Goal: Task Accomplishment & Management: Use online tool/utility

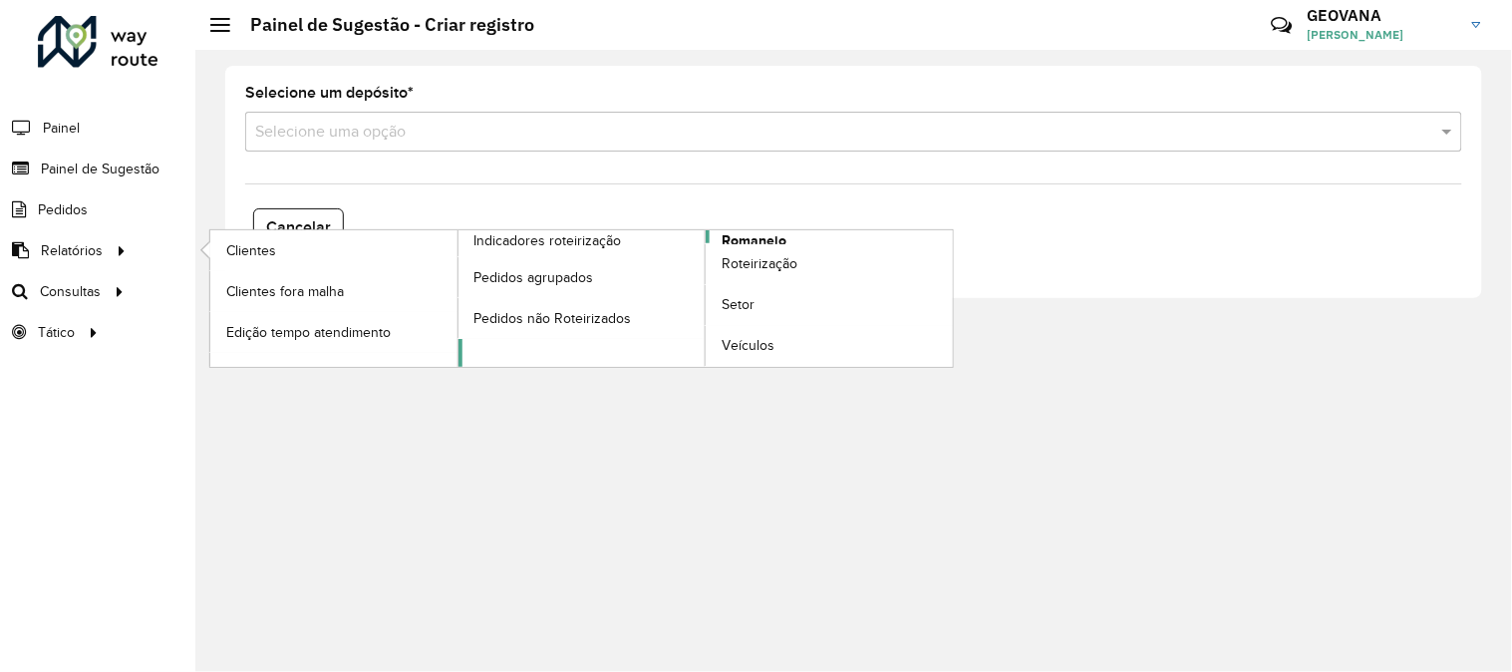
click at [752, 235] on span "Romaneio" at bounding box center [754, 240] width 65 height 21
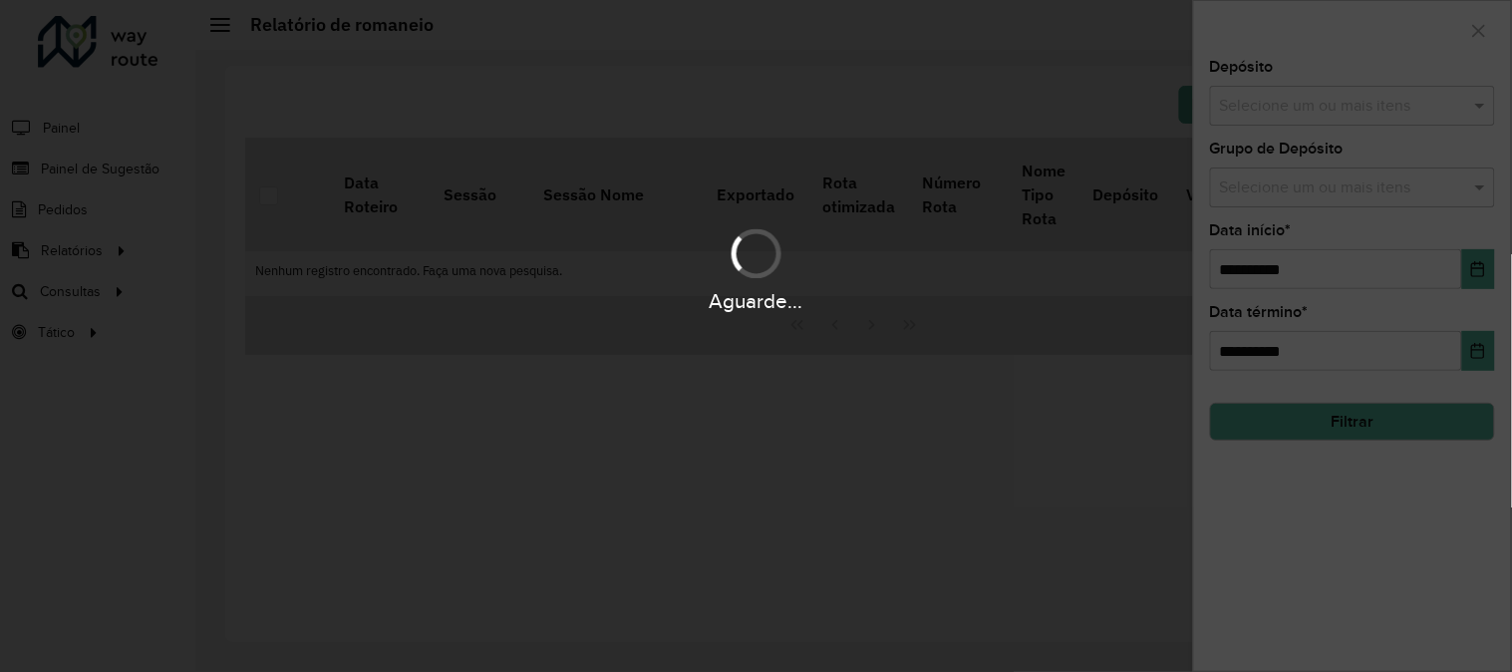
click at [1260, 95] on input "text" at bounding box center [1342, 107] width 255 height 24
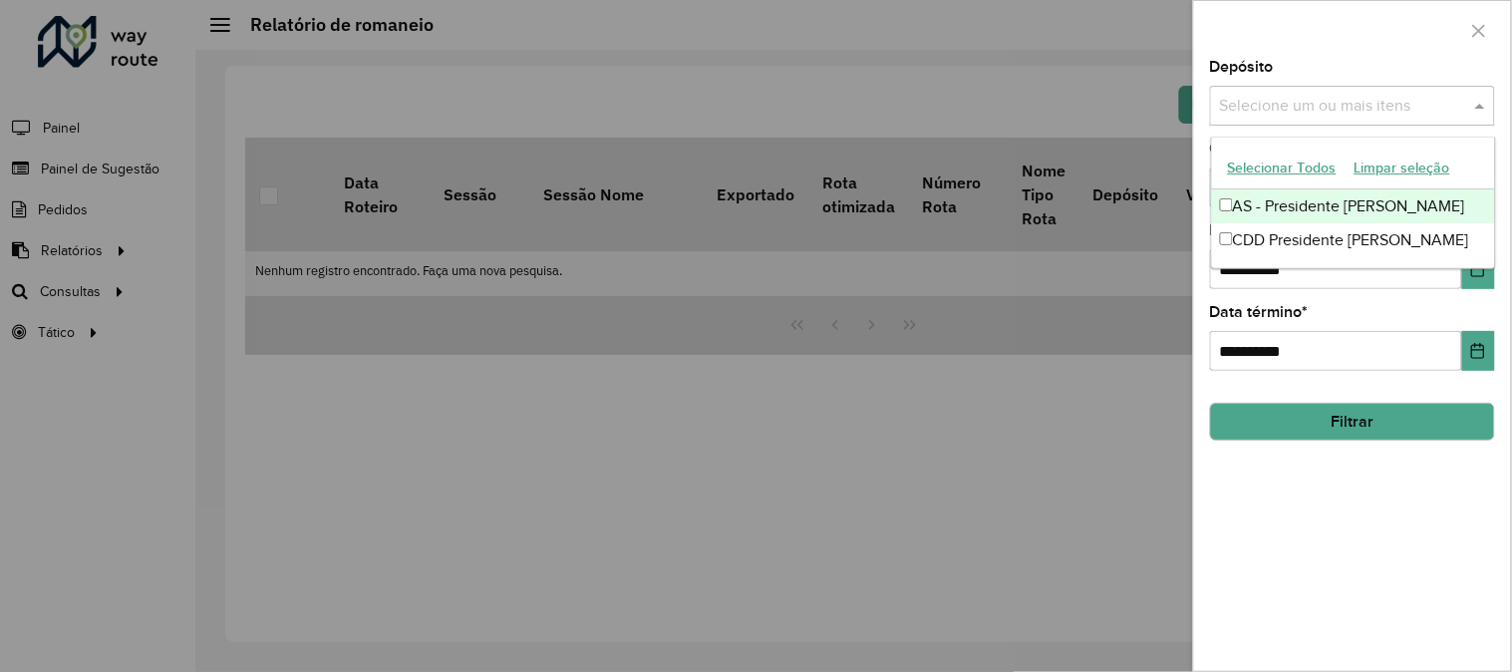
click at [1261, 172] on button "Selecionar Todos" at bounding box center [1282, 168] width 127 height 31
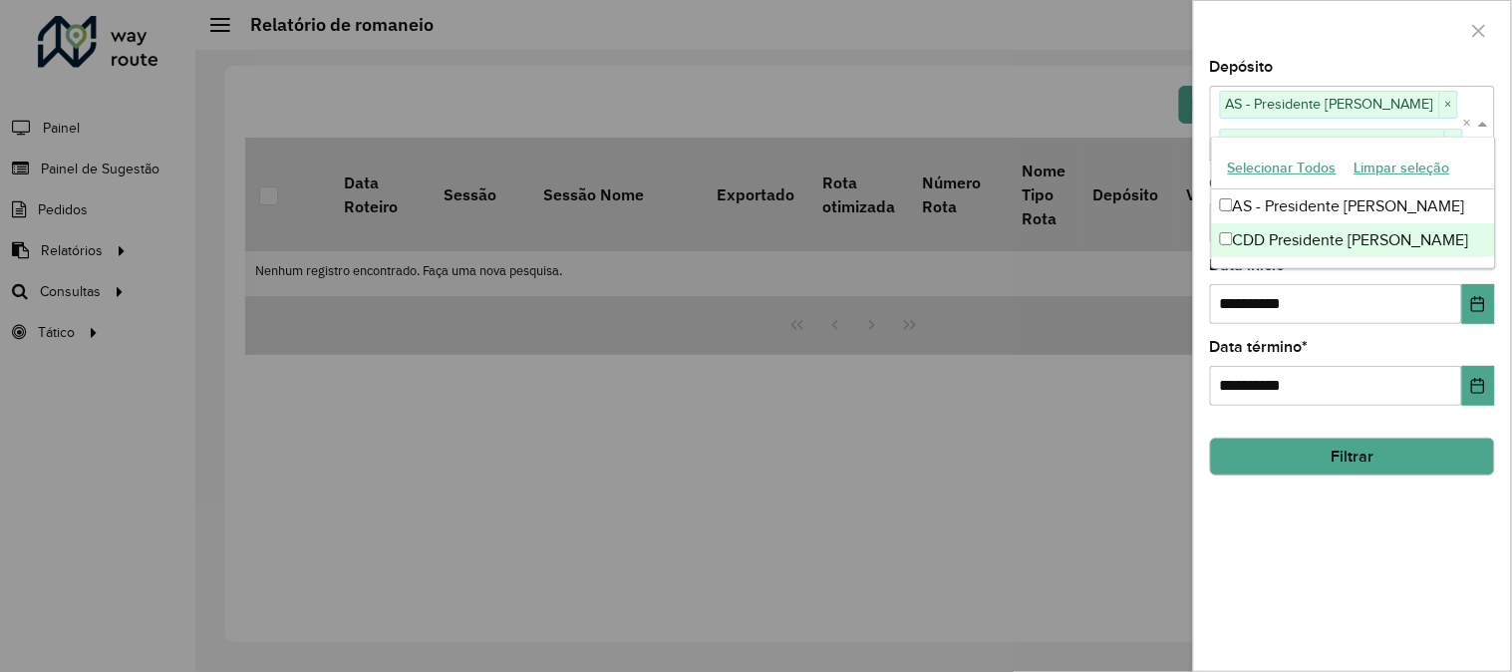
click at [1277, 510] on div "**********" at bounding box center [1352, 365] width 317 height 611
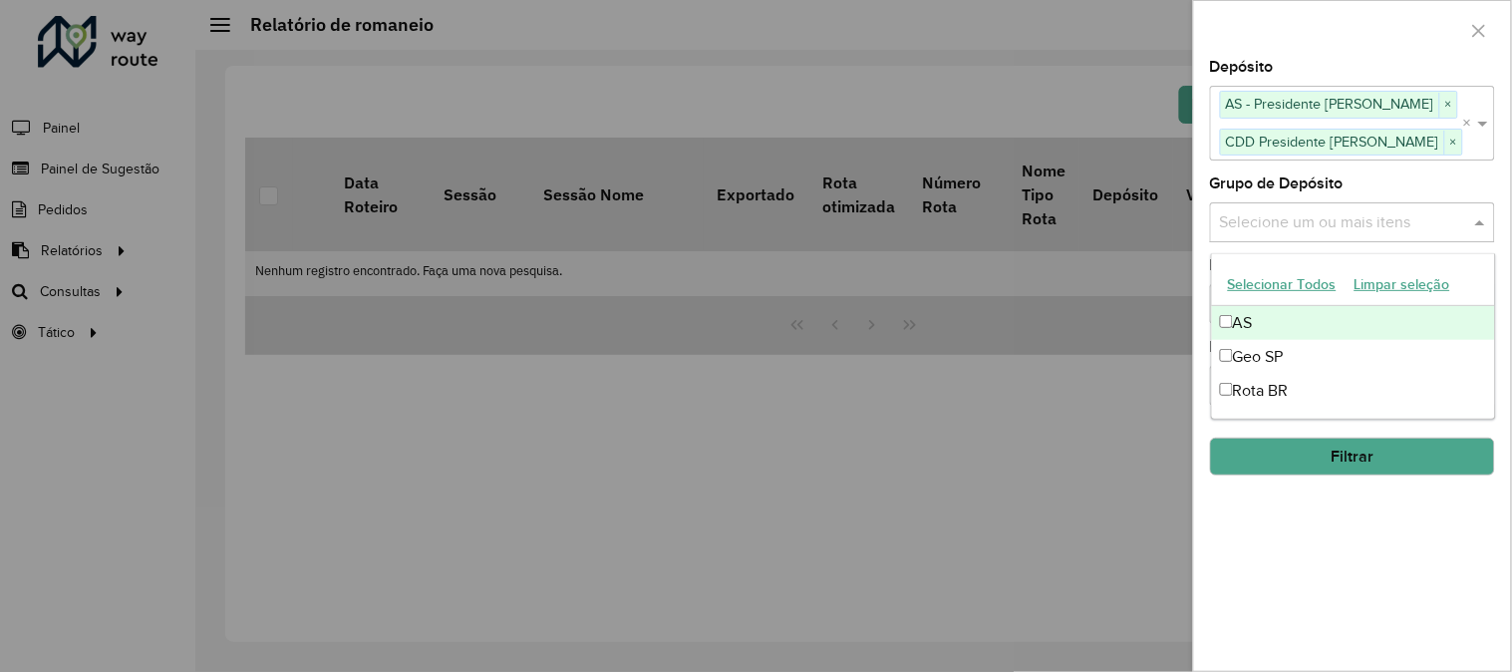
click at [1278, 223] on input "text" at bounding box center [1342, 222] width 255 height 24
click at [1277, 283] on button "Selecionar Todos" at bounding box center [1282, 284] width 127 height 31
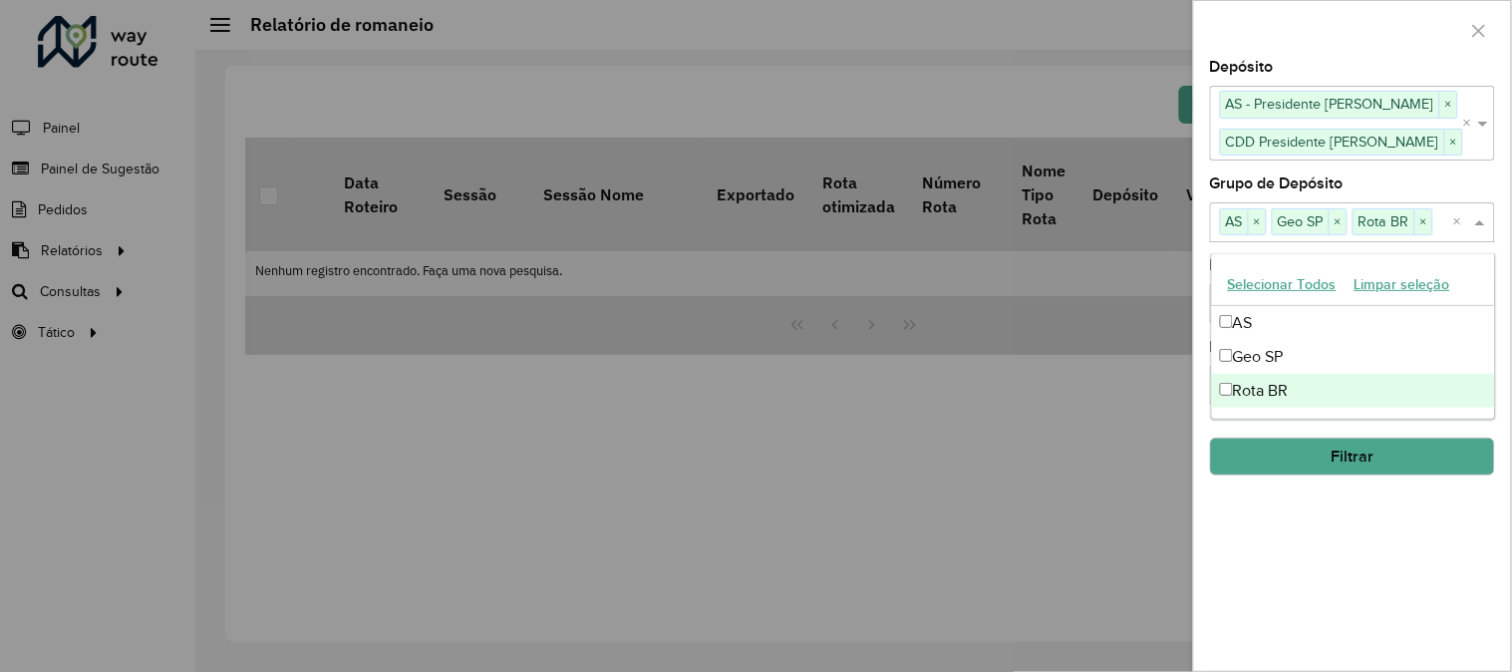
click at [1324, 613] on div "**********" at bounding box center [1352, 365] width 317 height 611
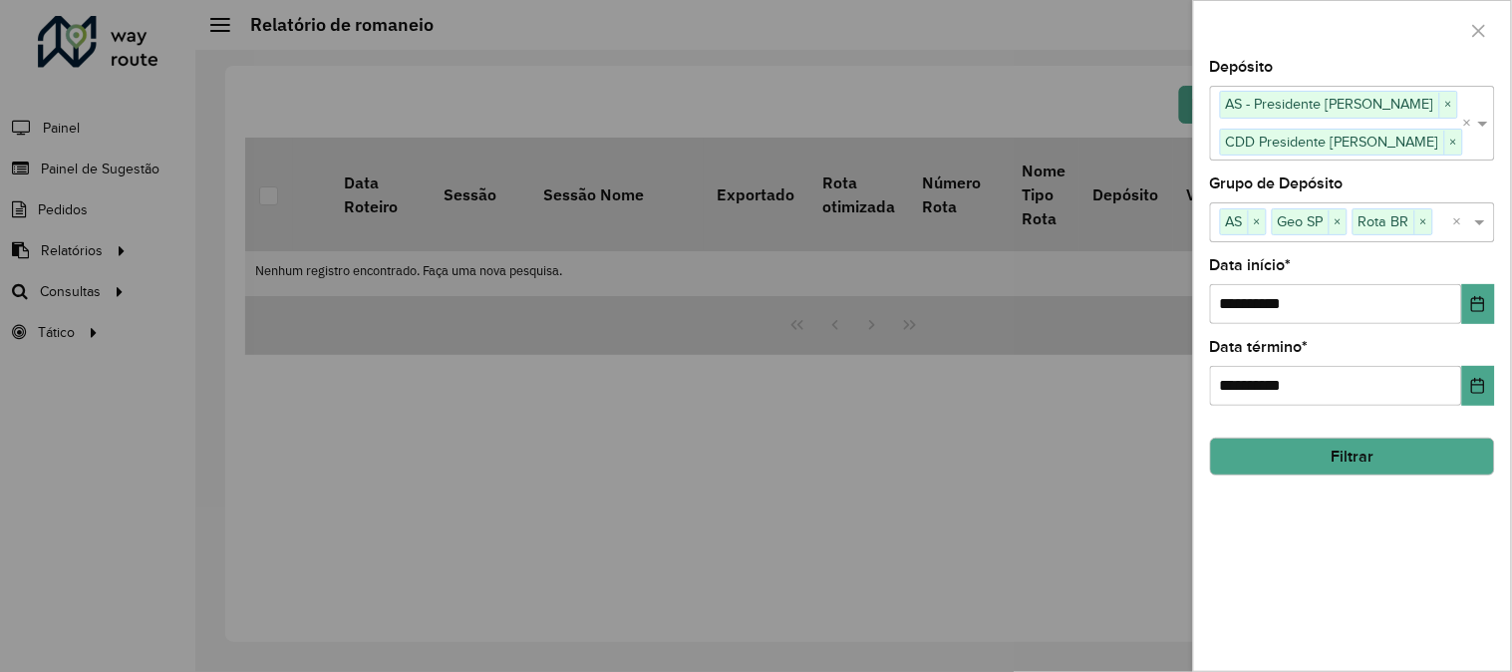
click at [1352, 453] on button "Filtrar" at bounding box center [1352, 457] width 285 height 38
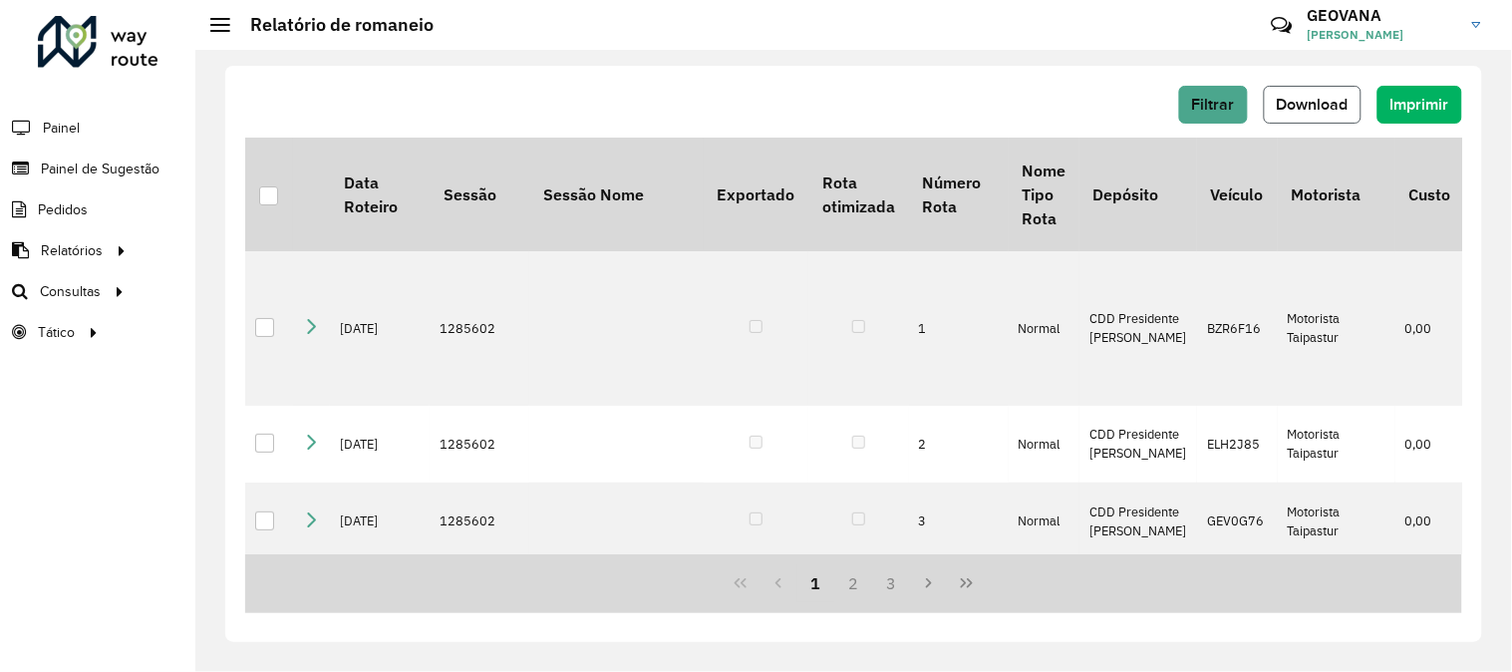
click at [1320, 100] on span "Download" at bounding box center [1313, 104] width 72 height 17
click at [756, 61] on div "Filtrar Download Imprimir Data Roteiro Sessão Sessão Nome Exportado Rota otimiz…" at bounding box center [853, 361] width 1317 height 622
click at [245, 286] on span "Roteirização" at bounding box center [266, 291] width 81 height 21
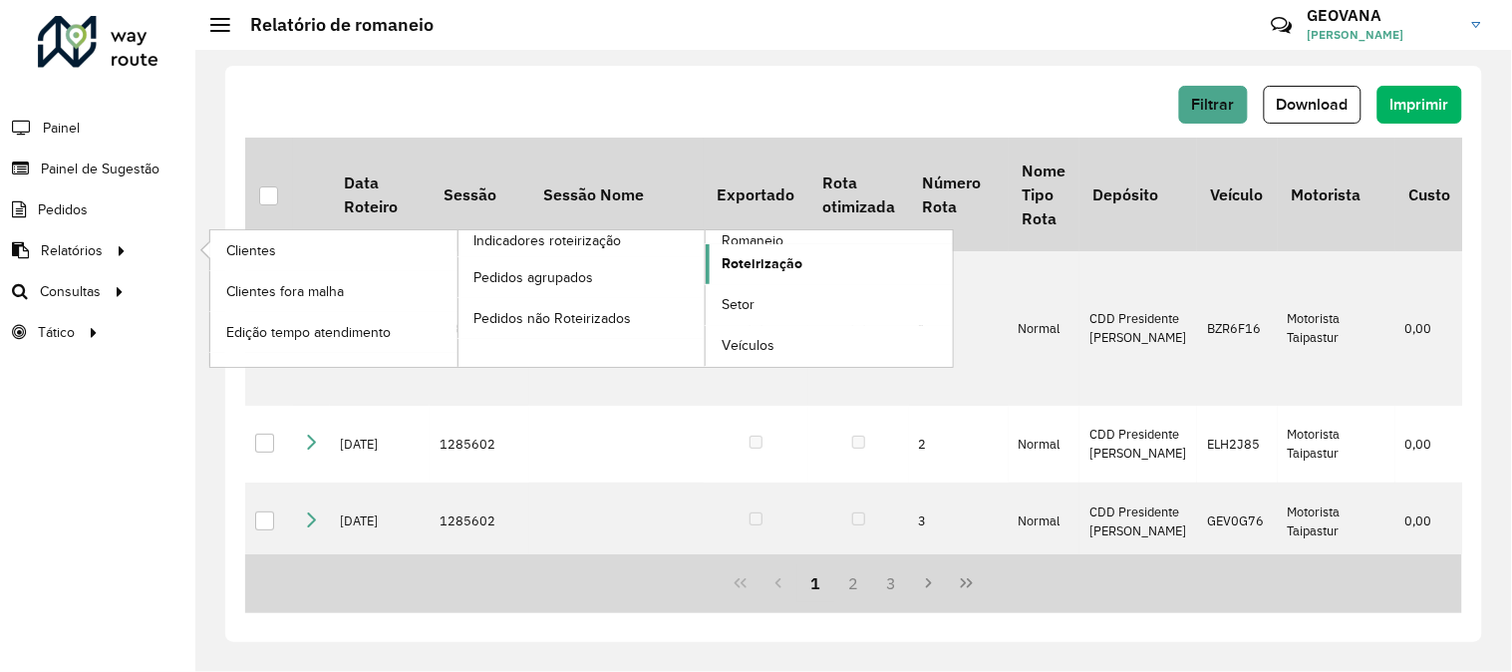
click at [734, 261] on span "Roteirização" at bounding box center [762, 263] width 81 height 21
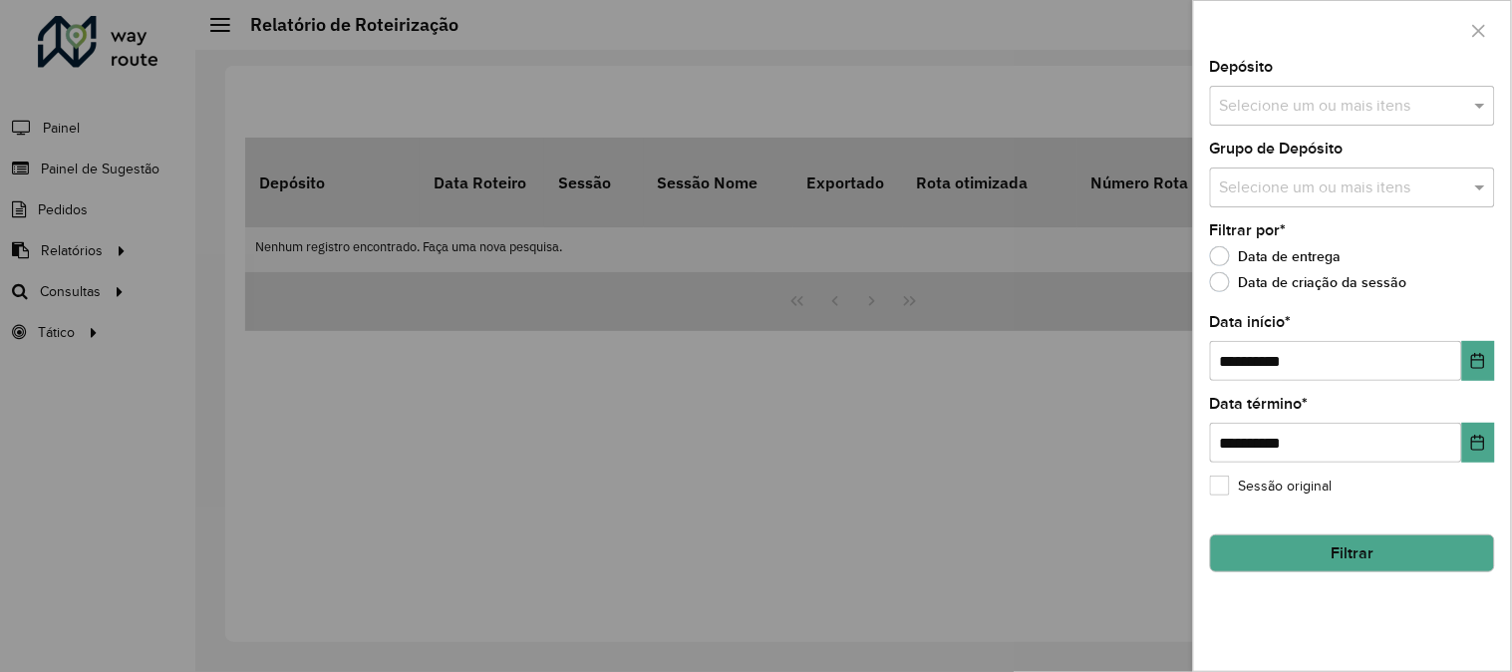
click at [1260, 106] on input "text" at bounding box center [1342, 107] width 255 height 24
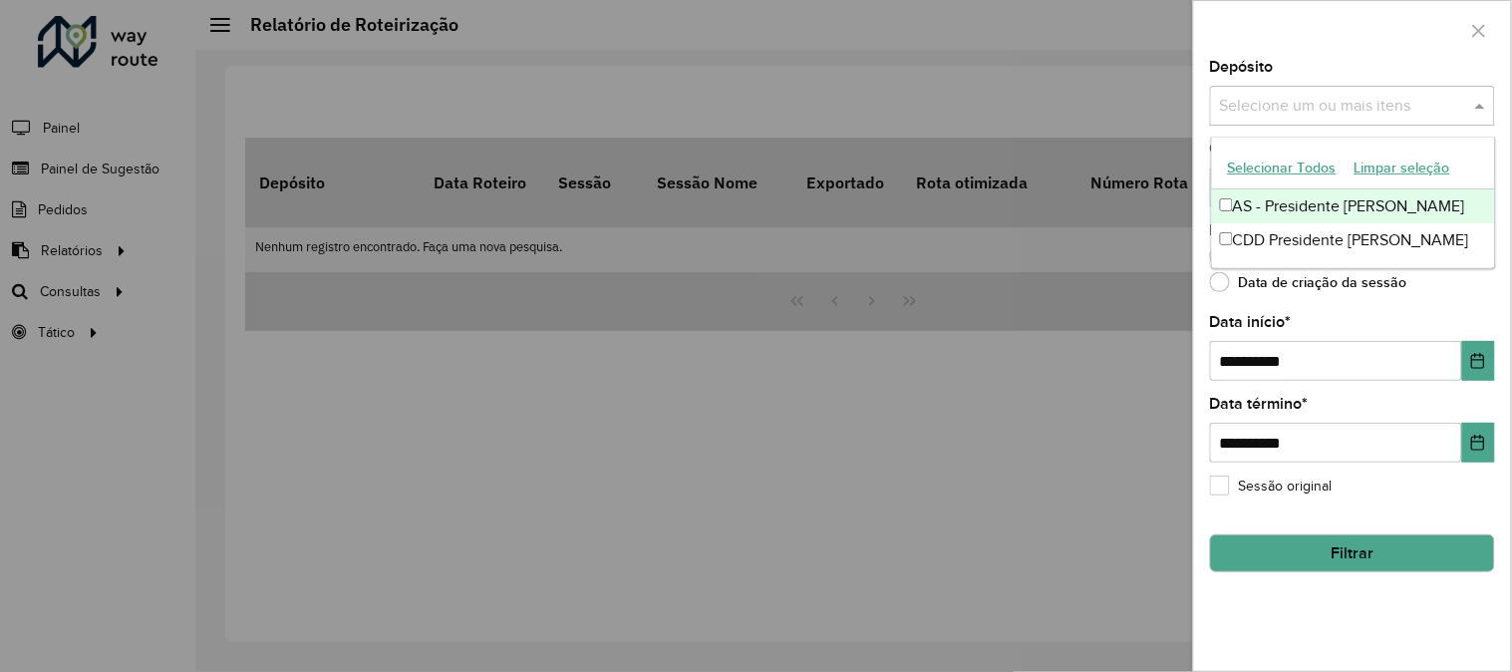
click at [1279, 169] on button "Selecionar Todos" at bounding box center [1282, 168] width 127 height 31
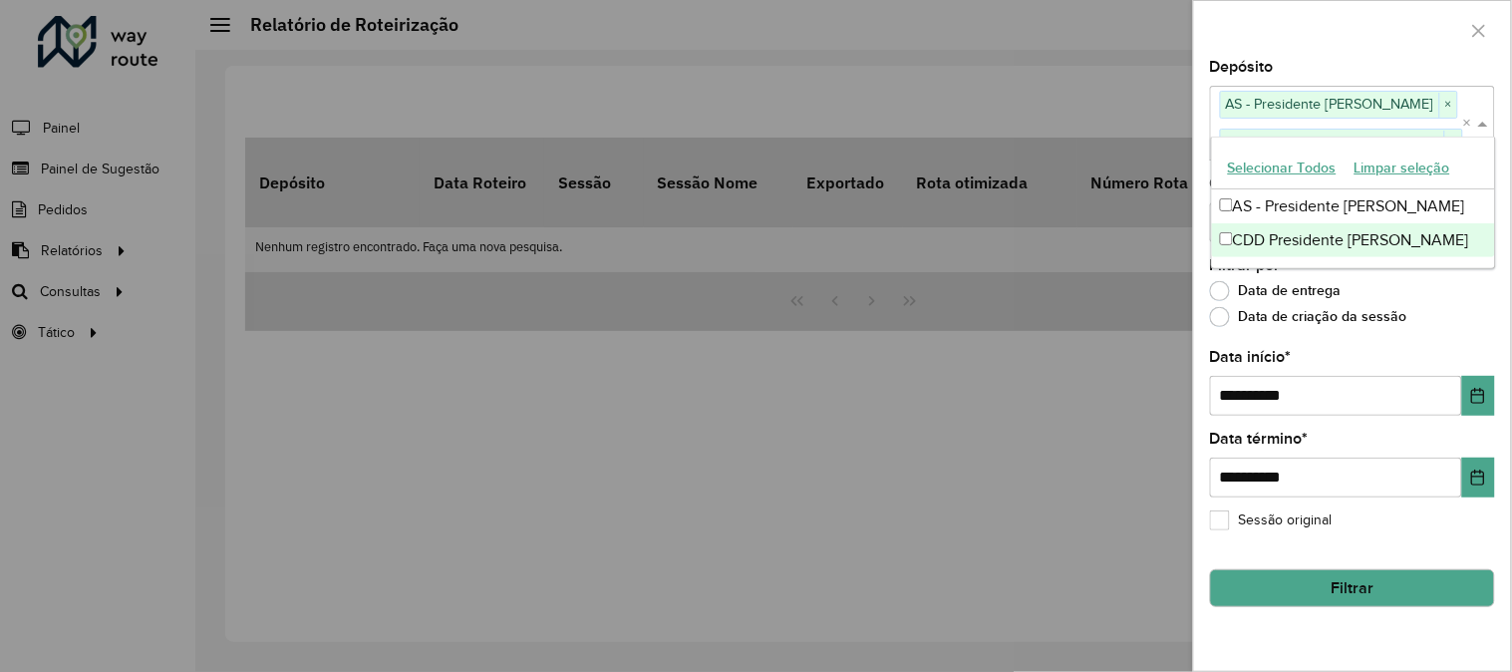
click at [1429, 312] on div "Data de criação da sessão" at bounding box center [1352, 322] width 285 height 24
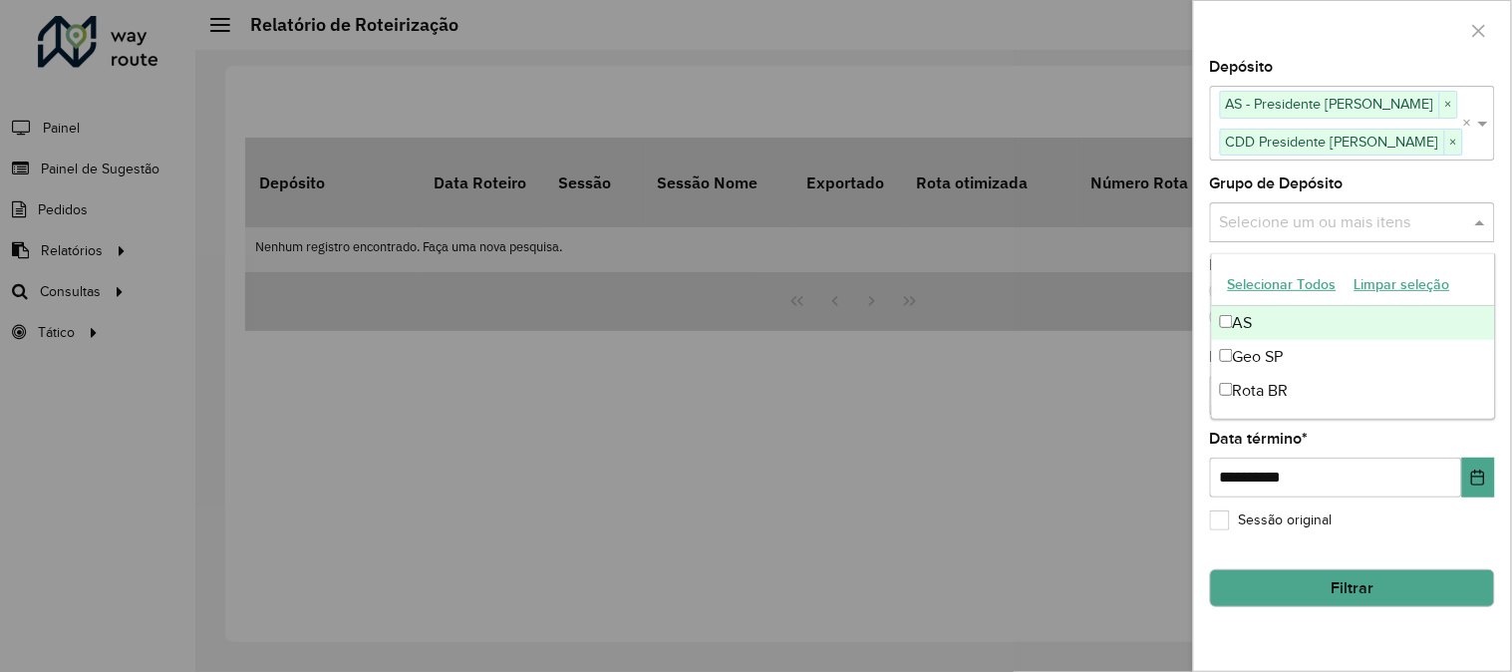
click at [1286, 204] on div "Selecione um ou mais itens" at bounding box center [1352, 222] width 285 height 40
click at [1272, 293] on button "Selecionar Todos" at bounding box center [1282, 284] width 127 height 31
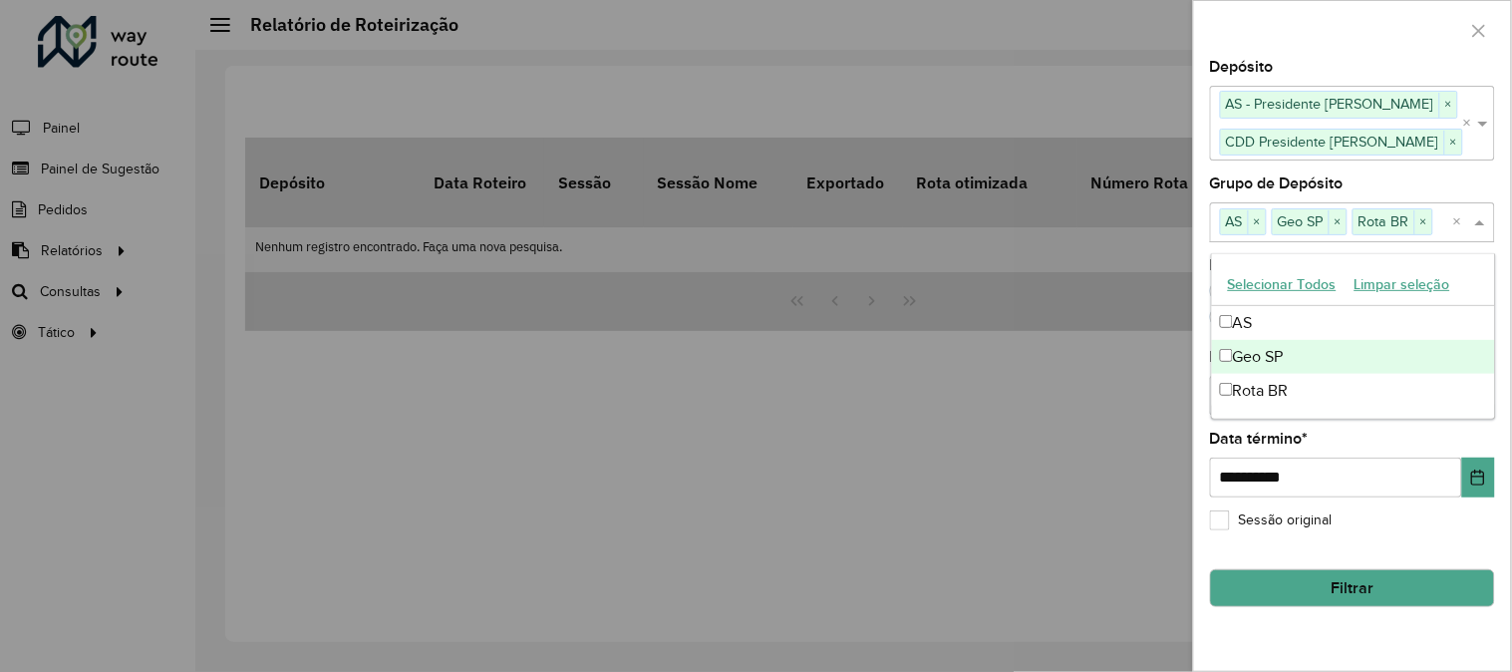
click at [1342, 585] on button "Filtrar" at bounding box center [1352, 588] width 285 height 38
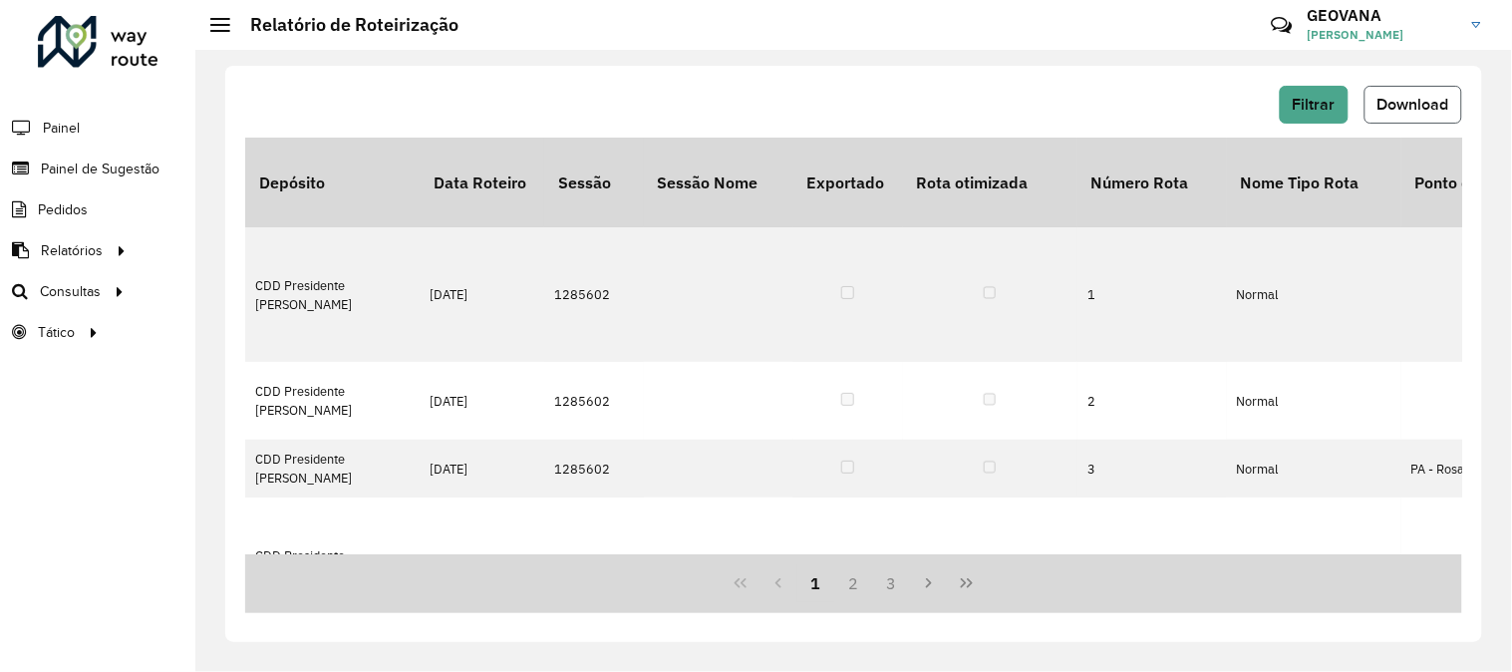
click at [1431, 105] on span "Download" at bounding box center [1414, 104] width 72 height 17
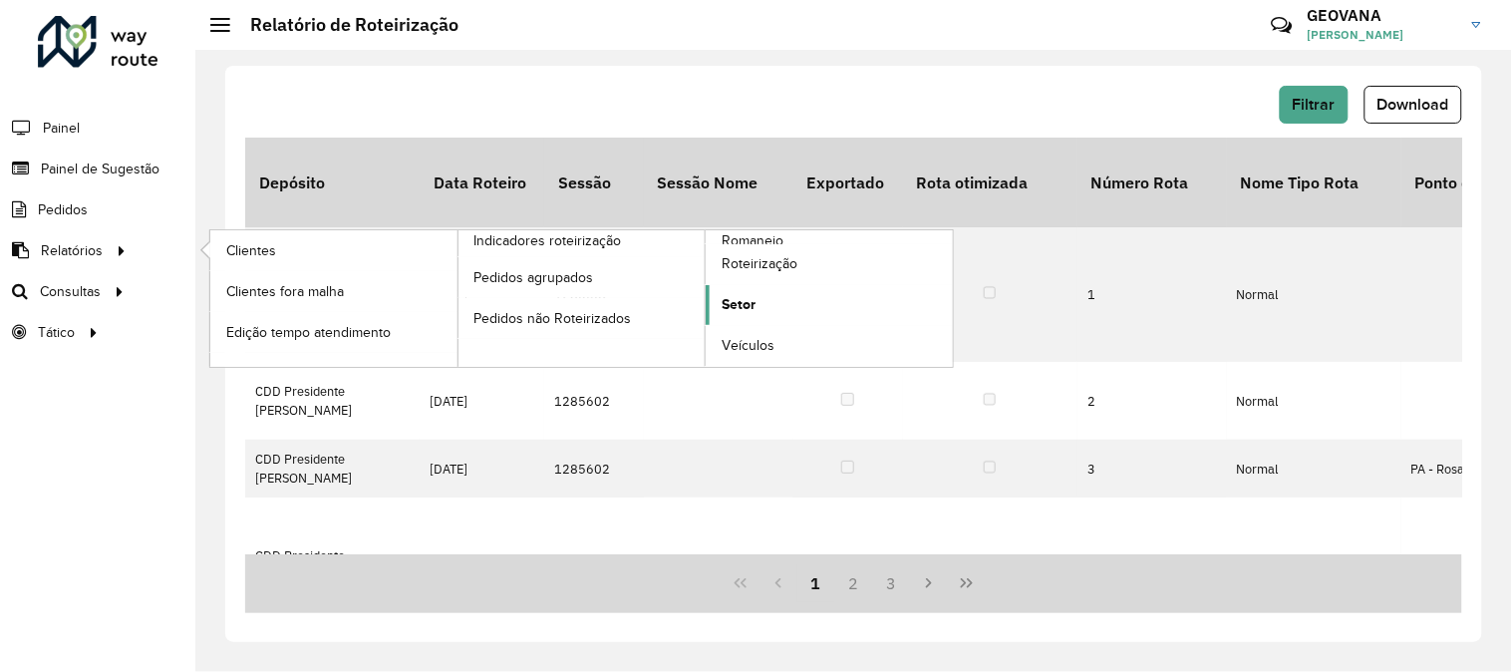
click at [731, 302] on span "Setor" at bounding box center [739, 304] width 34 height 21
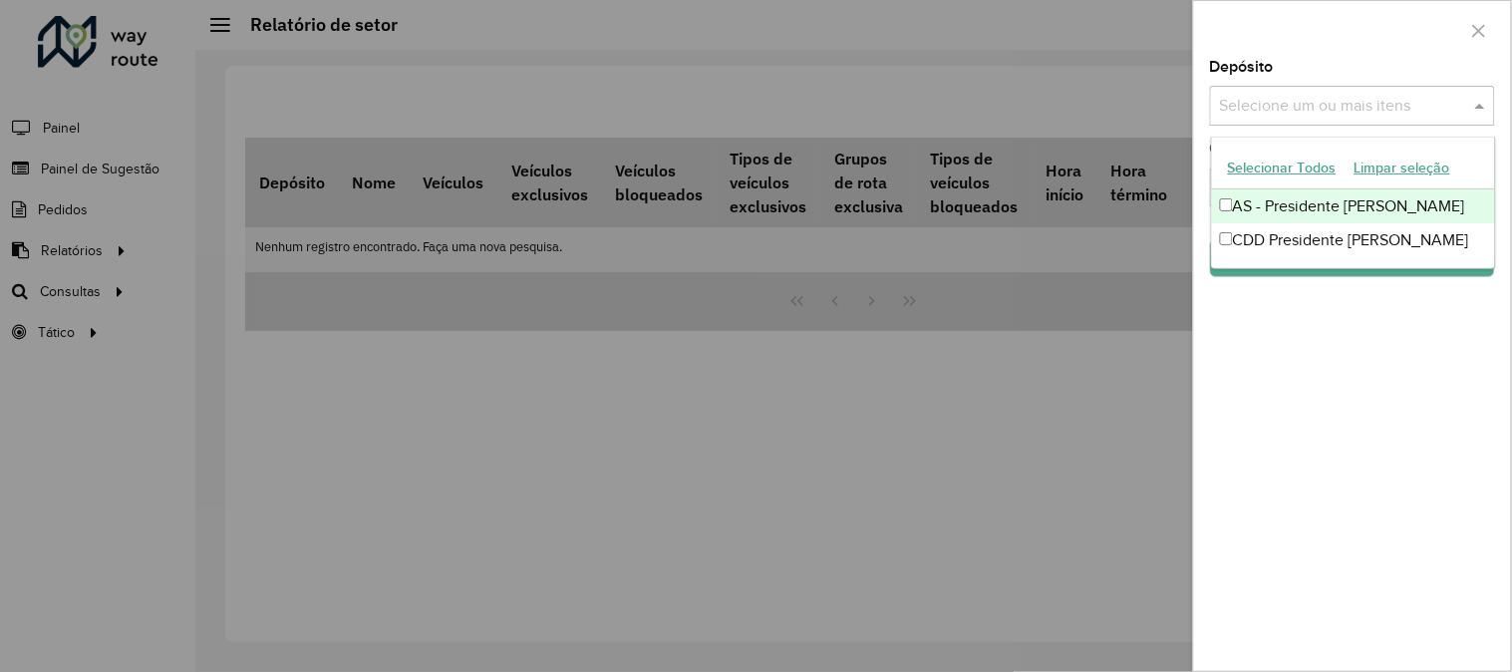
click at [1250, 114] on input "text" at bounding box center [1342, 107] width 255 height 24
click at [1266, 163] on button "Selecionar Todos" at bounding box center [1282, 168] width 127 height 31
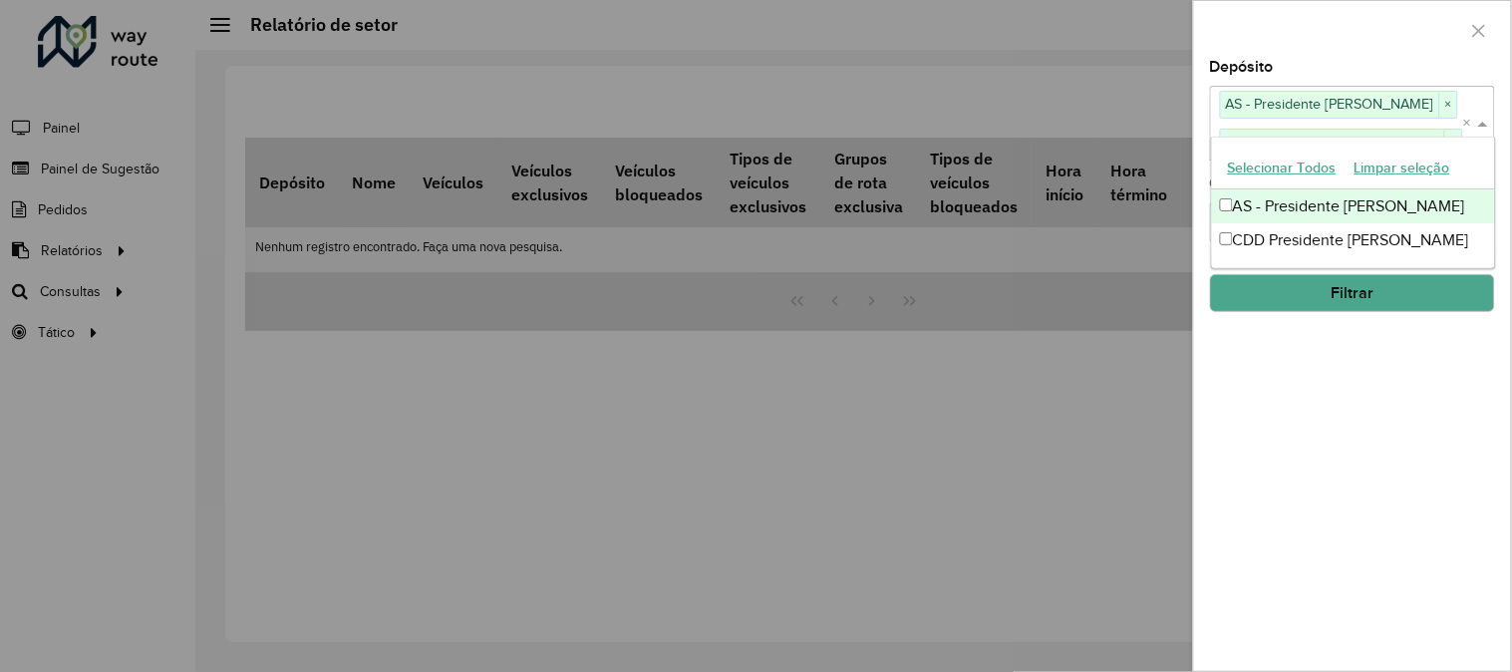
click at [1278, 375] on div "Depósito Selecione um ou mais itens AS - Presidente Prudente × CDD Presidente P…" at bounding box center [1352, 365] width 317 height 611
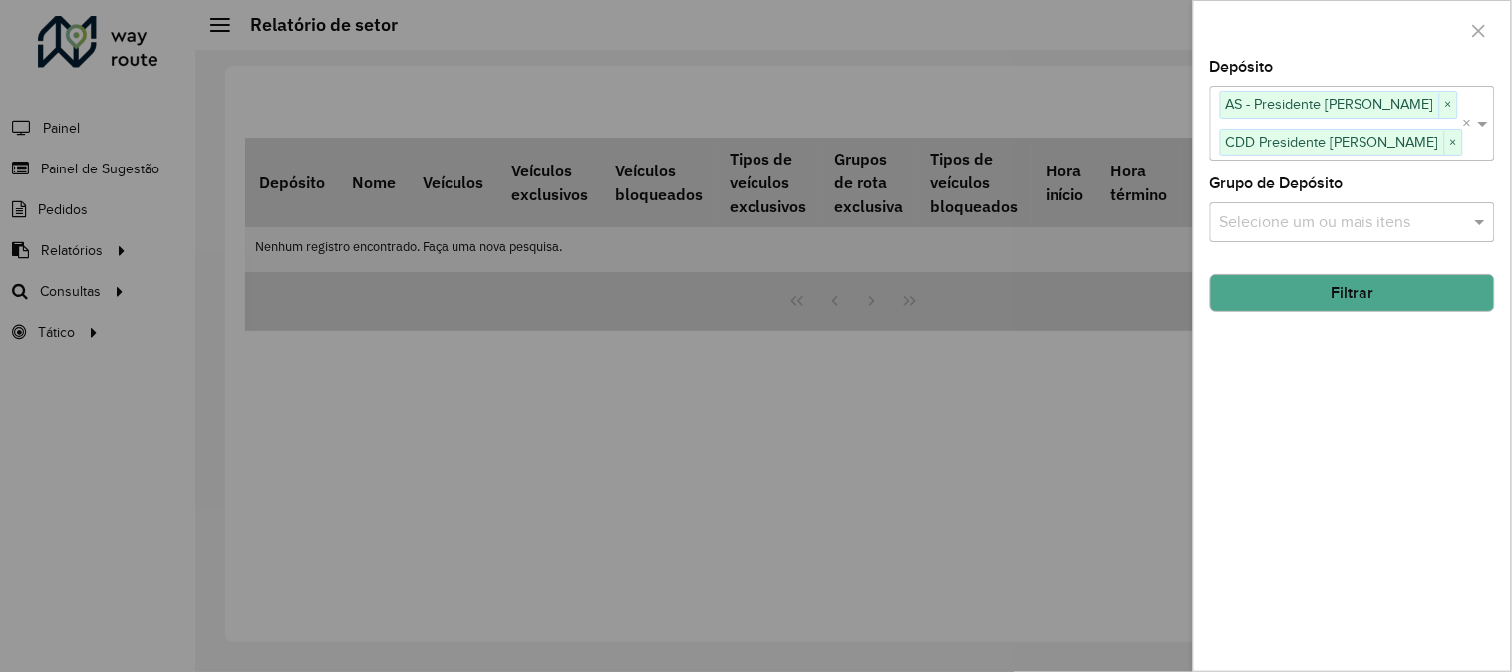
click at [1281, 212] on input "text" at bounding box center [1342, 222] width 255 height 24
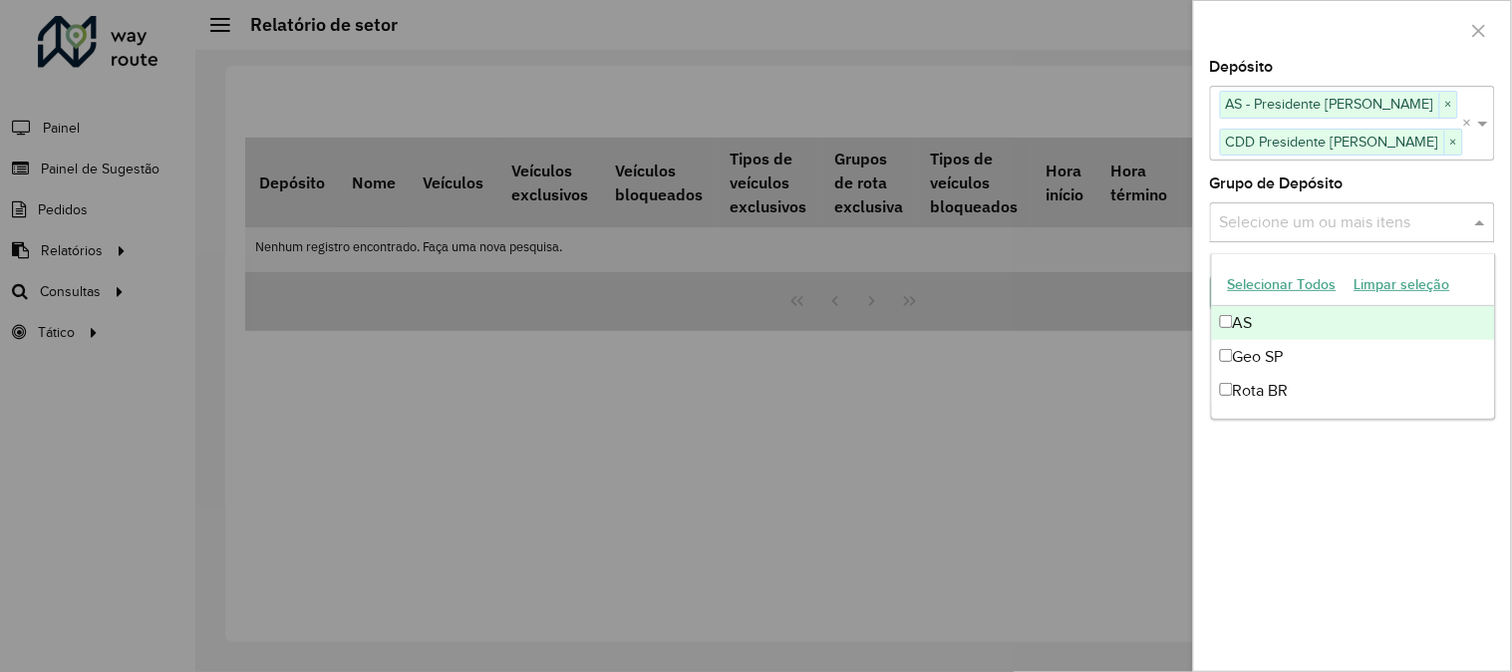
click at [1278, 277] on button "Selecionar Todos" at bounding box center [1282, 284] width 127 height 31
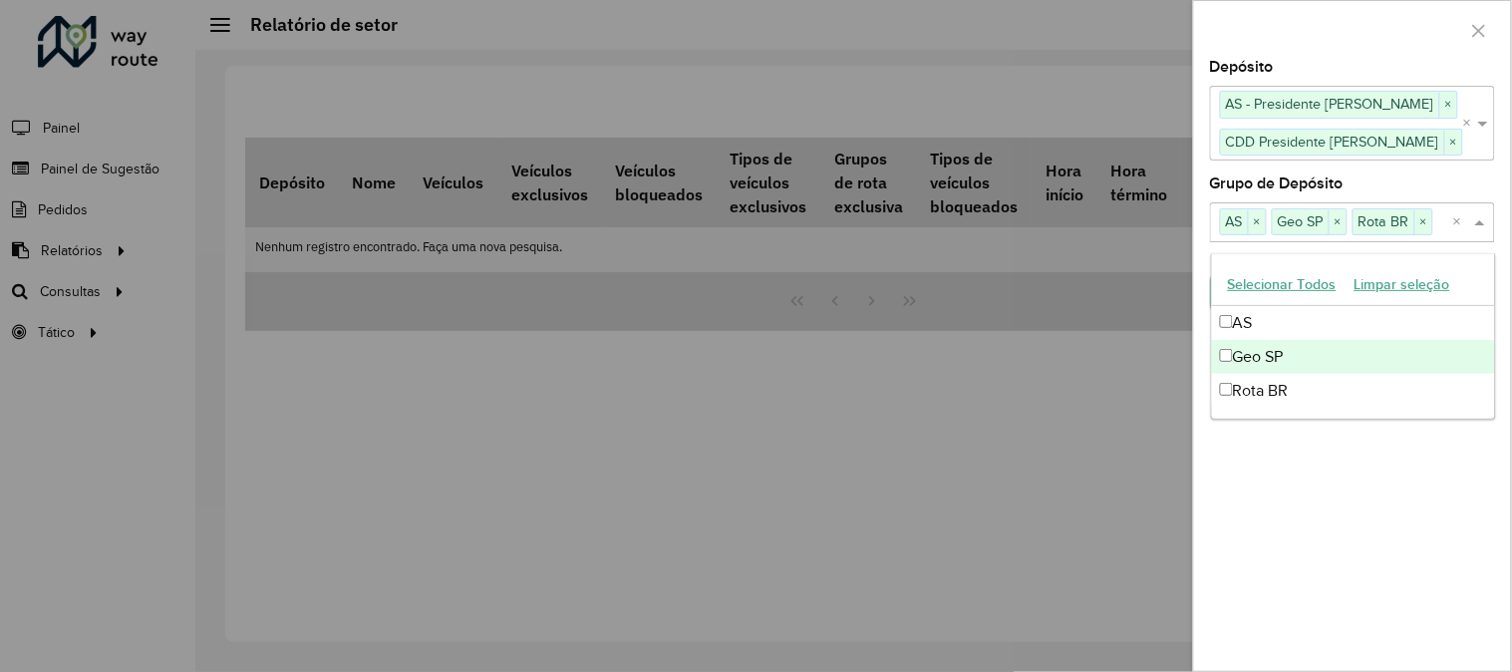
click at [1257, 496] on div "Depósito Selecione um ou mais itens AS - Presidente Prudente × CDD Presidente P…" at bounding box center [1352, 365] width 317 height 611
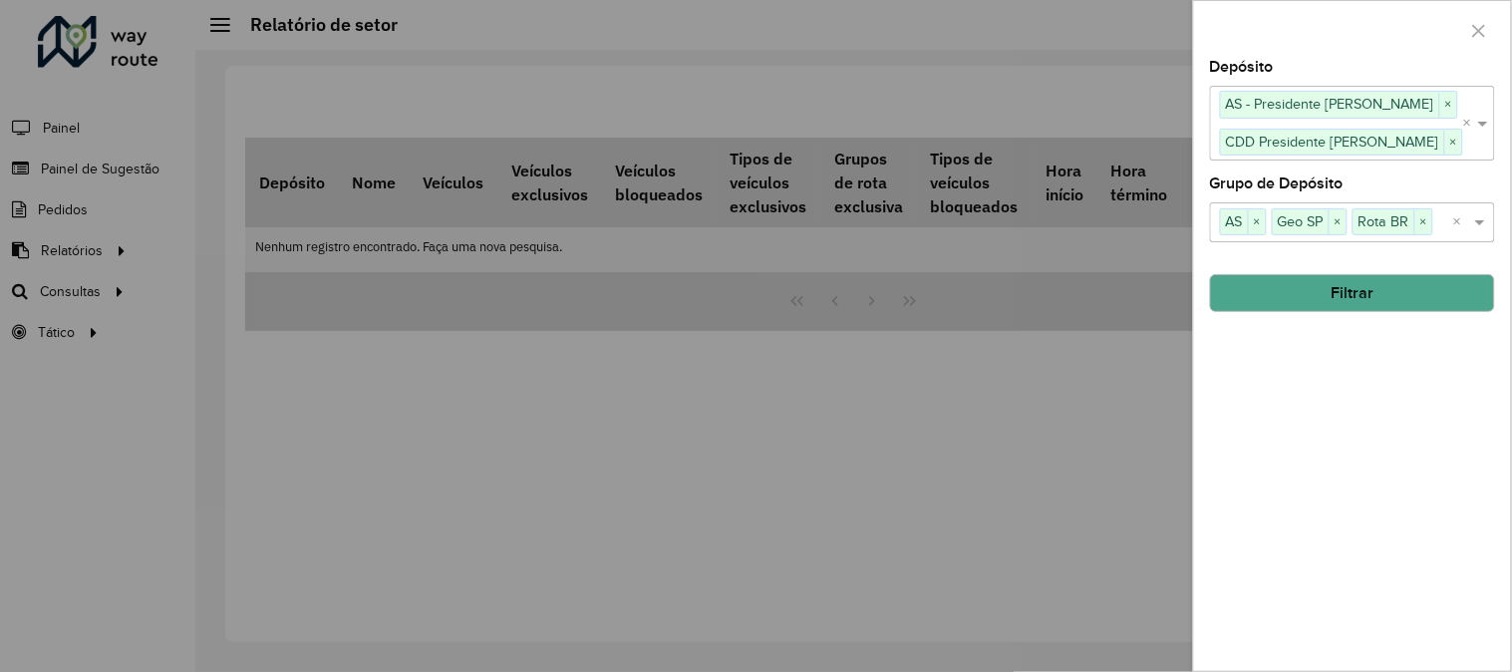
click at [1336, 295] on button "Filtrar" at bounding box center [1352, 293] width 285 height 38
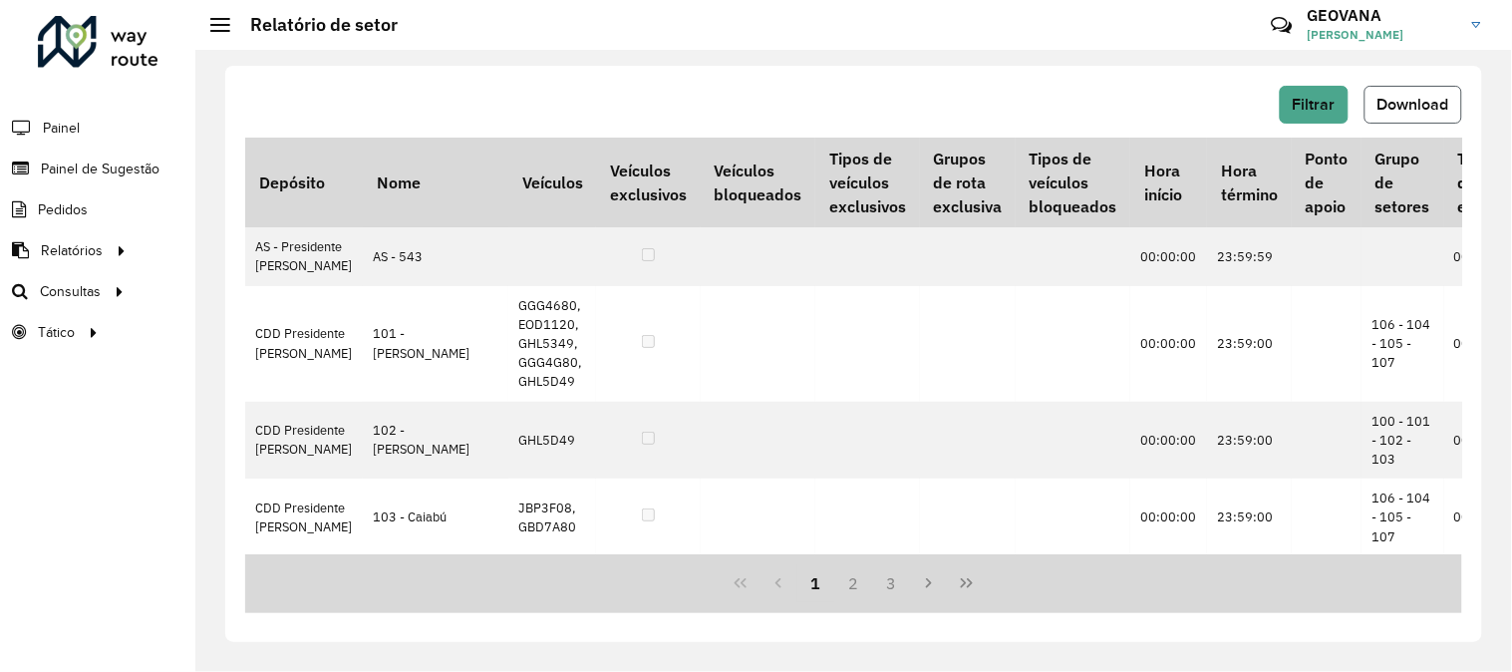
click at [1401, 105] on span "Download" at bounding box center [1414, 104] width 72 height 17
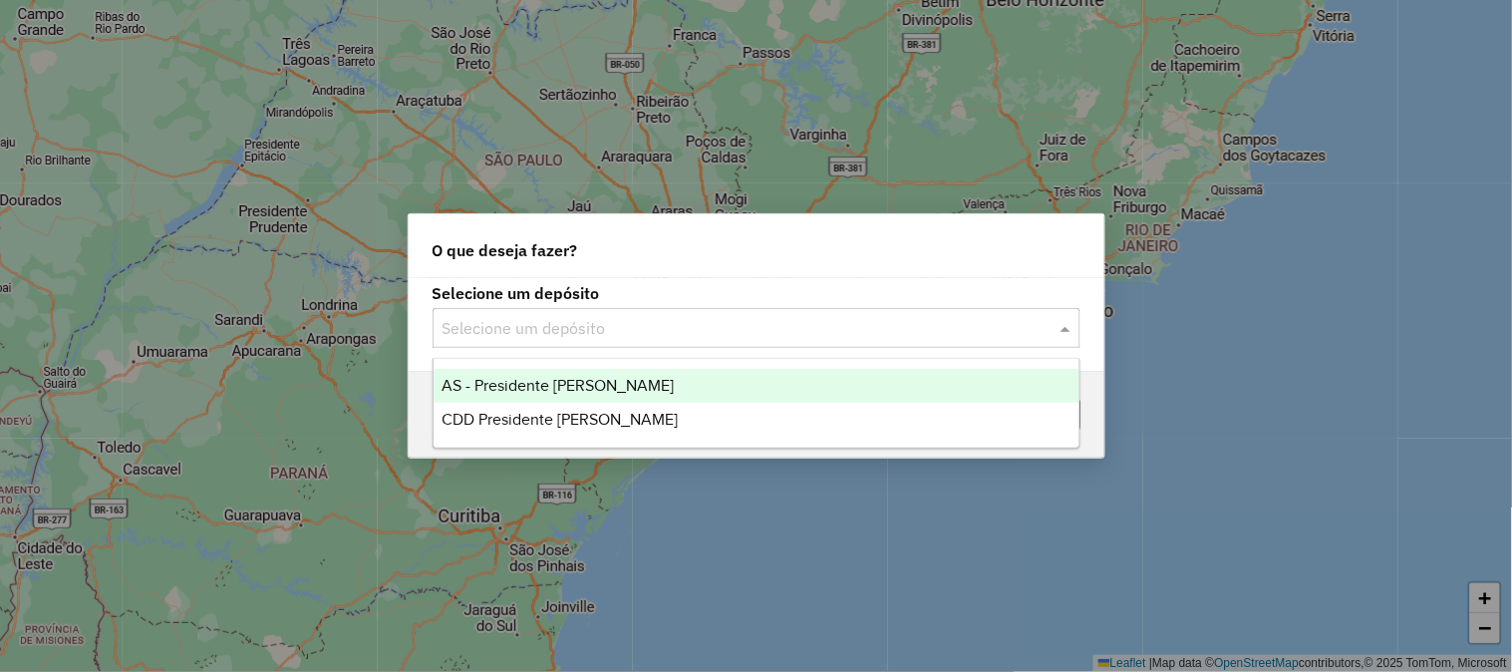
click at [552, 334] on input "text" at bounding box center [737, 329] width 588 height 24
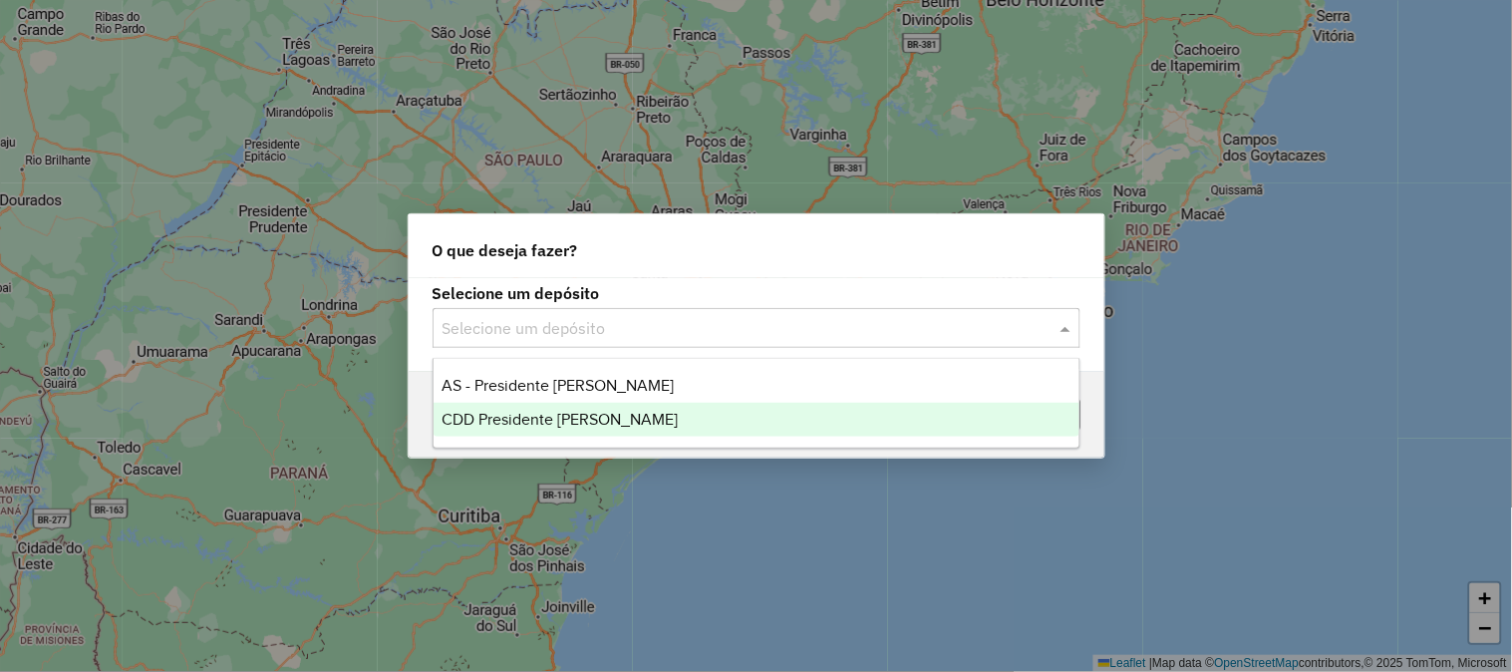
click at [533, 422] on span "CDD Presidente [PERSON_NAME]" at bounding box center [560, 419] width 236 height 17
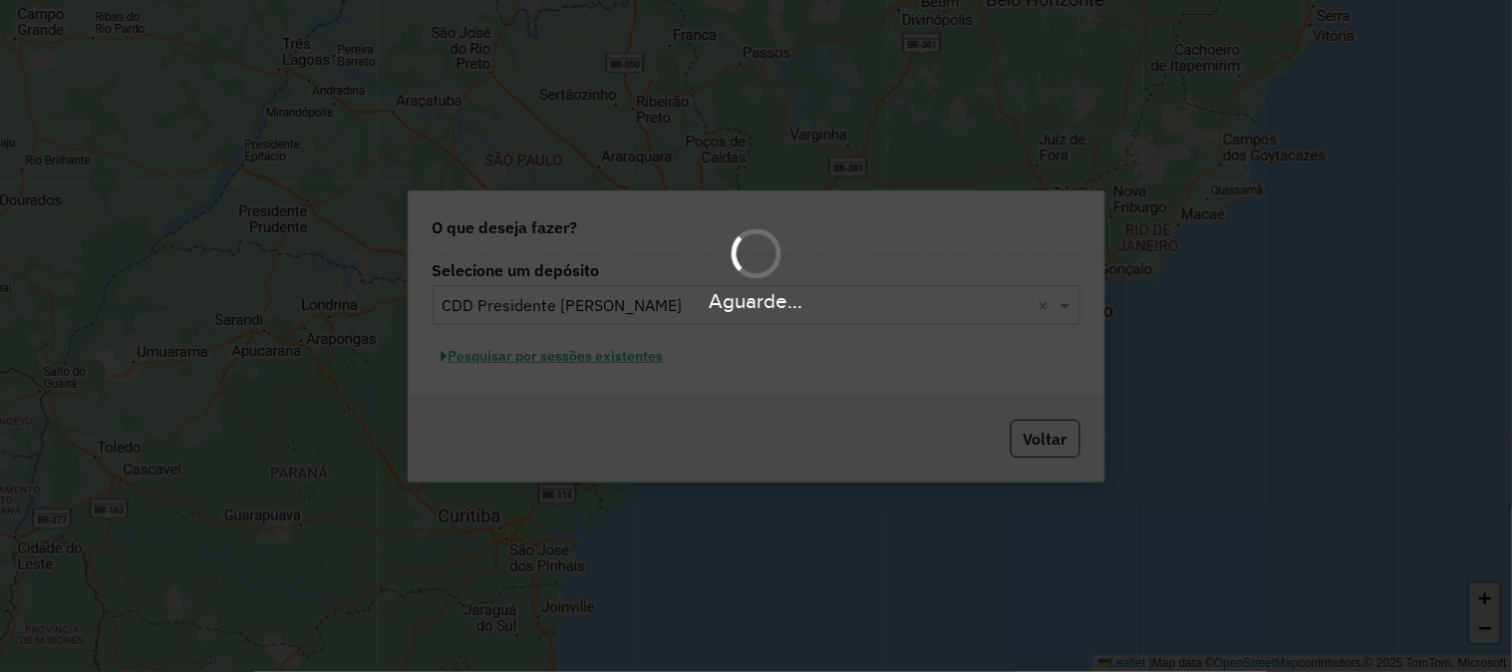
click at [605, 361] on div "Aguarde..." at bounding box center [756, 336] width 1512 height 672
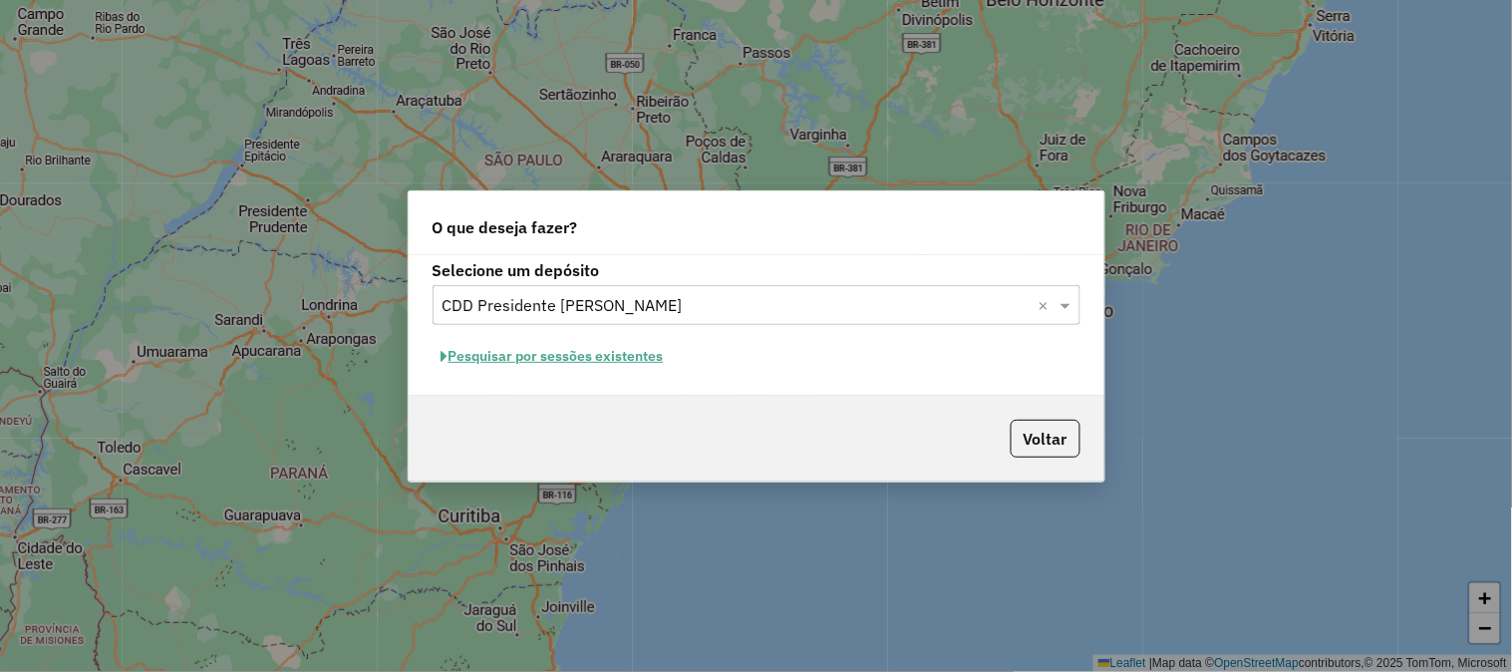
click at [590, 357] on button "Pesquisar por sessões existentes" at bounding box center [553, 356] width 240 height 31
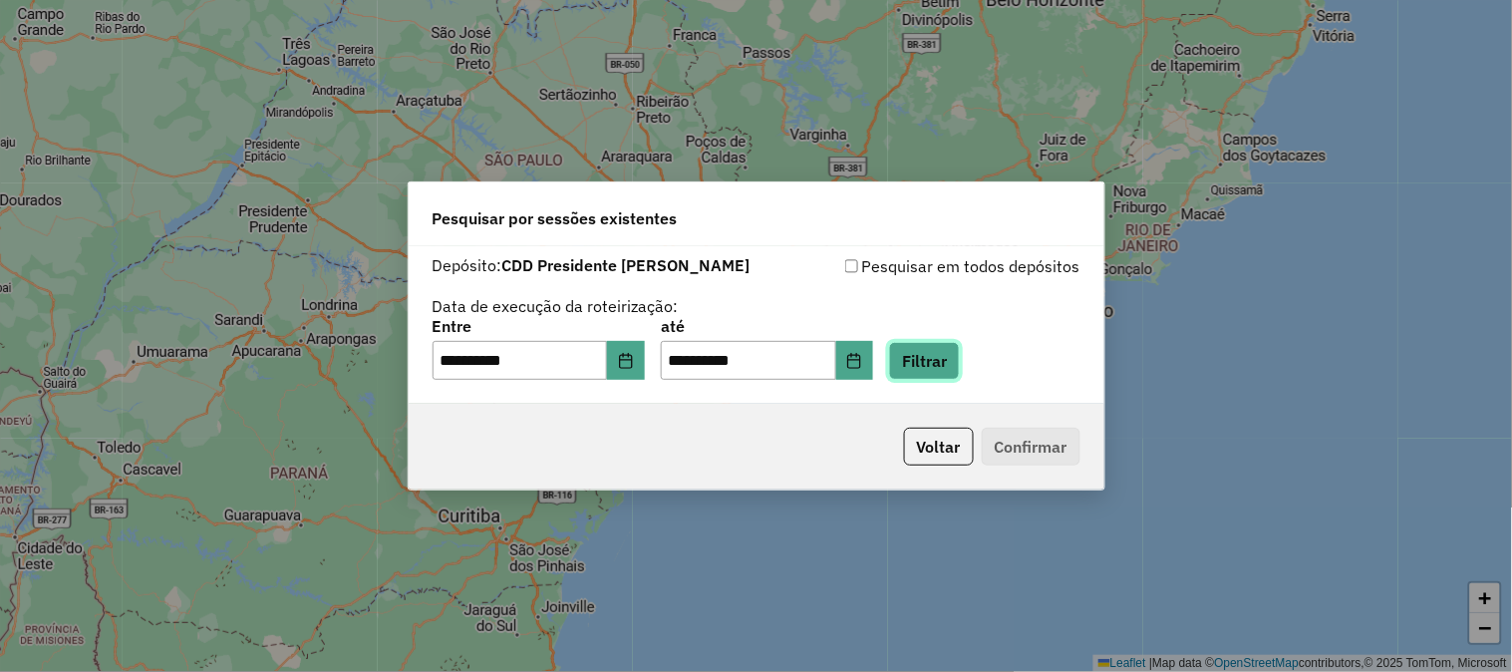
click at [939, 359] on button "Filtrar" at bounding box center [924, 361] width 71 height 38
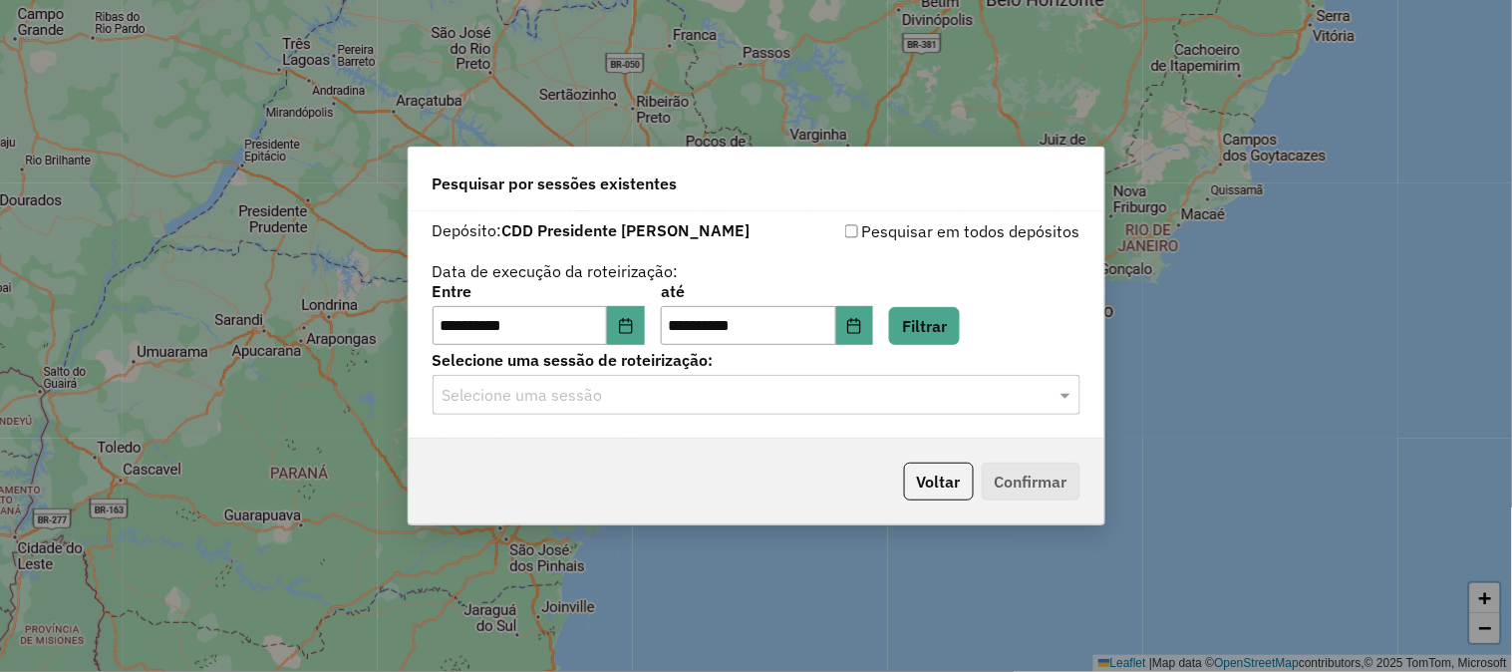
click at [654, 437] on div "**********" at bounding box center [757, 325] width 696 height 228
click at [590, 410] on div "Selecione uma sessão" at bounding box center [757, 395] width 648 height 40
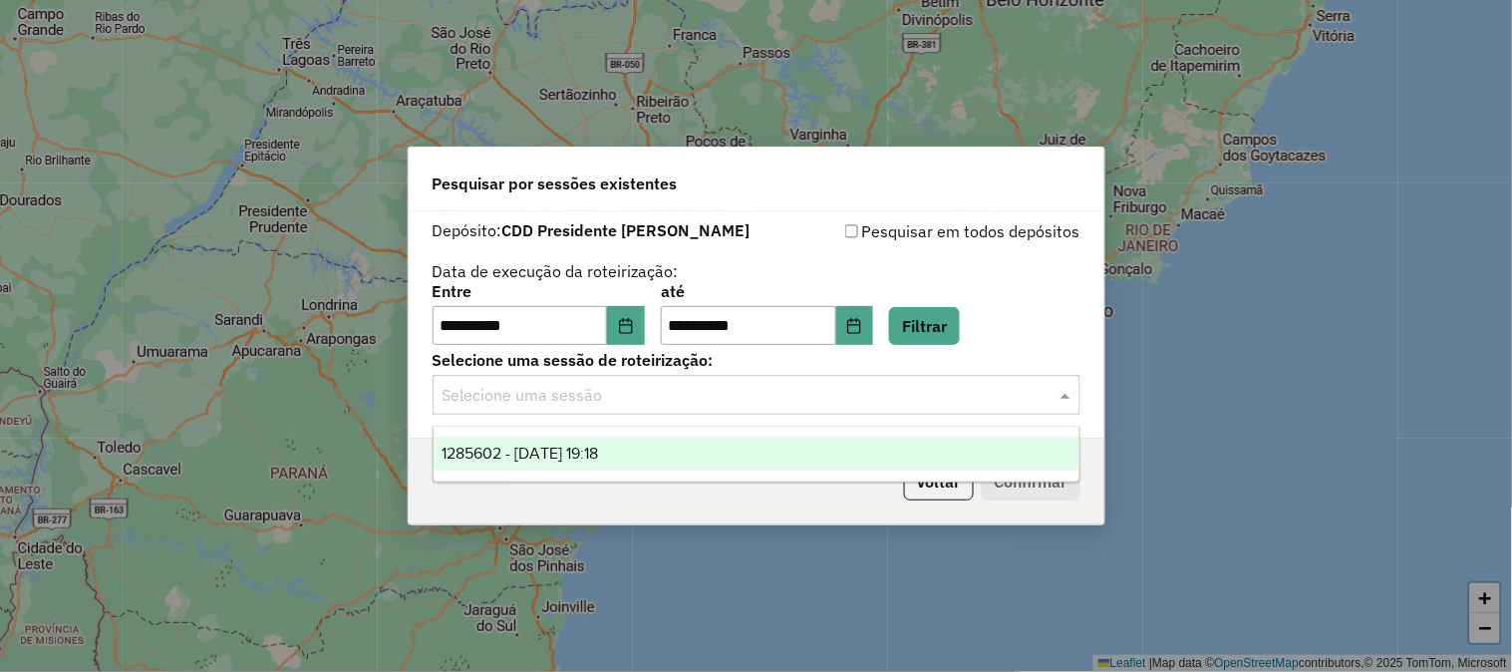
drag, startPoint x: 543, startPoint y: 449, endPoint x: 553, endPoint y: 451, distance: 10.2
click at [542, 449] on span "1285602 - [DATE] 19:18" at bounding box center [520, 453] width 156 height 17
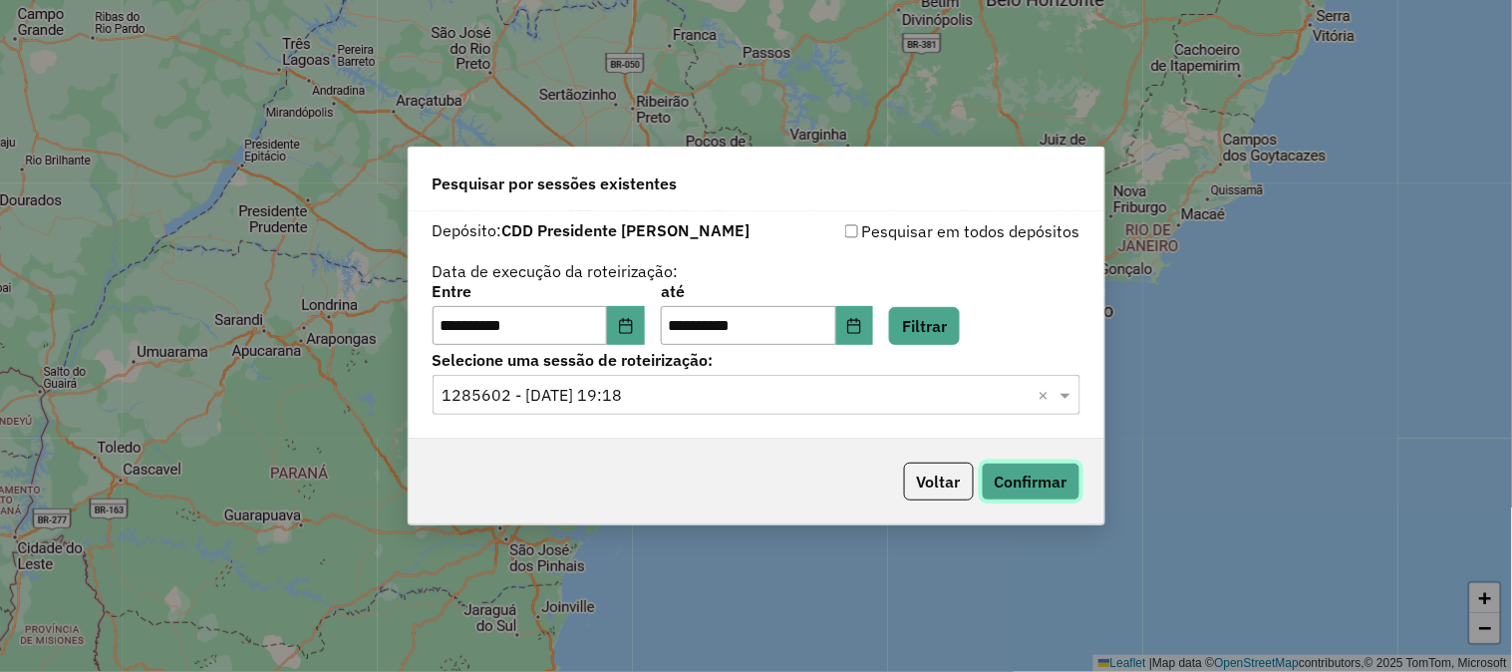
click at [1042, 468] on button "Confirmar" at bounding box center [1031, 481] width 99 height 38
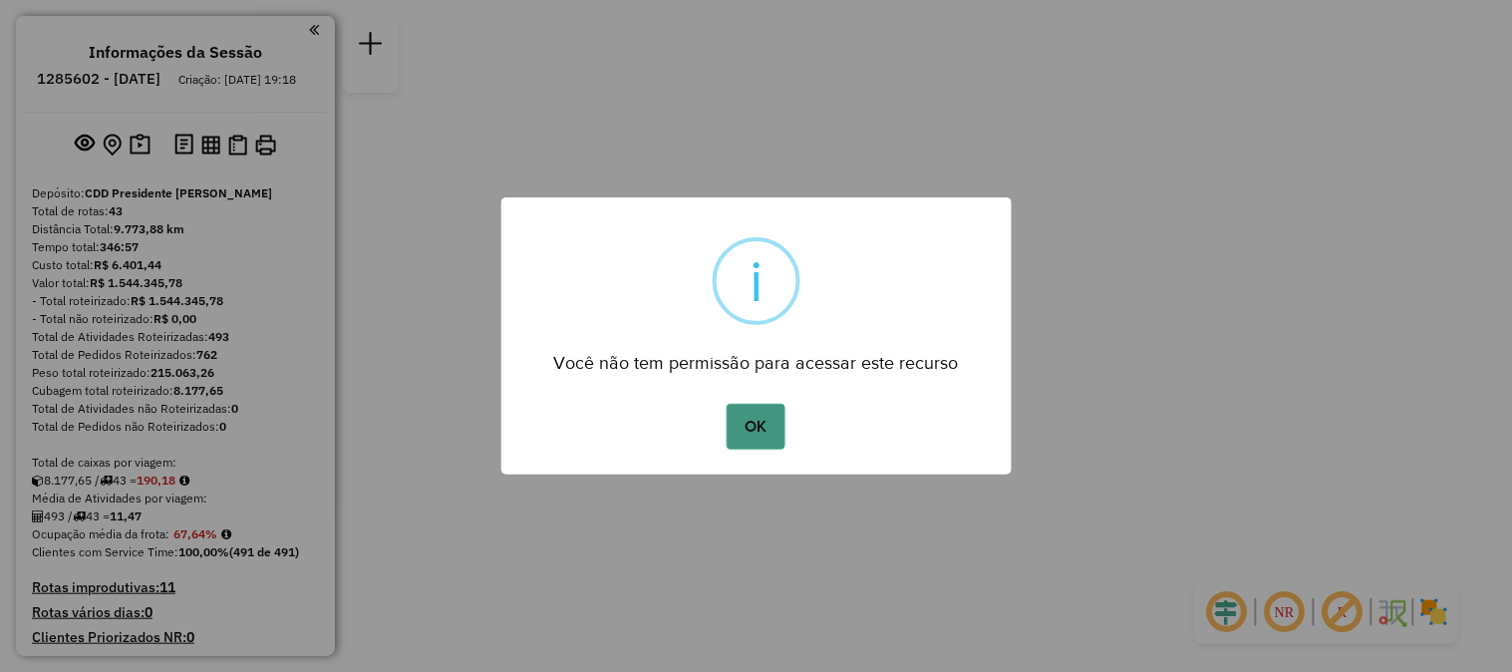
click at [750, 420] on button "OK" at bounding box center [756, 427] width 59 height 46
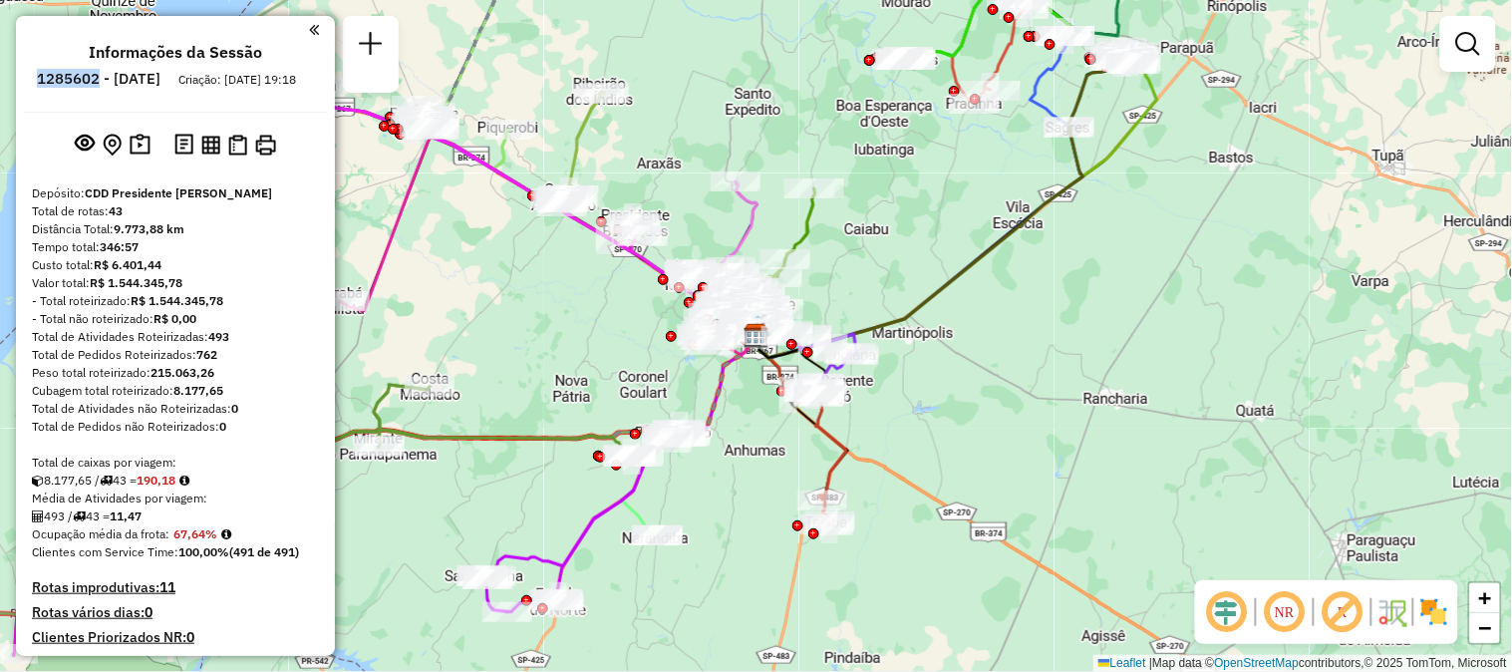
drag, startPoint x: 95, startPoint y: 80, endPoint x: 152, endPoint y: 80, distance: 56.8
click at [152, 80] on h6 "1285602 - 30/09/2025" at bounding box center [99, 79] width 124 height 18
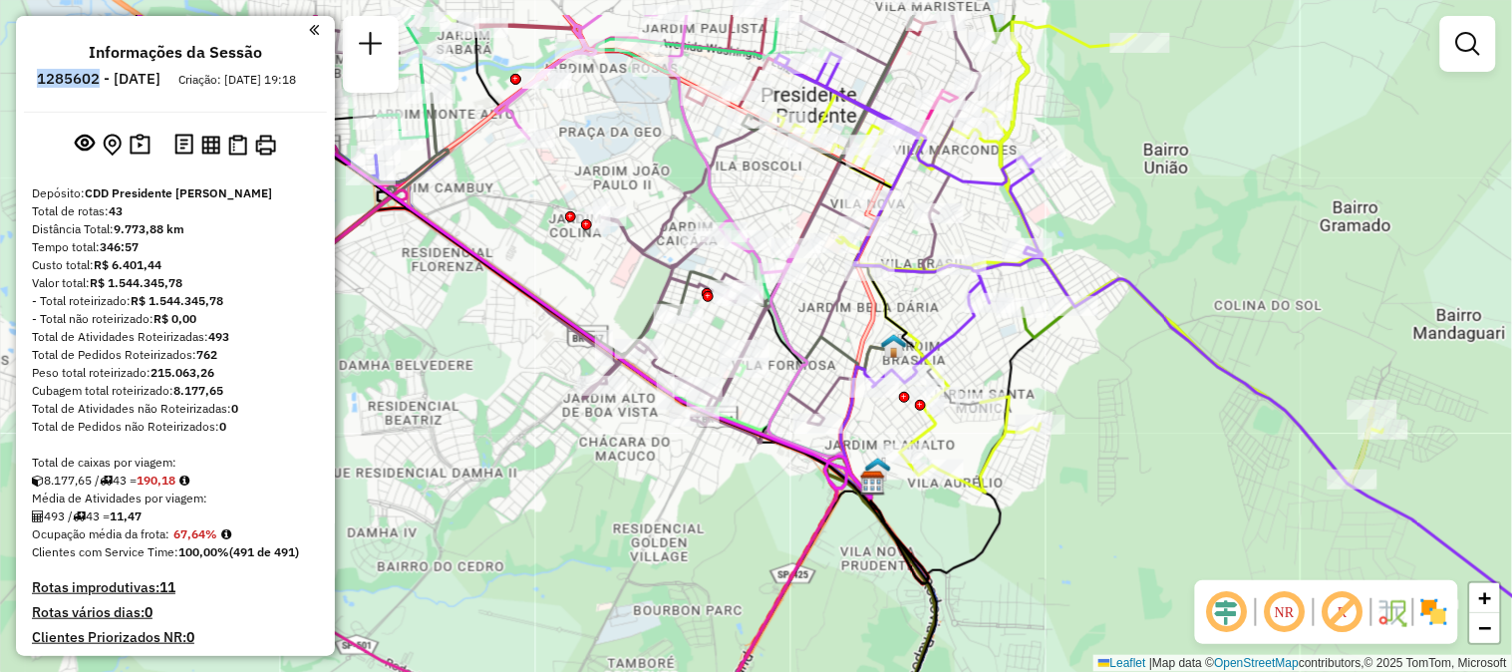
drag, startPoint x: 779, startPoint y: 393, endPoint x: 701, endPoint y: 474, distance: 113.5
click at [701, 474] on div "Janela de atendimento Grade de atendimento Capacidade Transportadoras Veículos …" at bounding box center [756, 336] width 1512 height 672
click at [1239, 612] on em at bounding box center [1227, 612] width 48 height 48
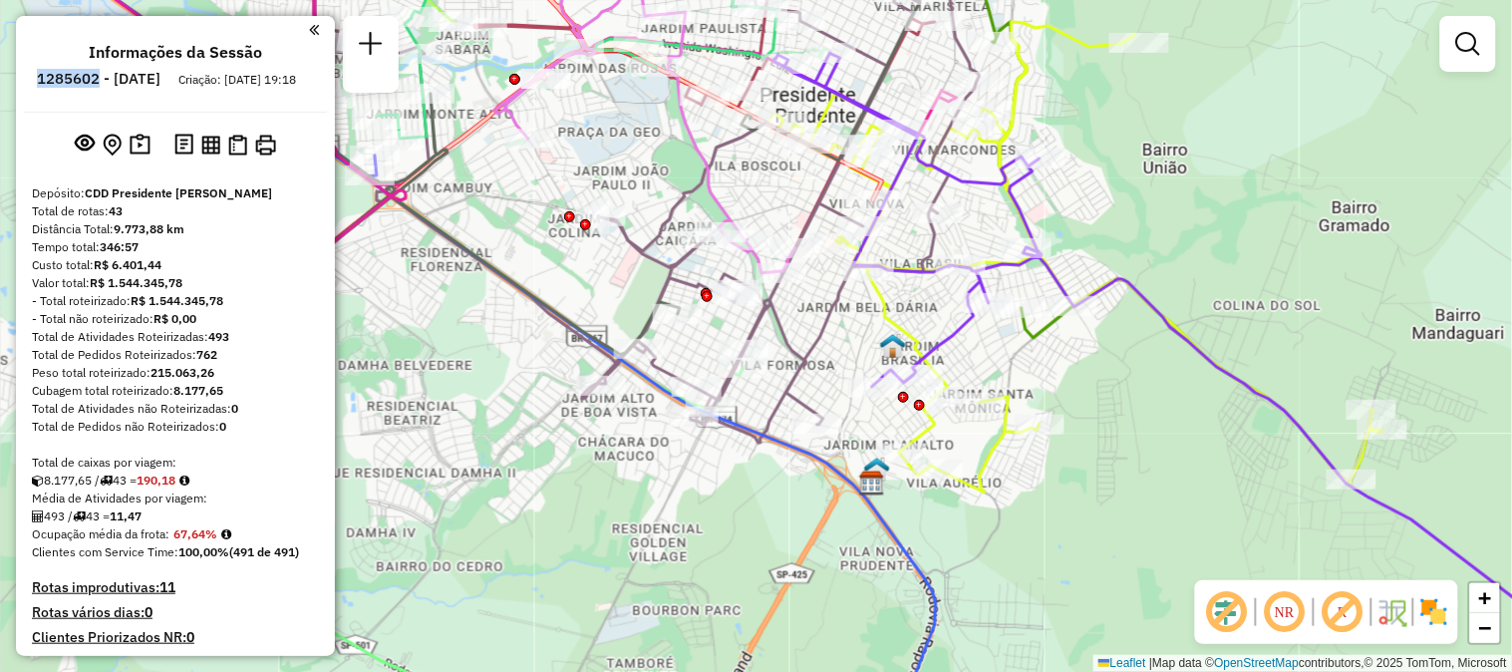
click at [1286, 618] on em at bounding box center [1285, 612] width 48 height 48
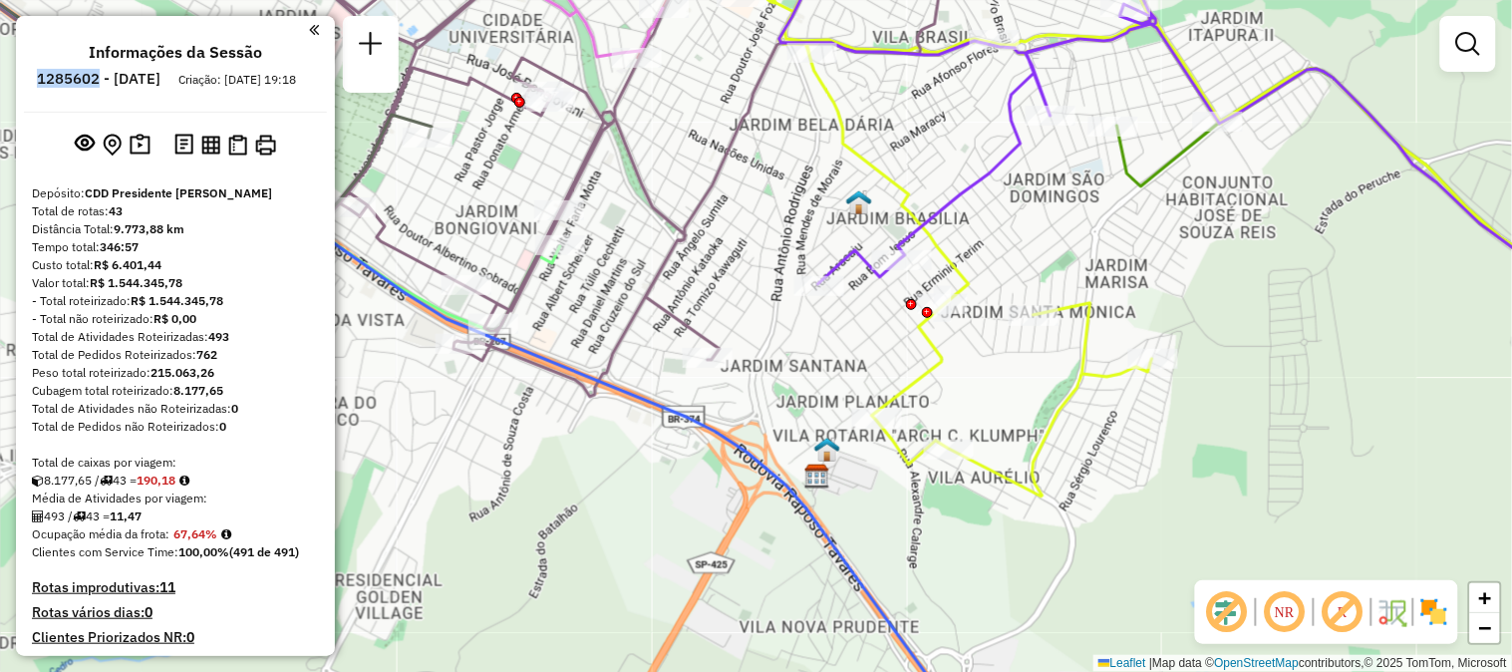
drag, startPoint x: 898, startPoint y: 330, endPoint x: 863, endPoint y: 323, distance: 35.6
click at [863, 323] on div "Janela de atendimento Grade de atendimento Capacidade Transportadoras Veículos …" at bounding box center [756, 336] width 1512 height 672
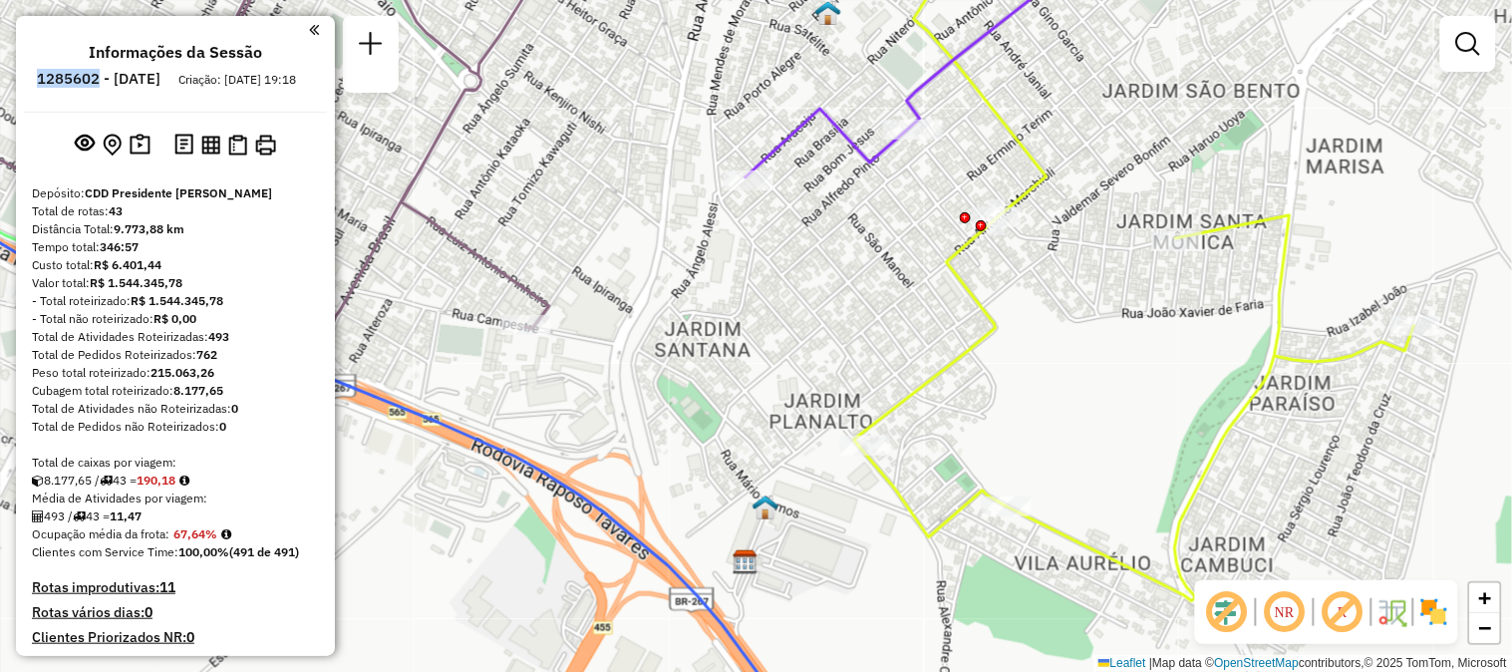
drag, startPoint x: 827, startPoint y: 439, endPoint x: 792, endPoint y: 396, distance: 55.3
click at [792, 396] on div "Janela de atendimento Grade de atendimento Capacidade Transportadoras Veículos …" at bounding box center [756, 336] width 1512 height 672
click at [1239, 602] on em at bounding box center [1227, 612] width 48 height 48
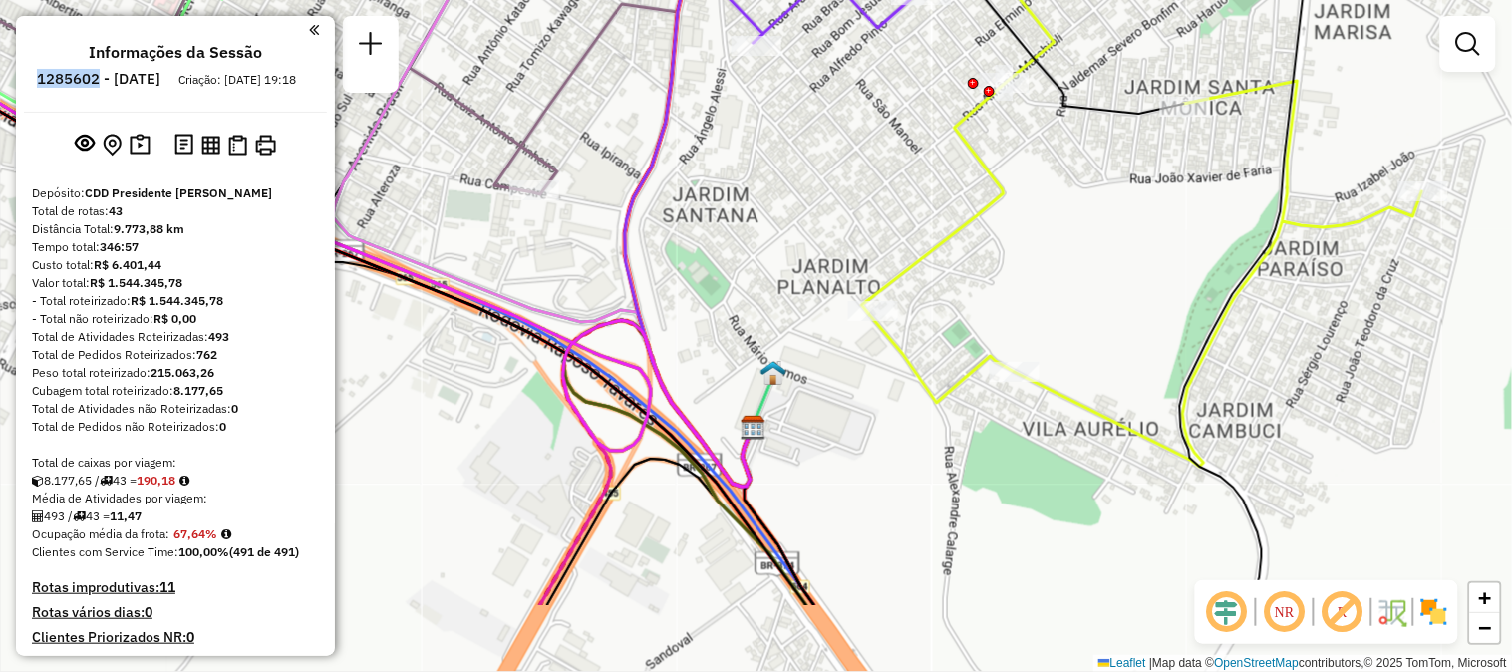
drag, startPoint x: 924, startPoint y: 329, endPoint x: 932, endPoint y: 193, distance: 135.8
click at [932, 193] on div "Janela de atendimento Grade de atendimento Capacidade Transportadoras Veículos …" at bounding box center [756, 336] width 1512 height 672
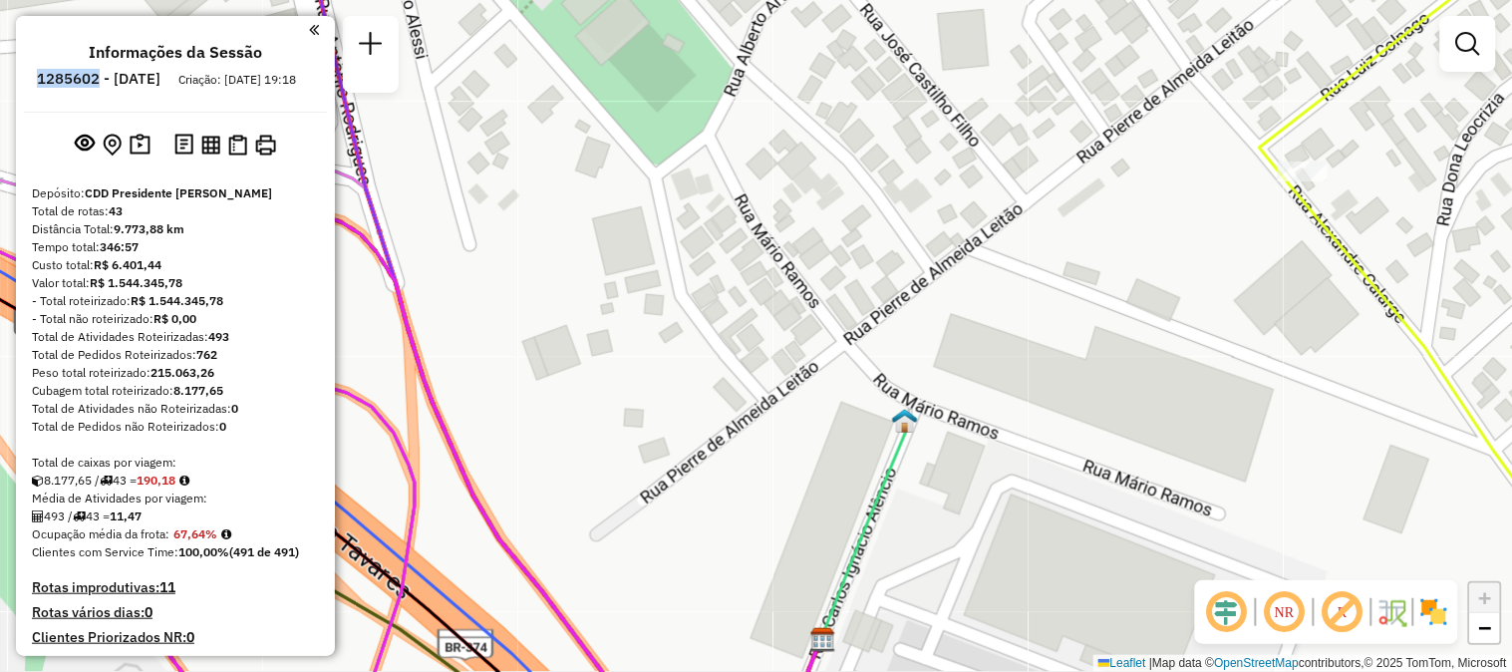
click at [905, 424] on img at bounding box center [905, 421] width 26 height 26
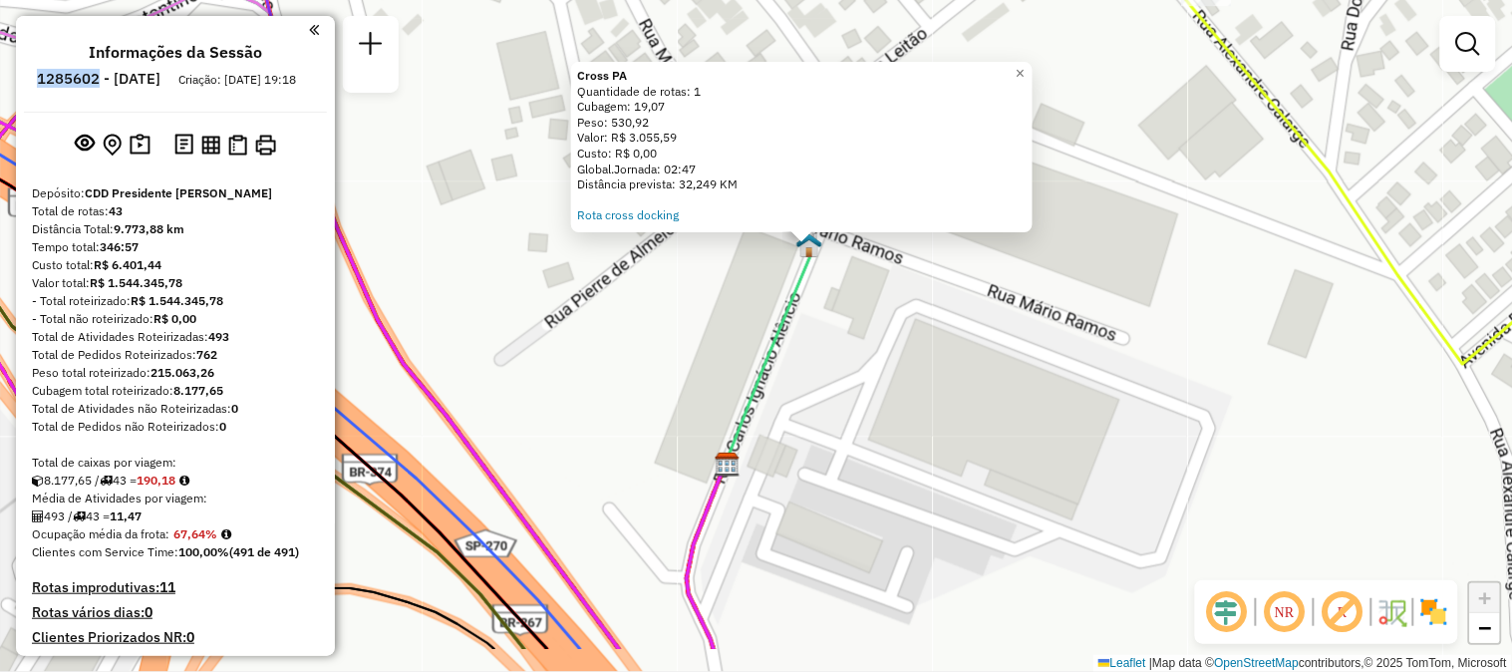
drag, startPoint x: 833, startPoint y: 533, endPoint x: 885, endPoint y: 443, distance: 104.5
click at [885, 443] on div "Cross PA Quantidade de rotas: 1 Cubagem: 19,07 Peso: 530,92 Valor: R$ 3.055,59 …" at bounding box center [756, 336] width 1512 height 672
click at [660, 212] on link "Rota cross docking" at bounding box center [628, 215] width 102 height 15
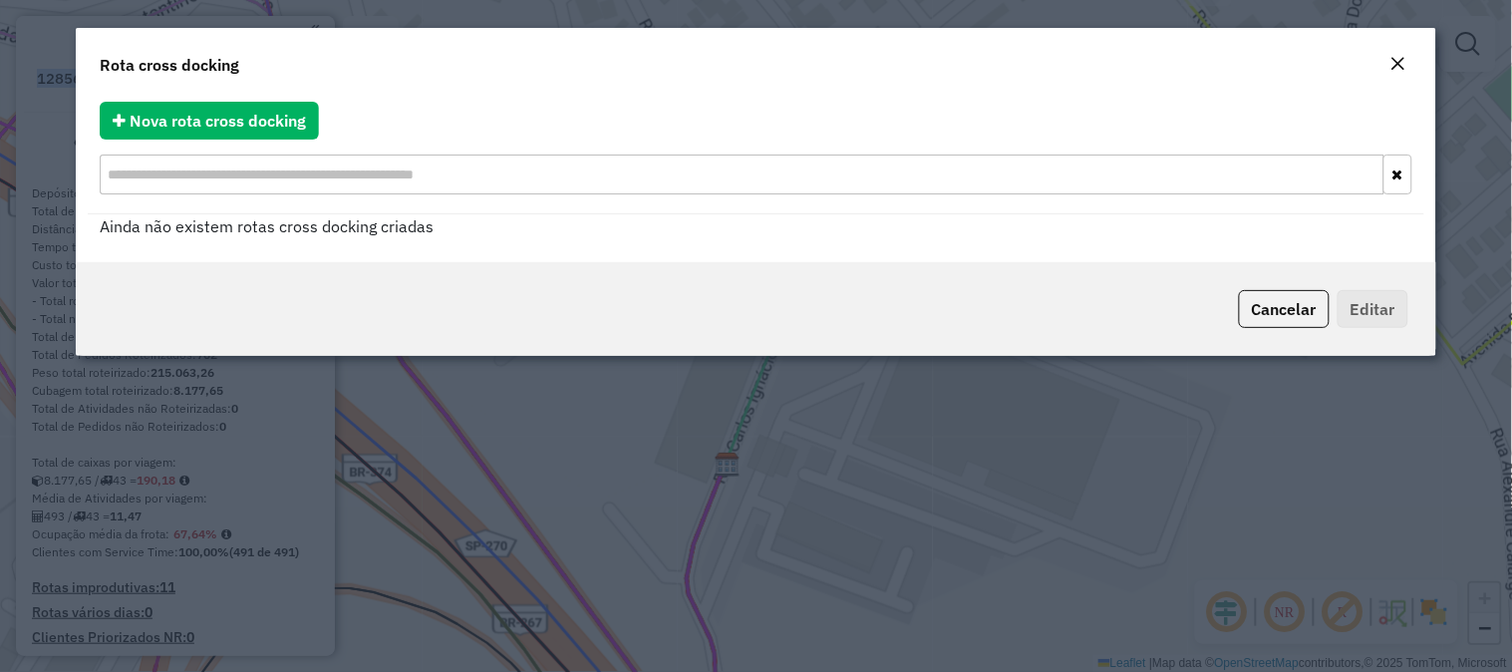
click at [1401, 62] on em "Close" at bounding box center [1398, 64] width 16 height 16
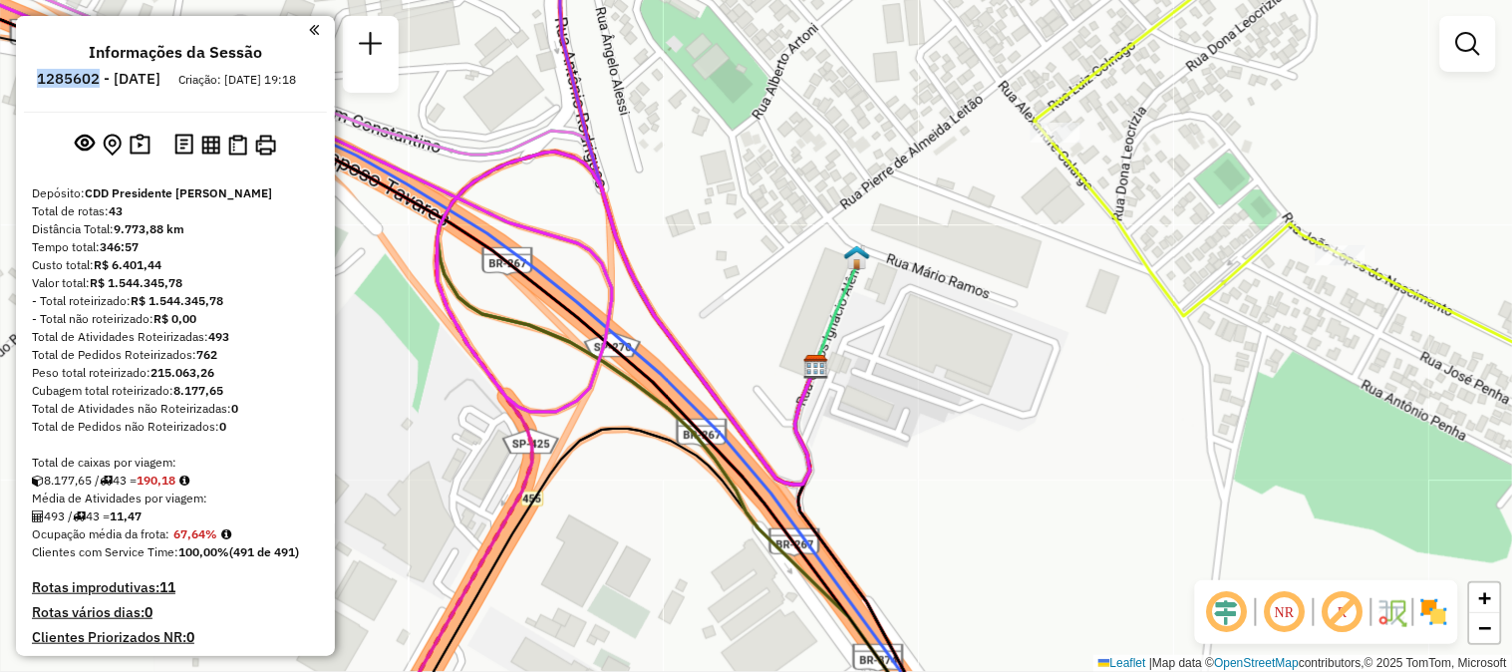
drag, startPoint x: 813, startPoint y: 345, endPoint x: 872, endPoint y: 320, distance: 63.9
click at [872, 320] on div "Janela de atendimento Grade de atendimento Capacidade Transportadoras Veículos …" at bounding box center [756, 336] width 1512 height 672
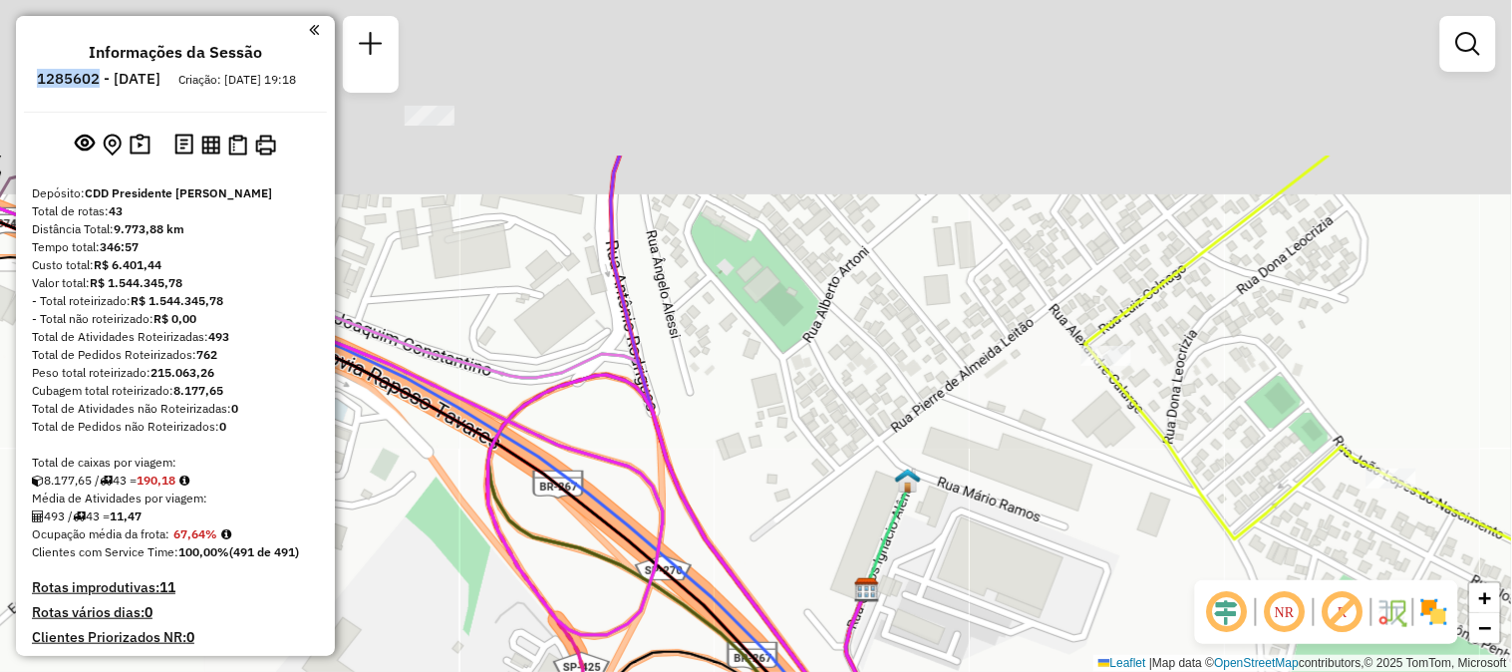
drag, startPoint x: 895, startPoint y: 324, endPoint x: 920, endPoint y: 371, distance: 53.1
click at [958, 562] on div "Janela de atendimento Grade de atendimento Capacidade Transportadoras Veículos …" at bounding box center [756, 336] width 1512 height 672
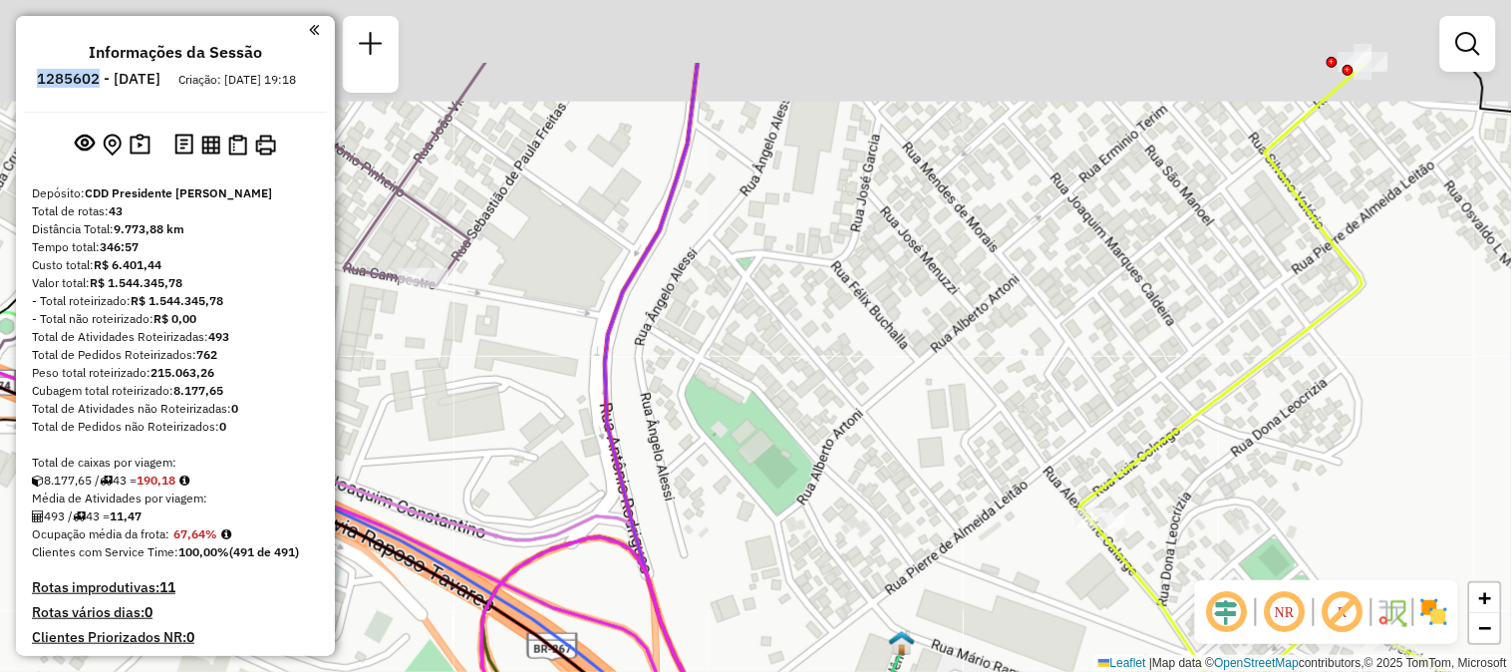
drag, startPoint x: 898, startPoint y: 292, endPoint x: 883, endPoint y: 420, distance: 128.5
click at [883, 420] on div "Janela de atendimento Grade de atendimento Capacidade Transportadoras Veículos …" at bounding box center [756, 336] width 1512 height 672
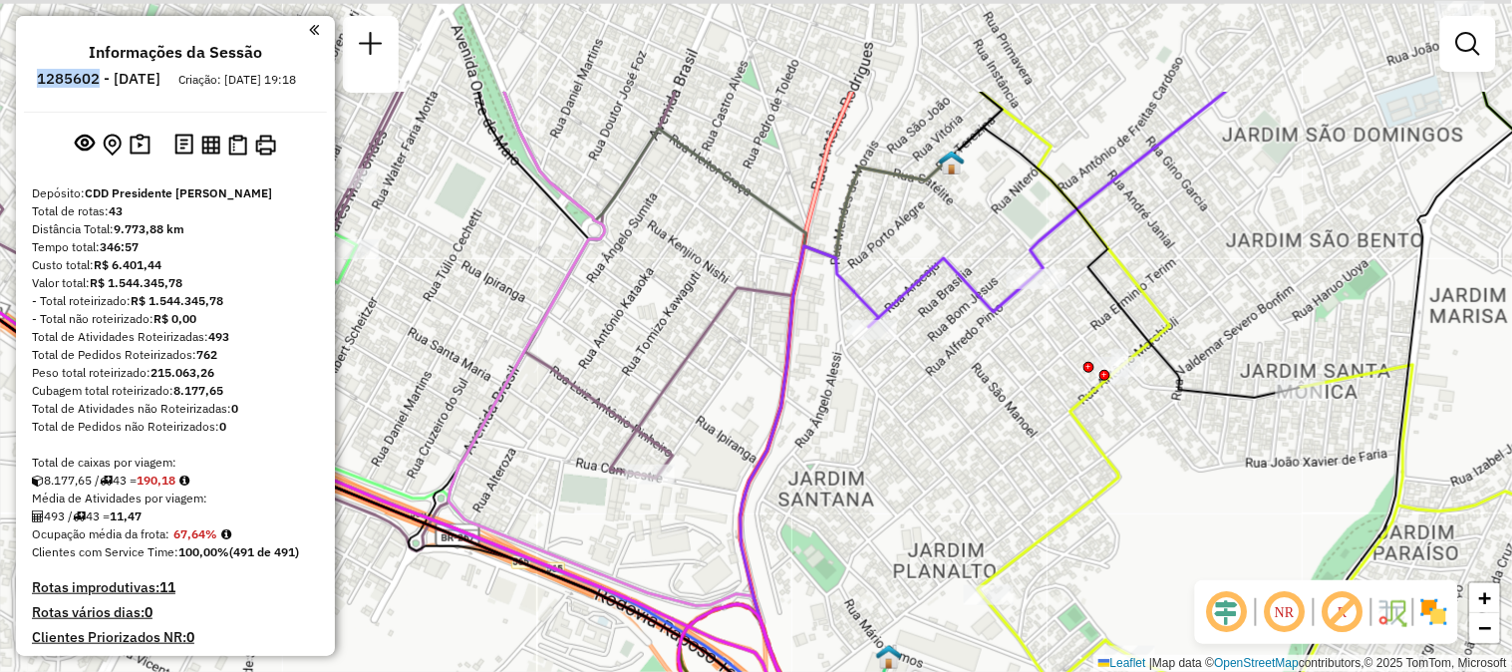
drag, startPoint x: 907, startPoint y: 269, endPoint x: 900, endPoint y: 395, distance: 125.8
click at [900, 395] on div "Janela de atendimento Grade de atendimento Capacidade Transportadoras Veículos …" at bounding box center [756, 336] width 1512 height 672
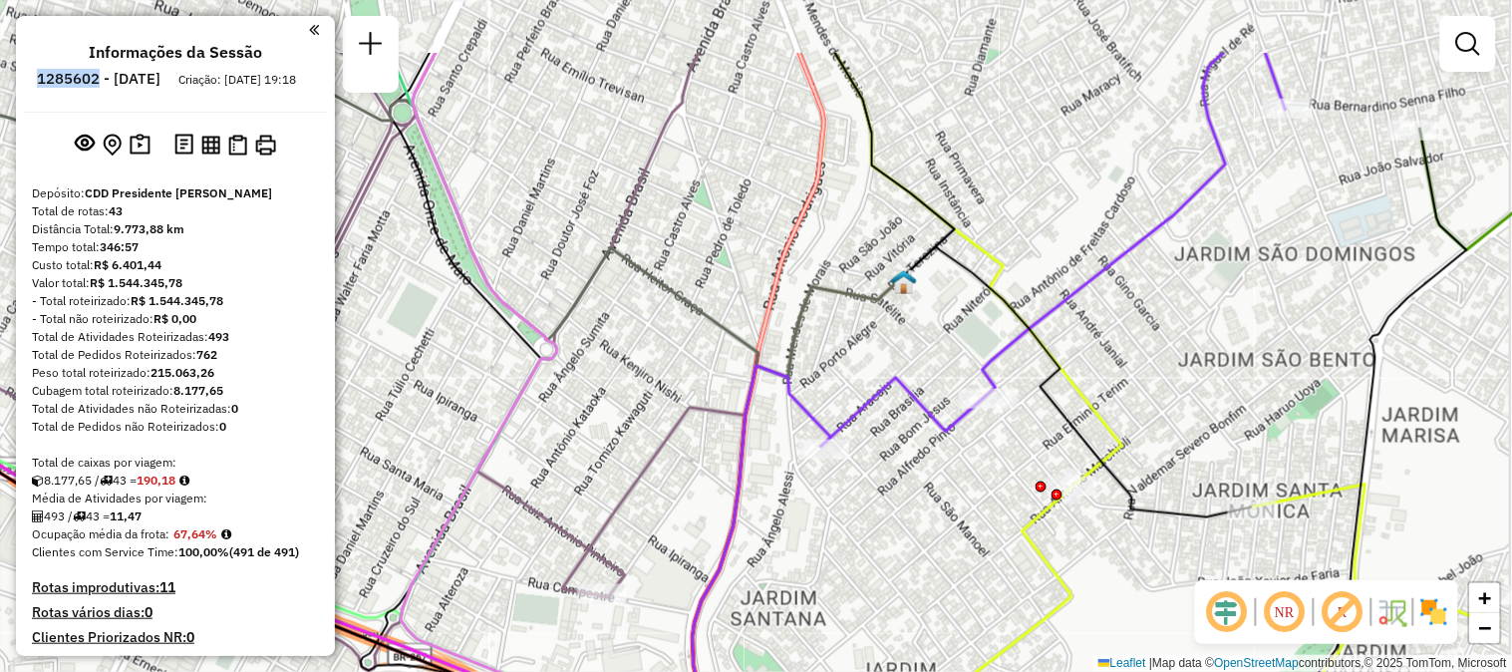
drag, startPoint x: 952, startPoint y: 194, endPoint x: 901, endPoint y: 320, distance: 135.5
click at [901, 320] on div "Janela de atendimento Grade de atendimento Capacidade Transportadoras Veículos …" at bounding box center [756, 336] width 1512 height 672
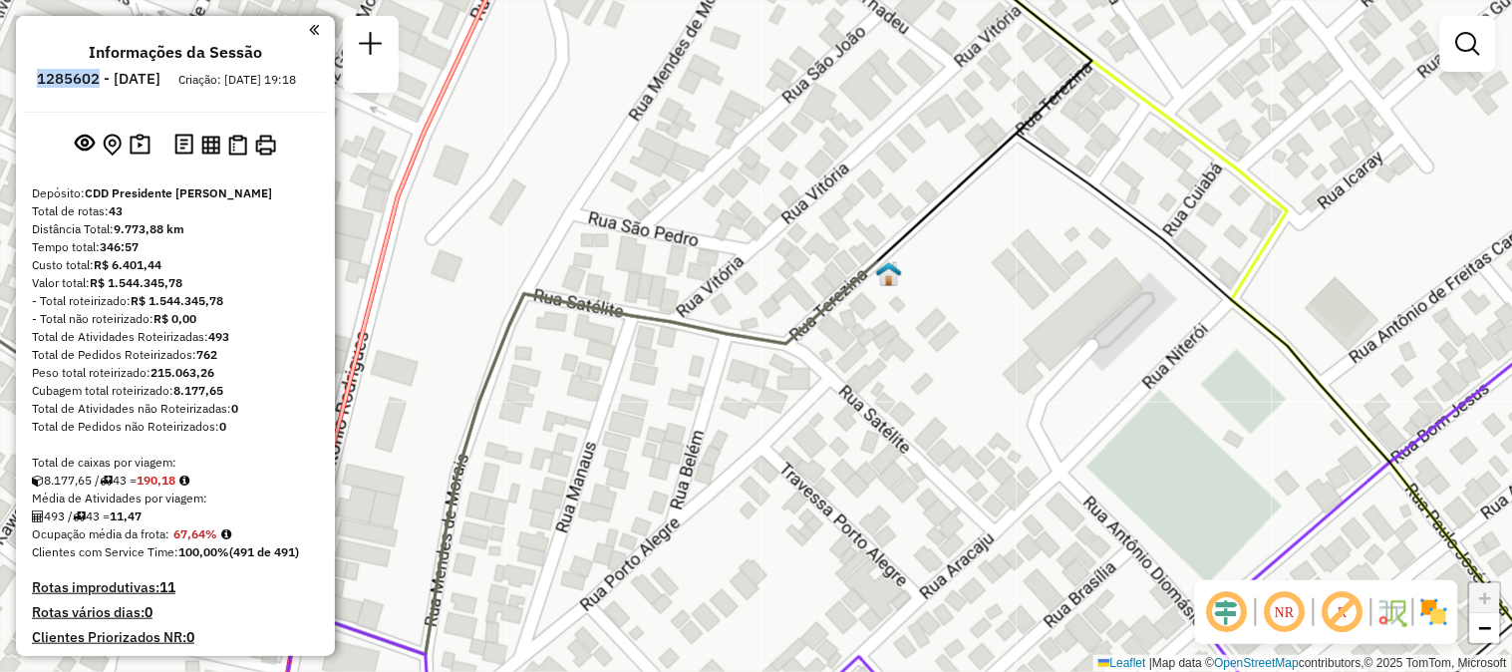
click at [885, 275] on img at bounding box center [889, 274] width 26 height 26
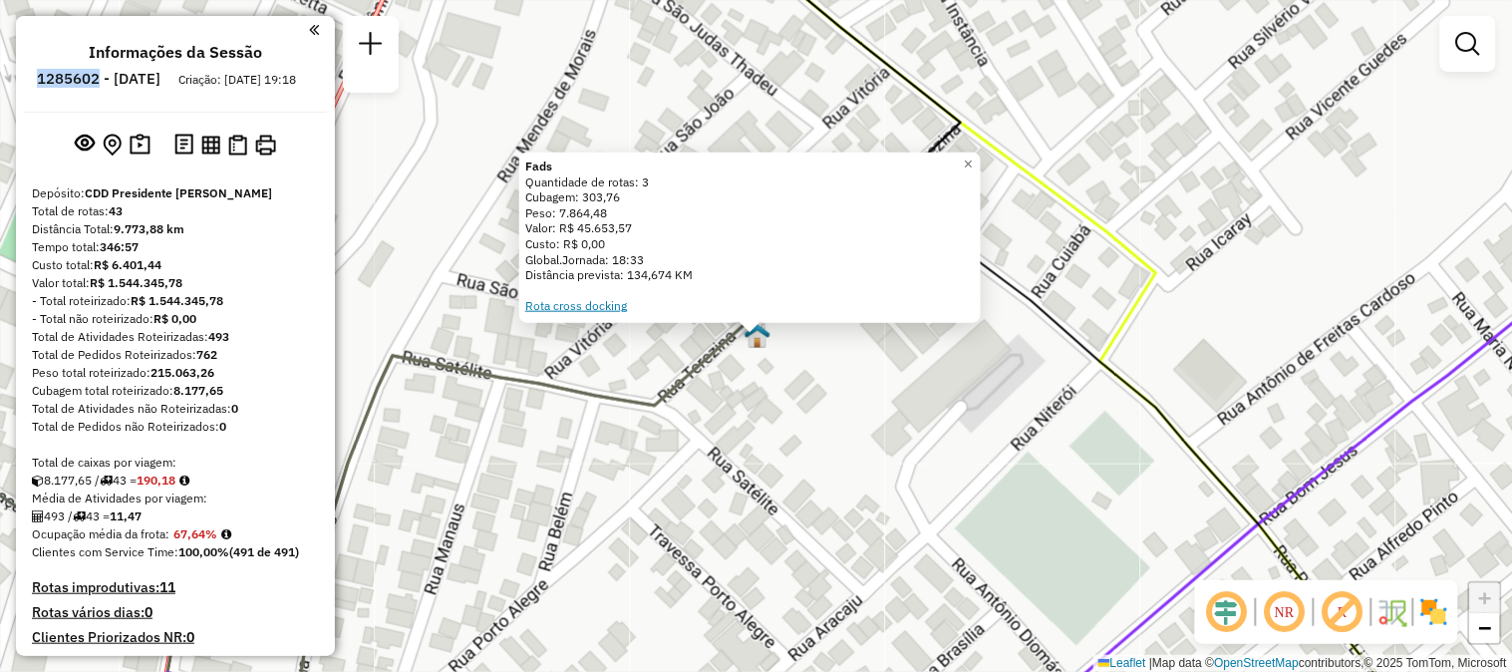
click at [580, 303] on link "Rota cross docking" at bounding box center [576, 305] width 102 height 15
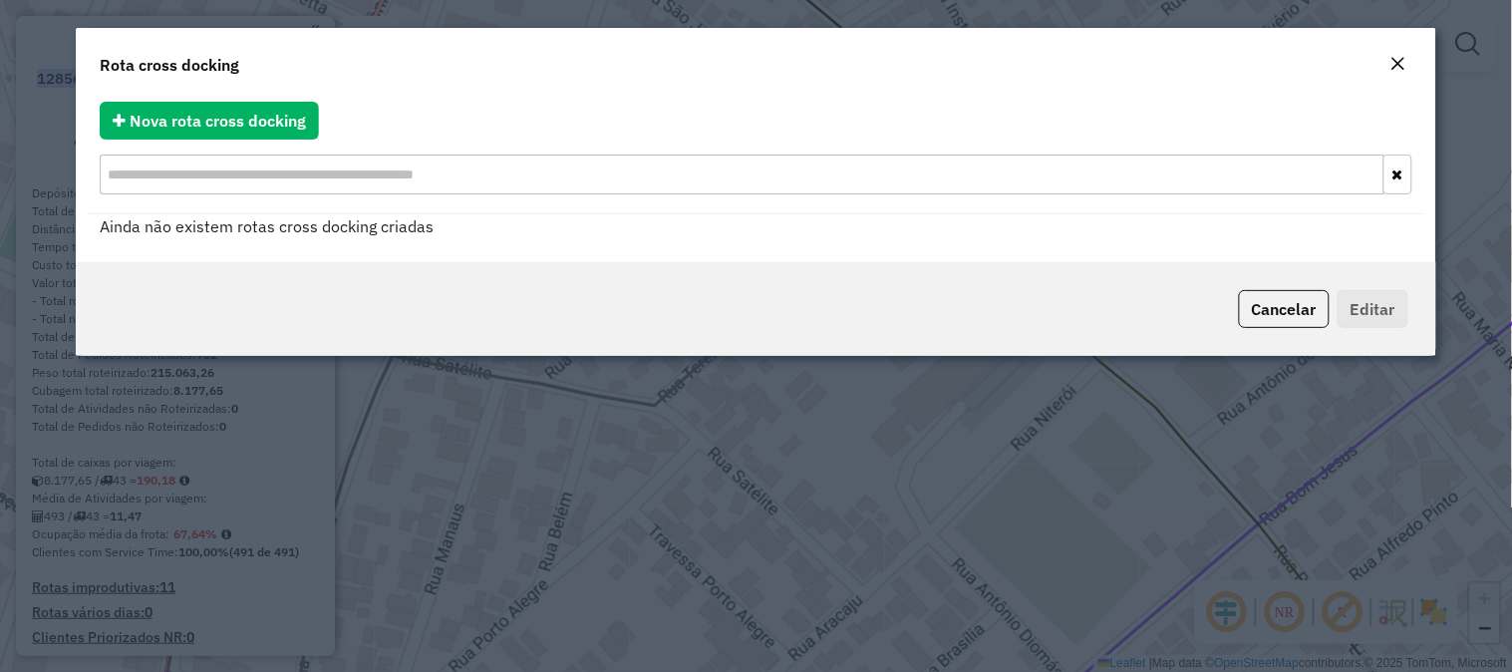
click at [327, 182] on input "text" at bounding box center [742, 174] width 1285 height 40
click at [609, 269] on div "Cancelar Editar" at bounding box center [756, 309] width 1361 height 94
click at [1393, 61] on em "Close" at bounding box center [1398, 64] width 16 height 16
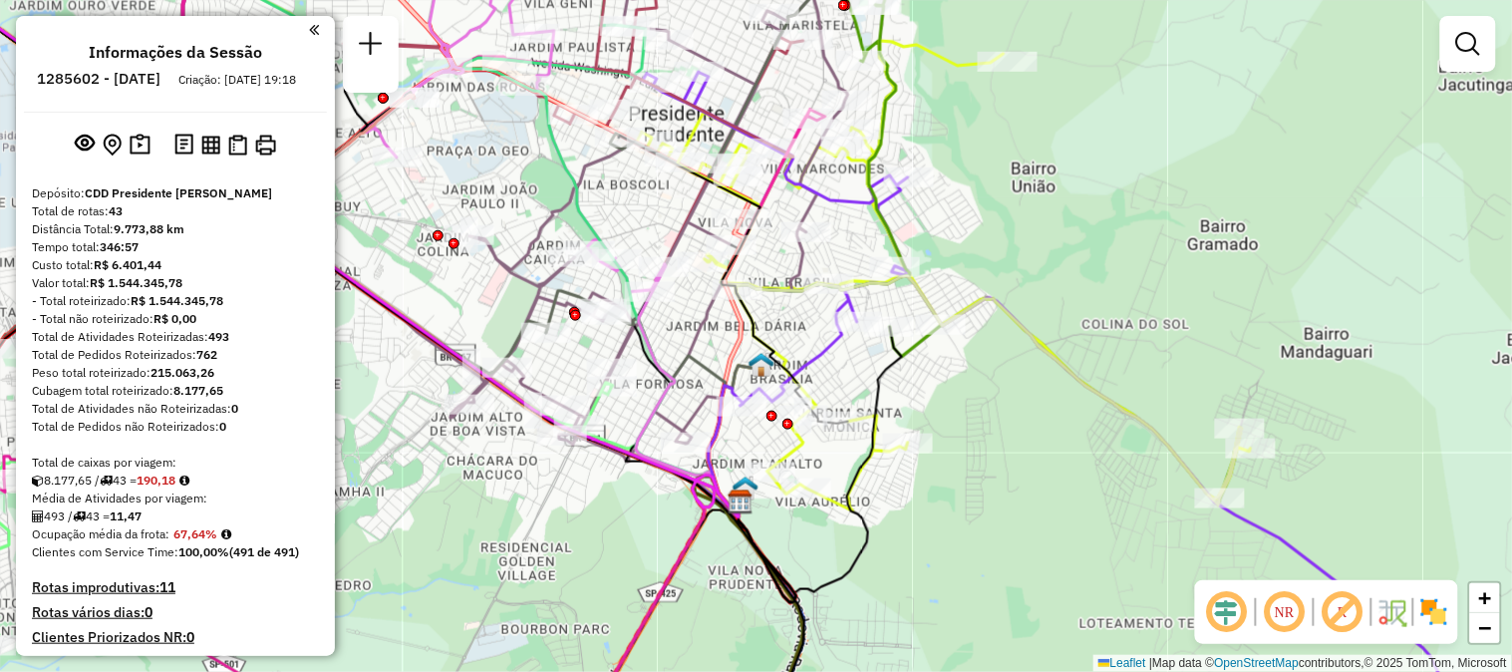
click at [1350, 616] on em at bounding box center [1343, 612] width 48 height 48
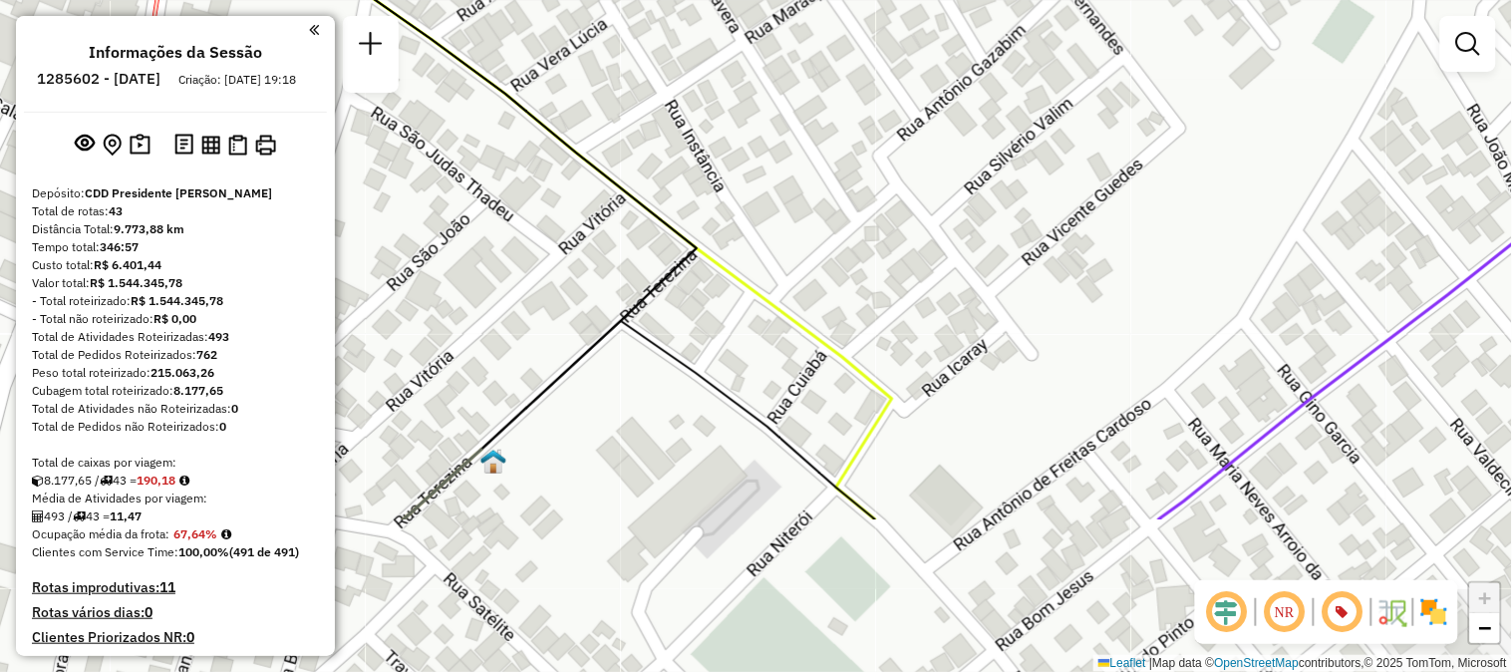
drag, startPoint x: 654, startPoint y: 433, endPoint x: 825, endPoint y: 212, distance: 279.1
click at [825, 212] on div "Janela de atendimento Grade de atendimento Capacidade Transportadoras Veículos …" at bounding box center [756, 336] width 1512 height 672
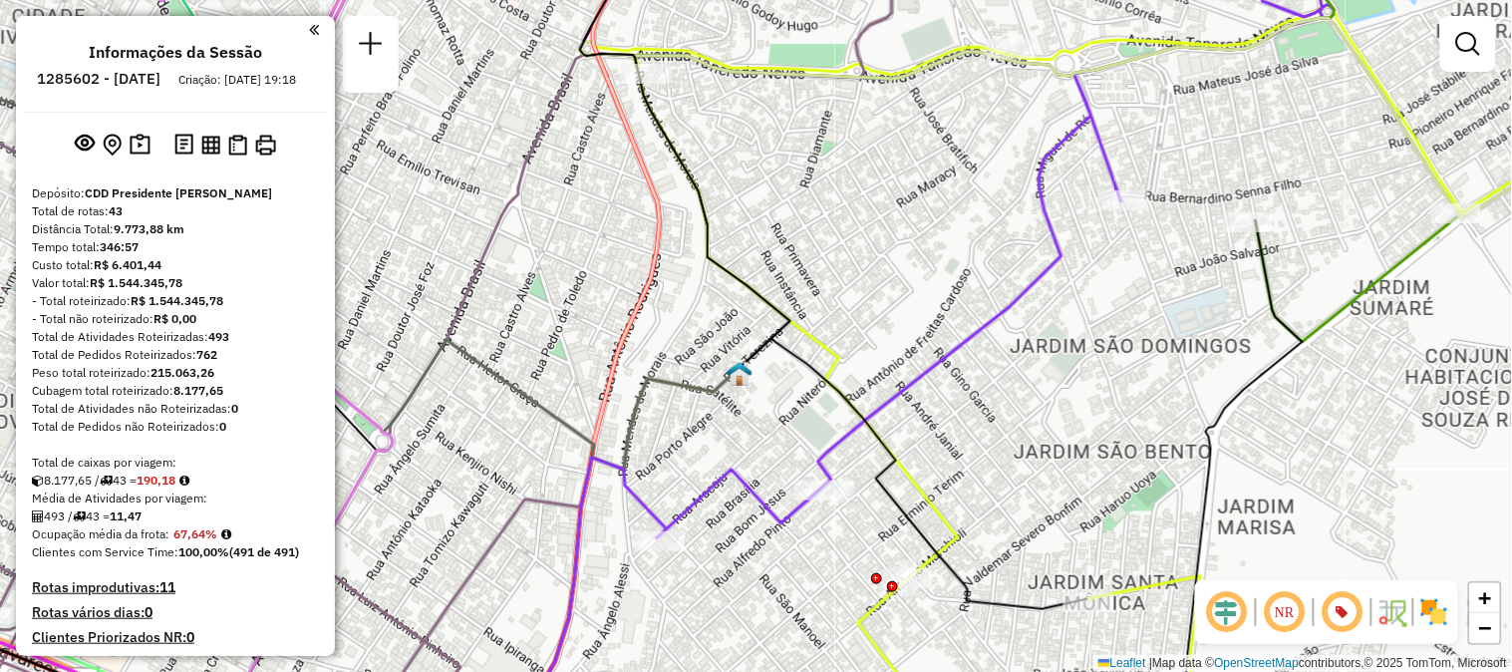
click at [1273, 603] on em at bounding box center [1285, 612] width 48 height 48
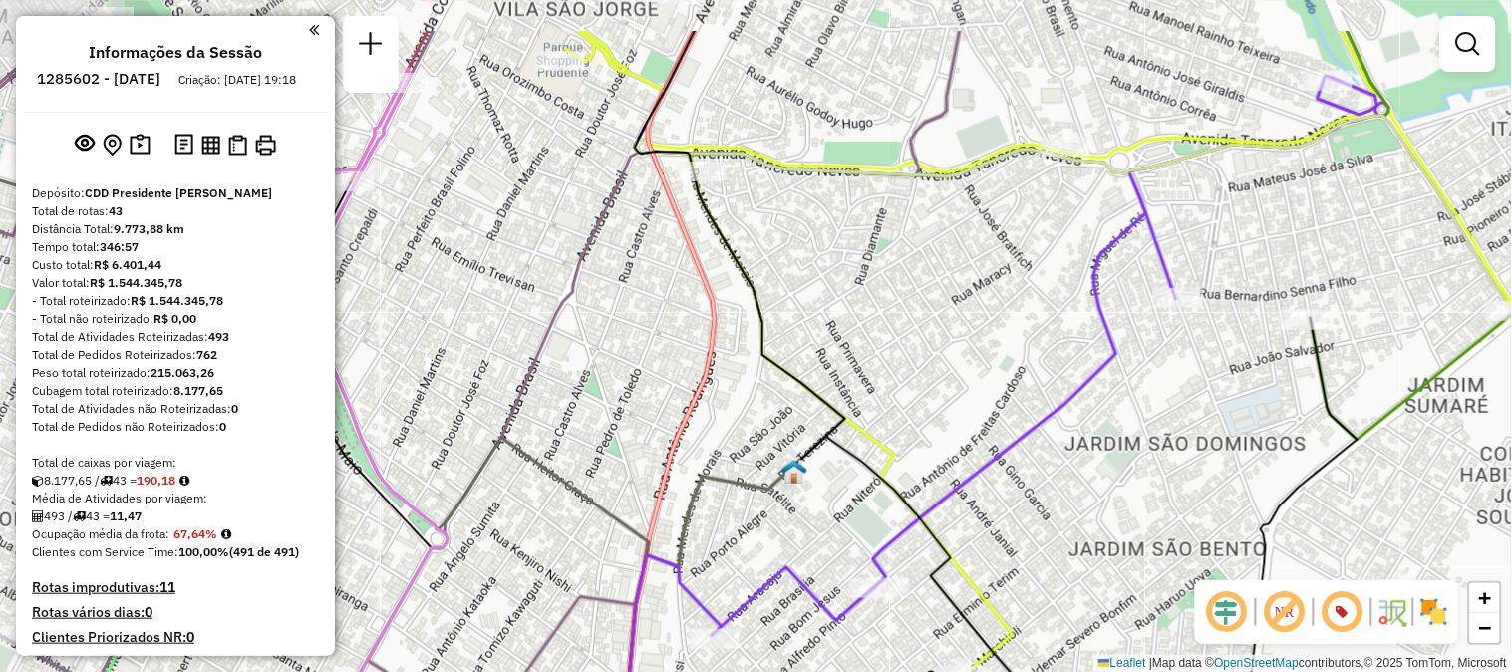
drag, startPoint x: 768, startPoint y: 445, endPoint x: 805, endPoint y: 542, distance: 104.4
click at [805, 542] on div "Janela de atendimento Grade de atendimento Capacidade Transportadoras Veículos …" at bounding box center [756, 336] width 1512 height 672
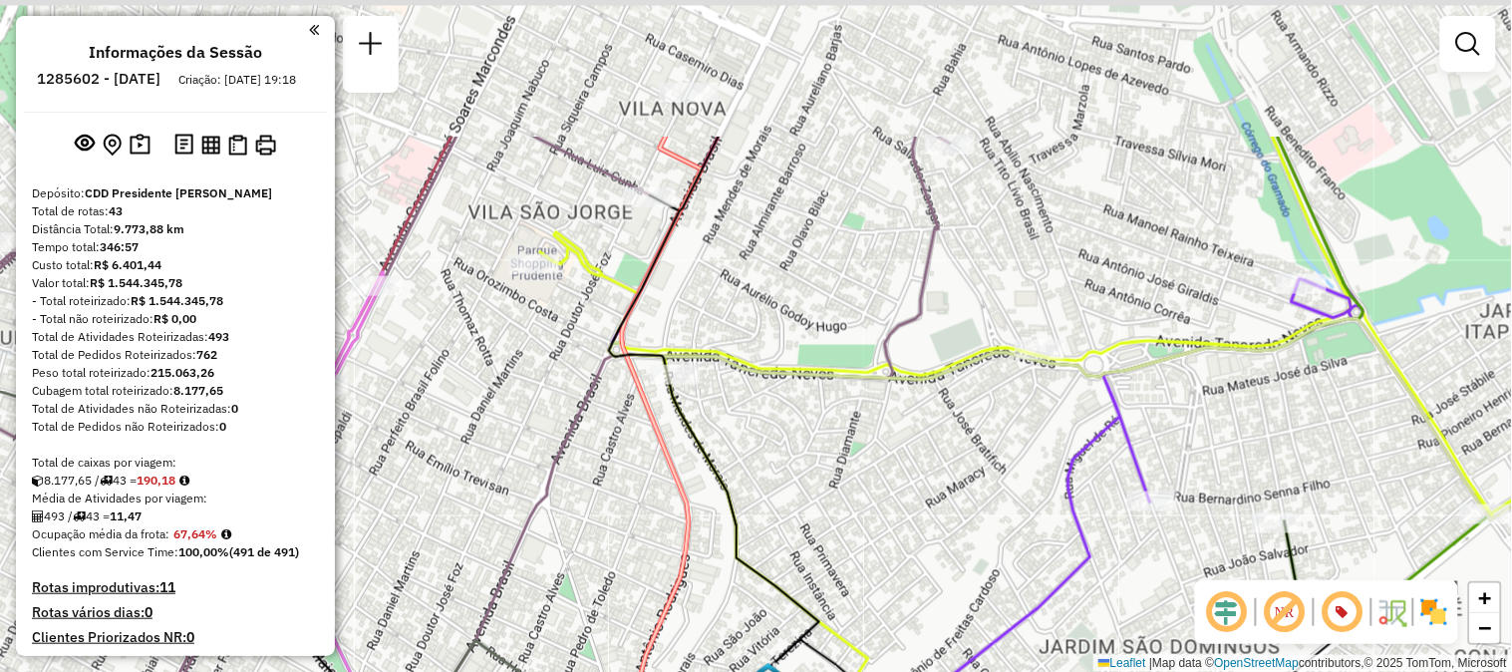
drag, startPoint x: 824, startPoint y: 323, endPoint x: 797, endPoint y: 526, distance: 205.1
click at [797, 526] on div "Janela de atendimento Grade de atendimento Capacidade Transportadoras Veículos …" at bounding box center [756, 336] width 1512 height 672
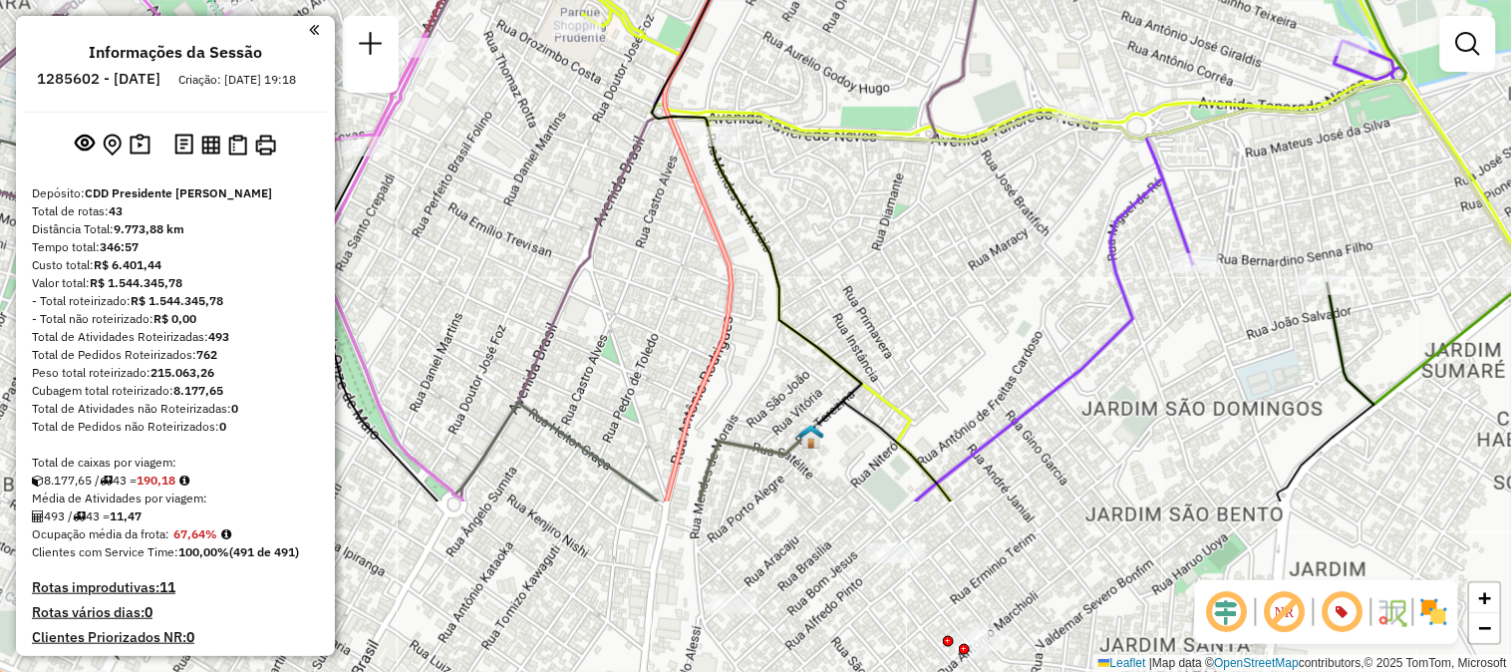
drag, startPoint x: 837, startPoint y: 454, endPoint x: 881, endPoint y: 197, distance: 259.9
click at [881, 197] on div "Janela de atendimento Grade de atendimento Capacidade Transportadoras Veículos …" at bounding box center [756, 336] width 1512 height 672
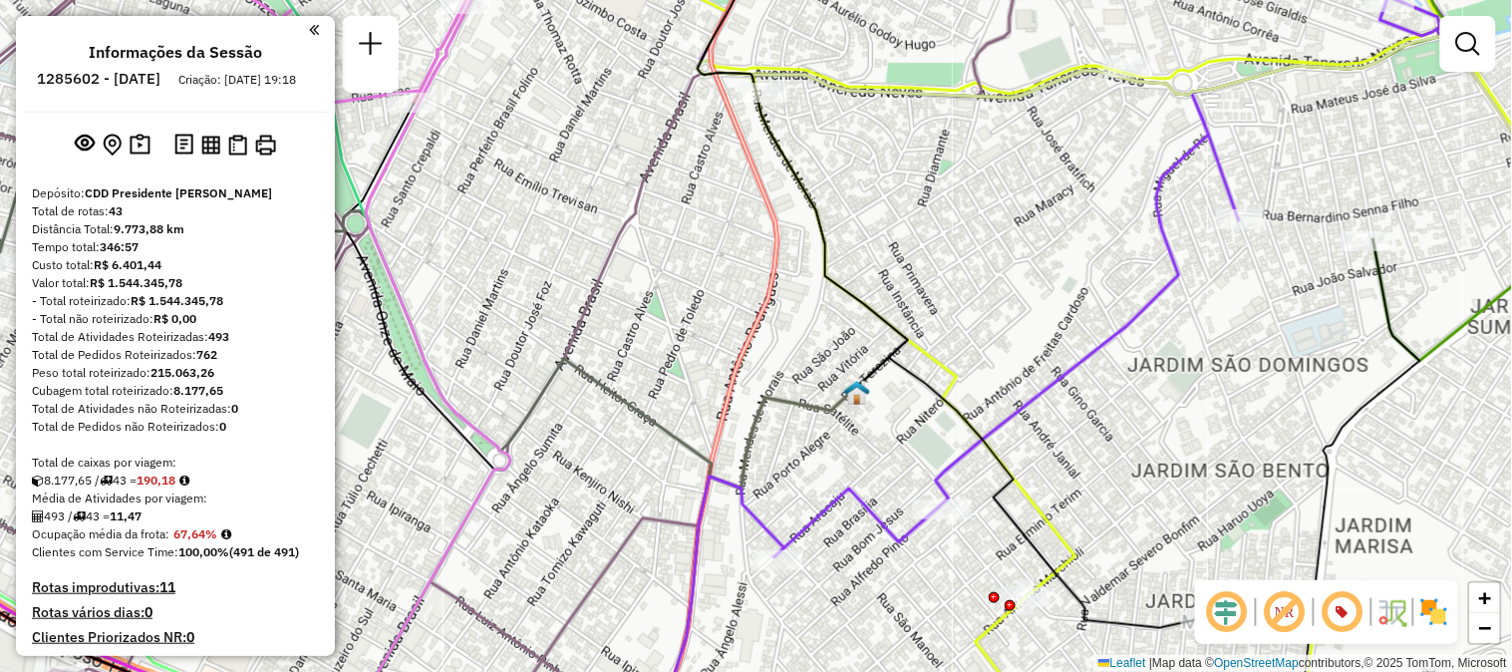
drag, startPoint x: 844, startPoint y: 437, endPoint x: 888, endPoint y: 411, distance: 50.9
click at [888, 411] on div "Janela de atendimento Grade de atendimento Capacidade Transportadoras Veículos …" at bounding box center [756, 336] width 1512 height 672
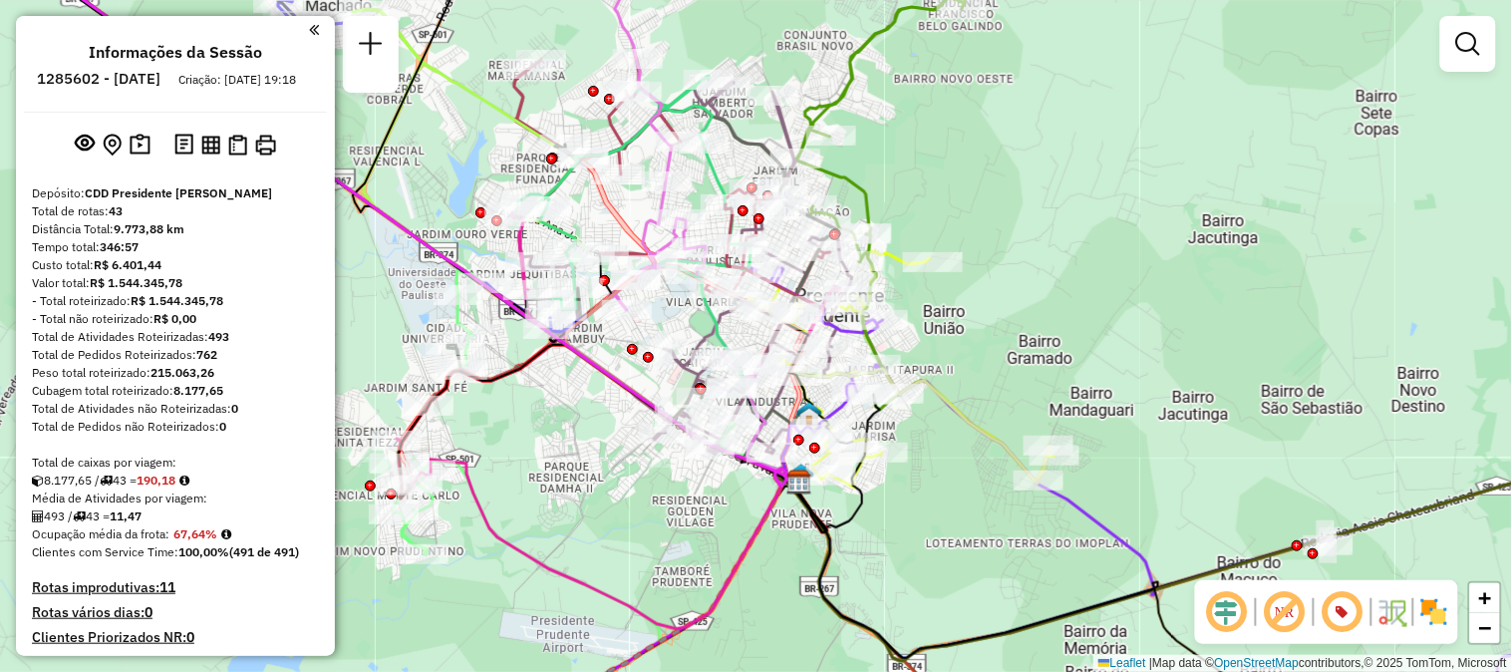
drag, startPoint x: 722, startPoint y: 559, endPoint x: 750, endPoint y: 539, distance: 34.3
click at [750, 539] on icon at bounding box center [615, 543] width 368 height 169
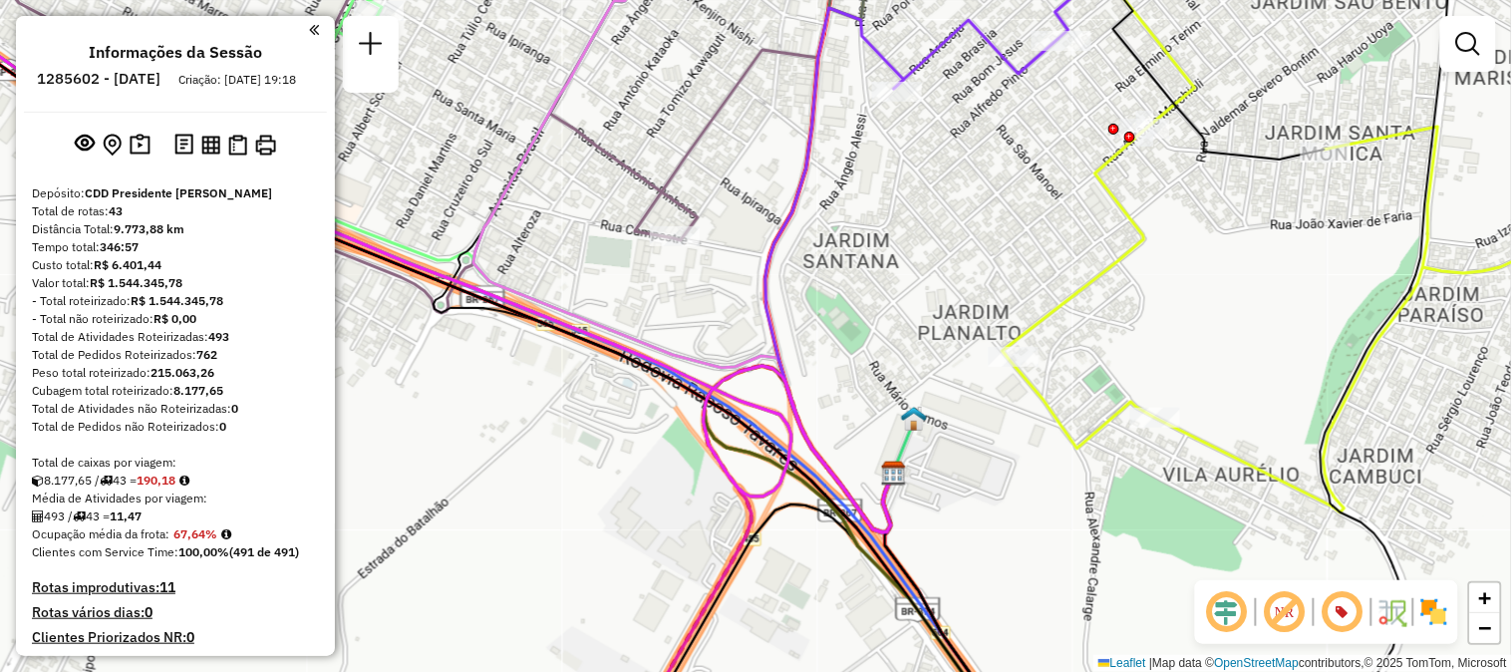
drag, startPoint x: 991, startPoint y: 491, endPoint x: 953, endPoint y: 490, distance: 37.9
click at [953, 490] on div "Janela de atendimento Grade de atendimento Capacidade Transportadoras Veículos …" at bounding box center [756, 336] width 1512 height 672
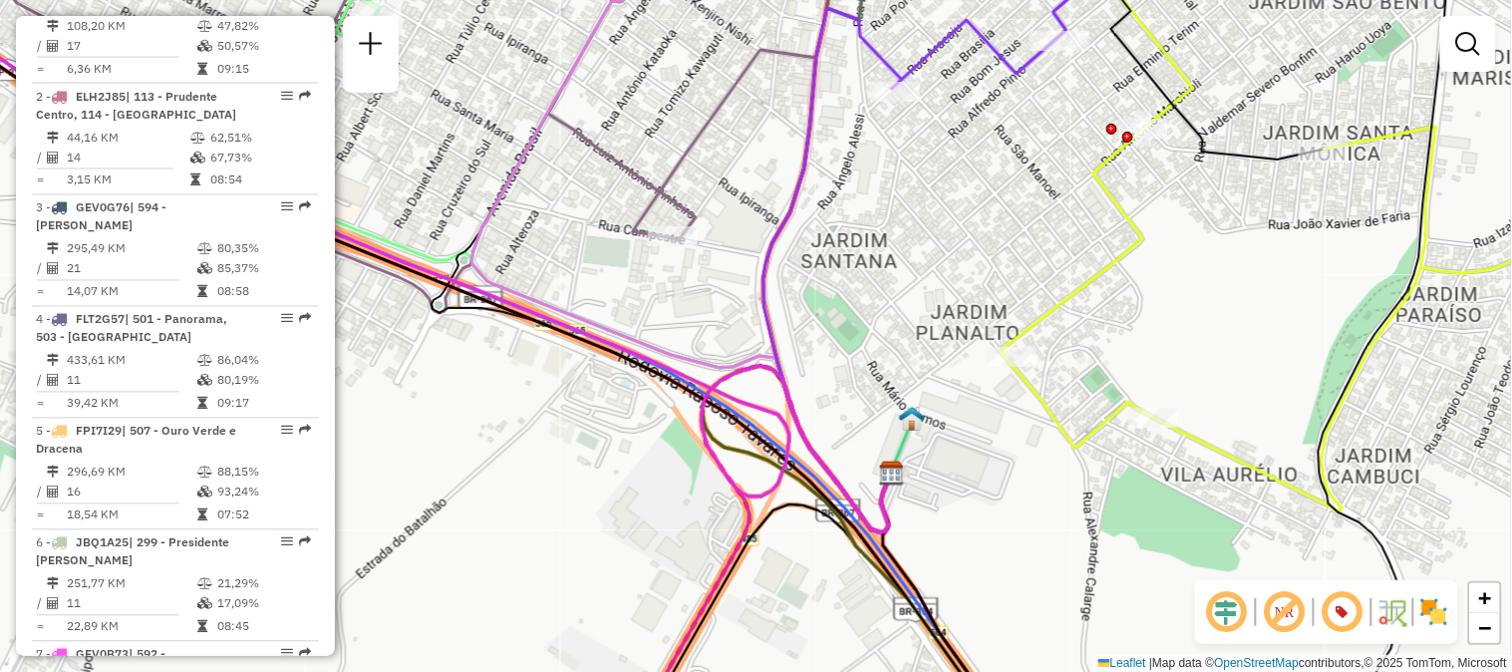
scroll to position [3913, 0]
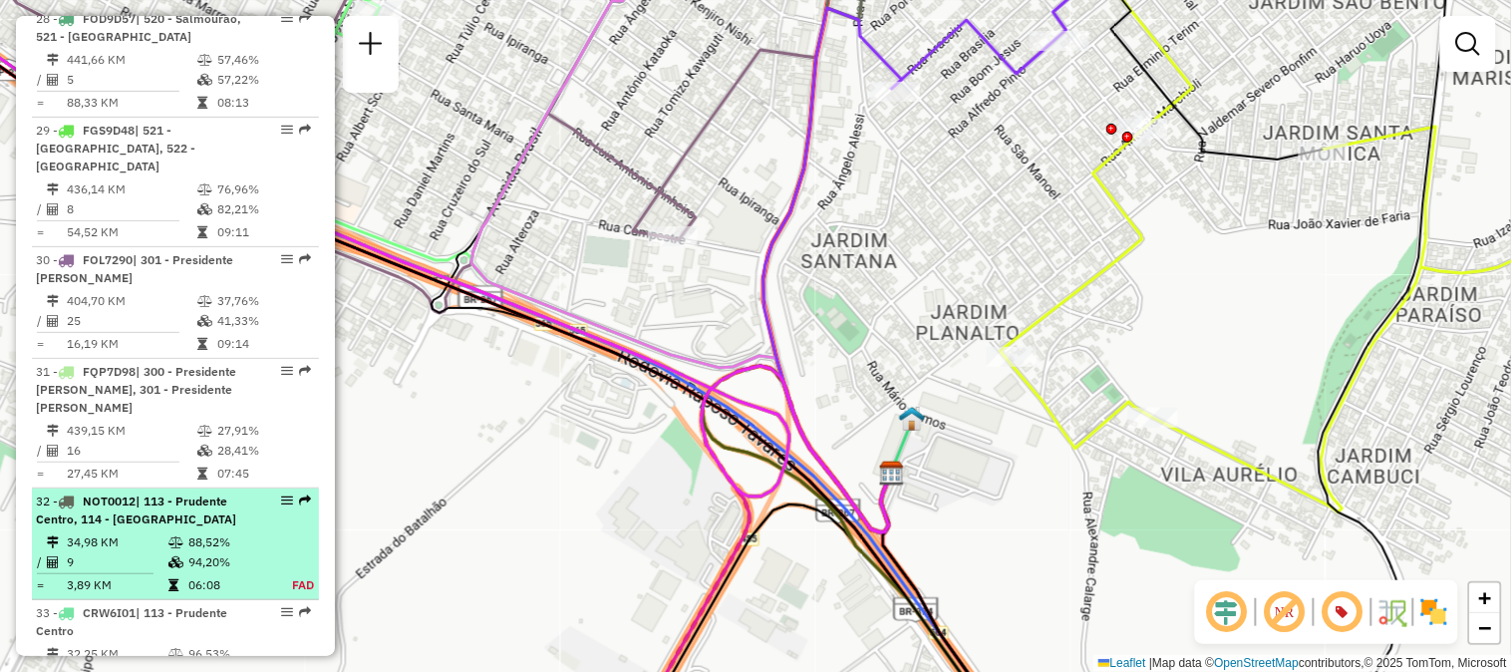
click at [88, 552] on td "9" at bounding box center [117, 562] width 102 height 20
select select "**********"
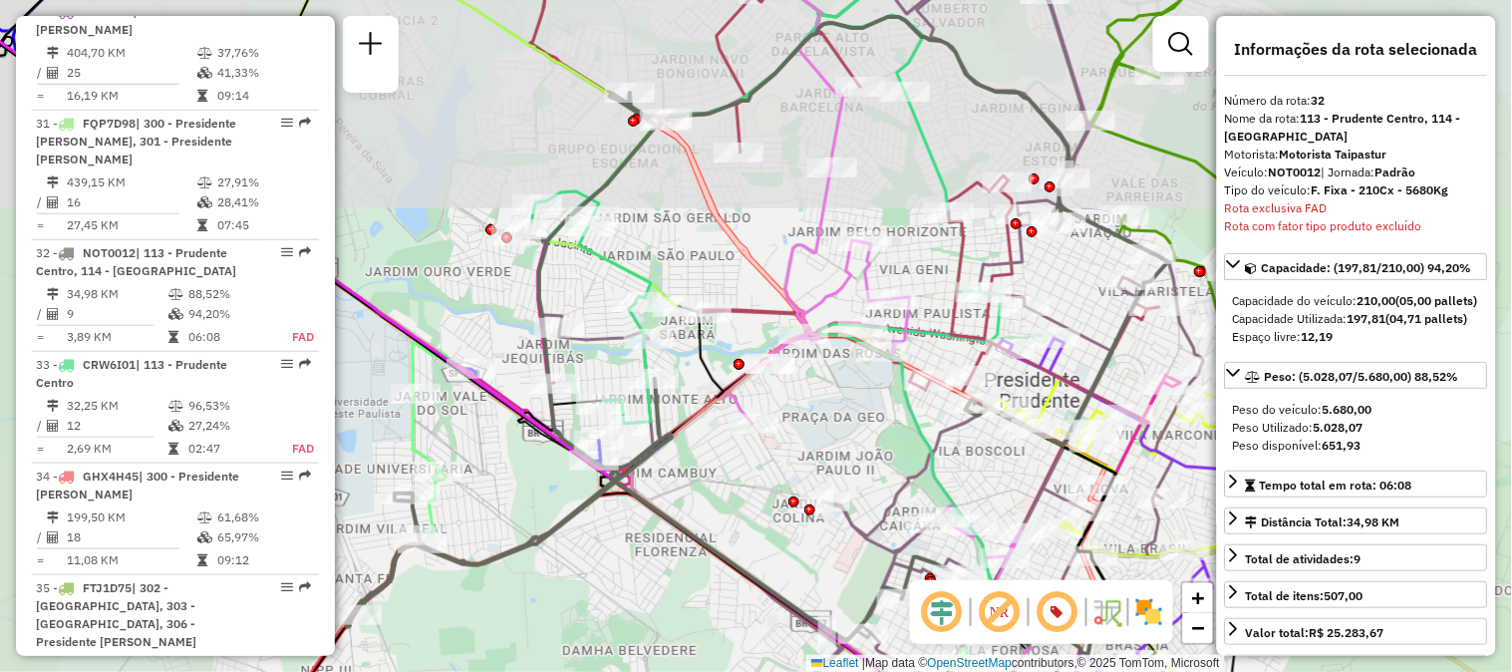
scroll to position [4221, 0]
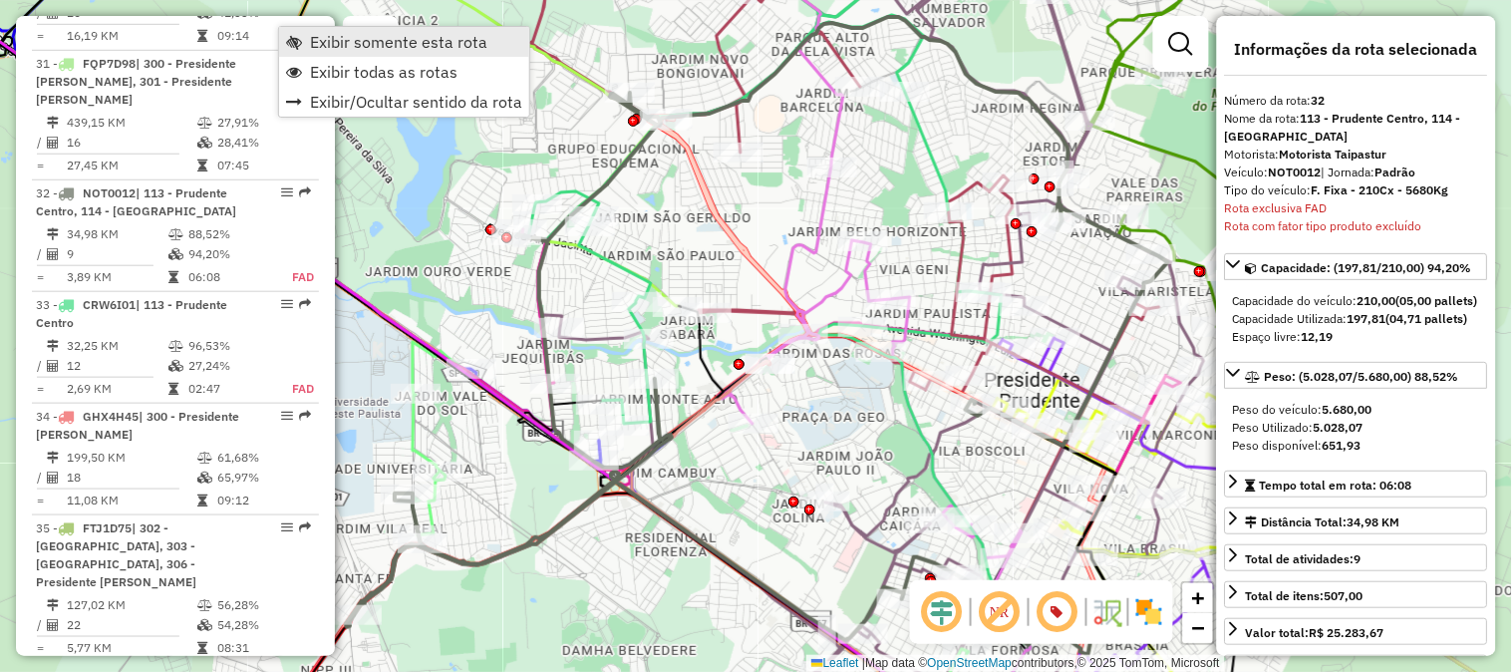
click at [306, 35] on link "Exibir somente esta rota" at bounding box center [404, 42] width 250 height 30
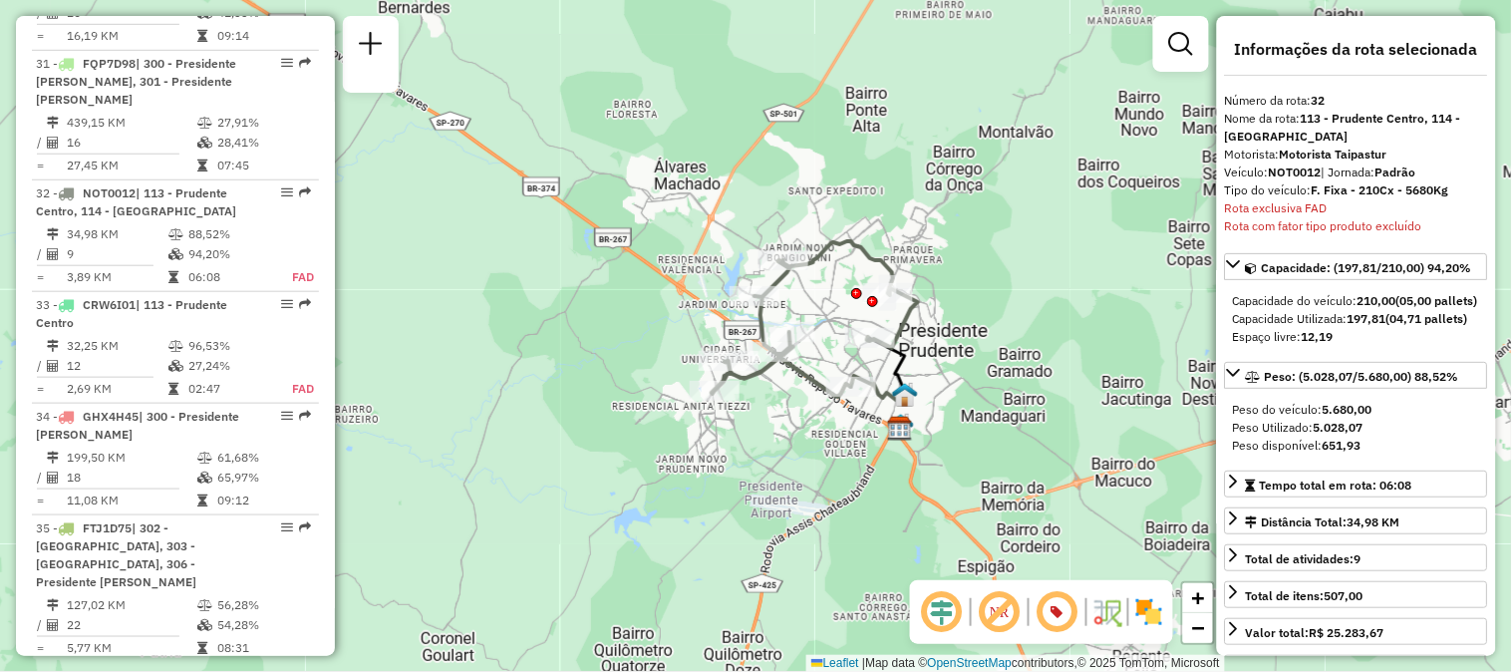
drag, startPoint x: 985, startPoint y: 499, endPoint x: 939, endPoint y: 423, distance: 89.4
click at [939, 423] on div "Janela de atendimento Grade de atendimento Capacidade Transportadoras Veículos …" at bounding box center [756, 336] width 1512 height 672
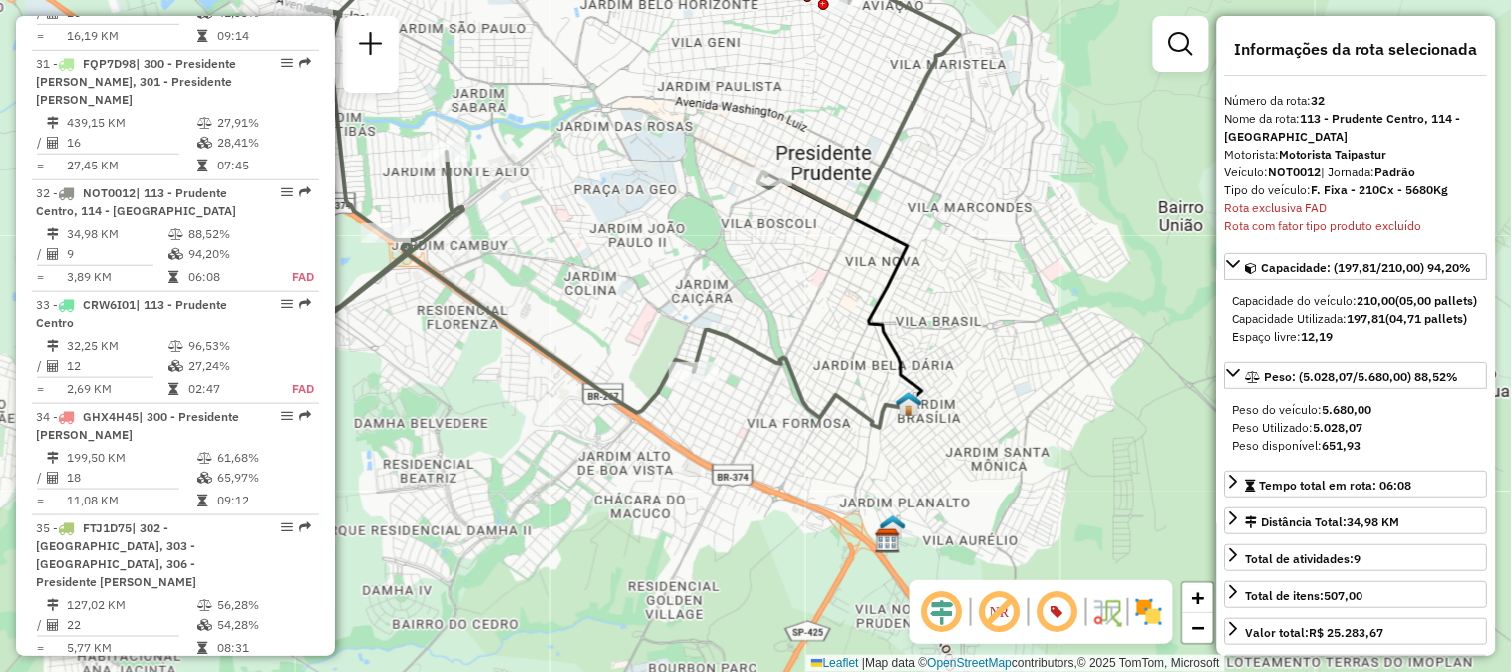
drag, startPoint x: 928, startPoint y: 402, endPoint x: 965, endPoint y: 443, distance: 55.0
click at [965, 443] on div "Janela de atendimento Grade de atendimento Capacidade Transportadoras Veículos …" at bounding box center [756, 336] width 1512 height 672
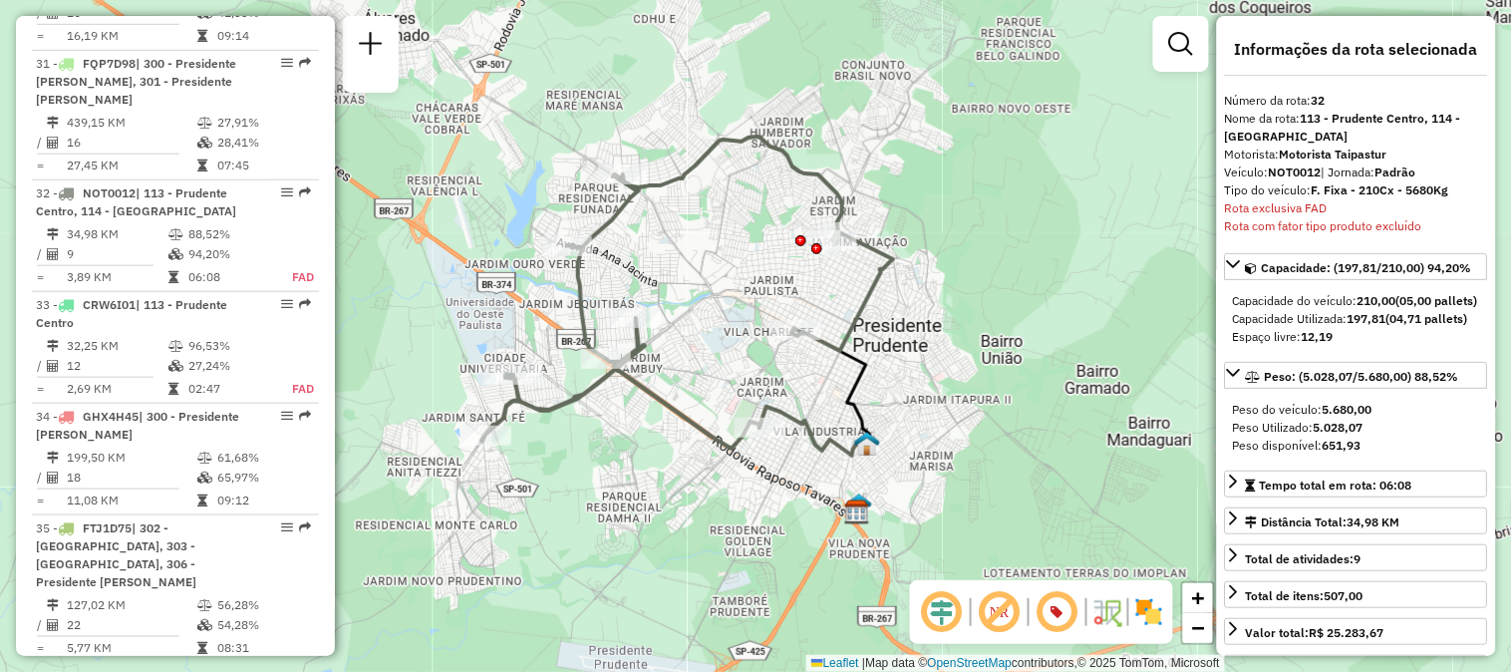
scroll to position [1665, 0]
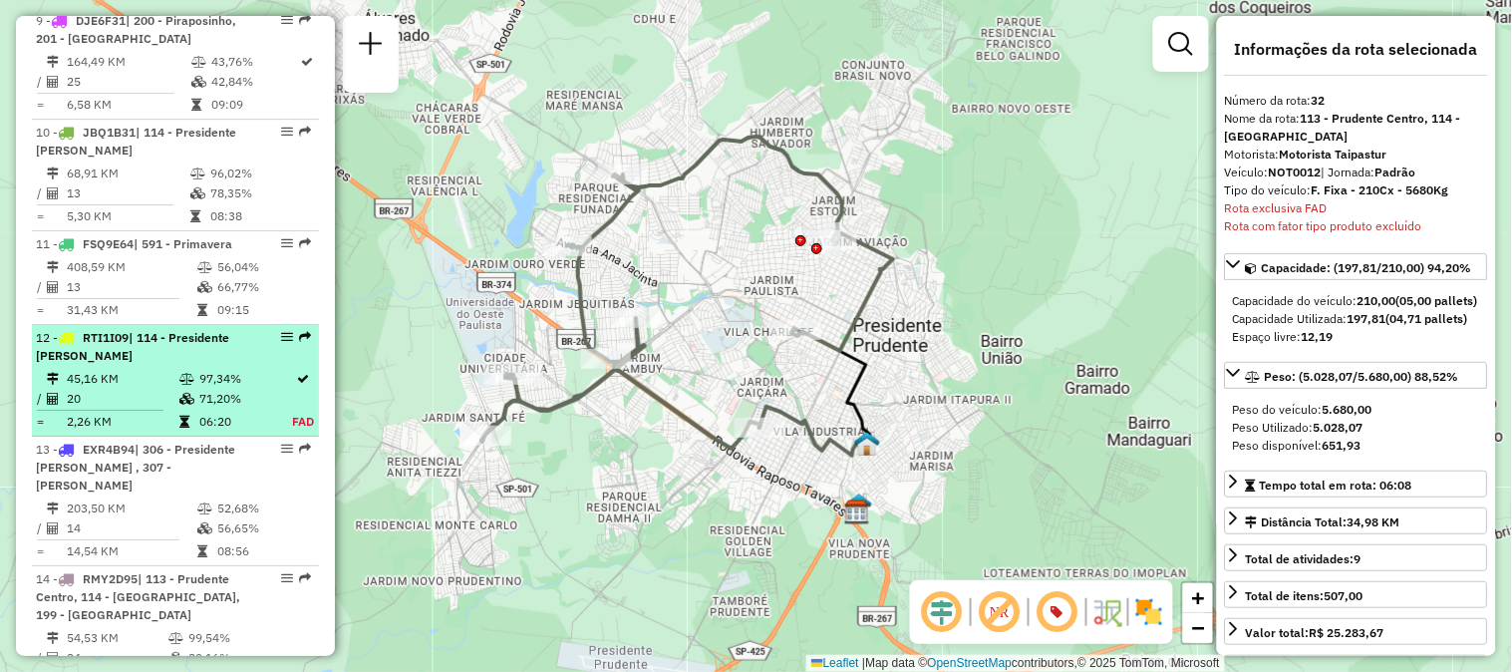
click at [167, 360] on div "12 - RTI1I09 | 114 - Presidente Prudente" at bounding box center [141, 347] width 211 height 36
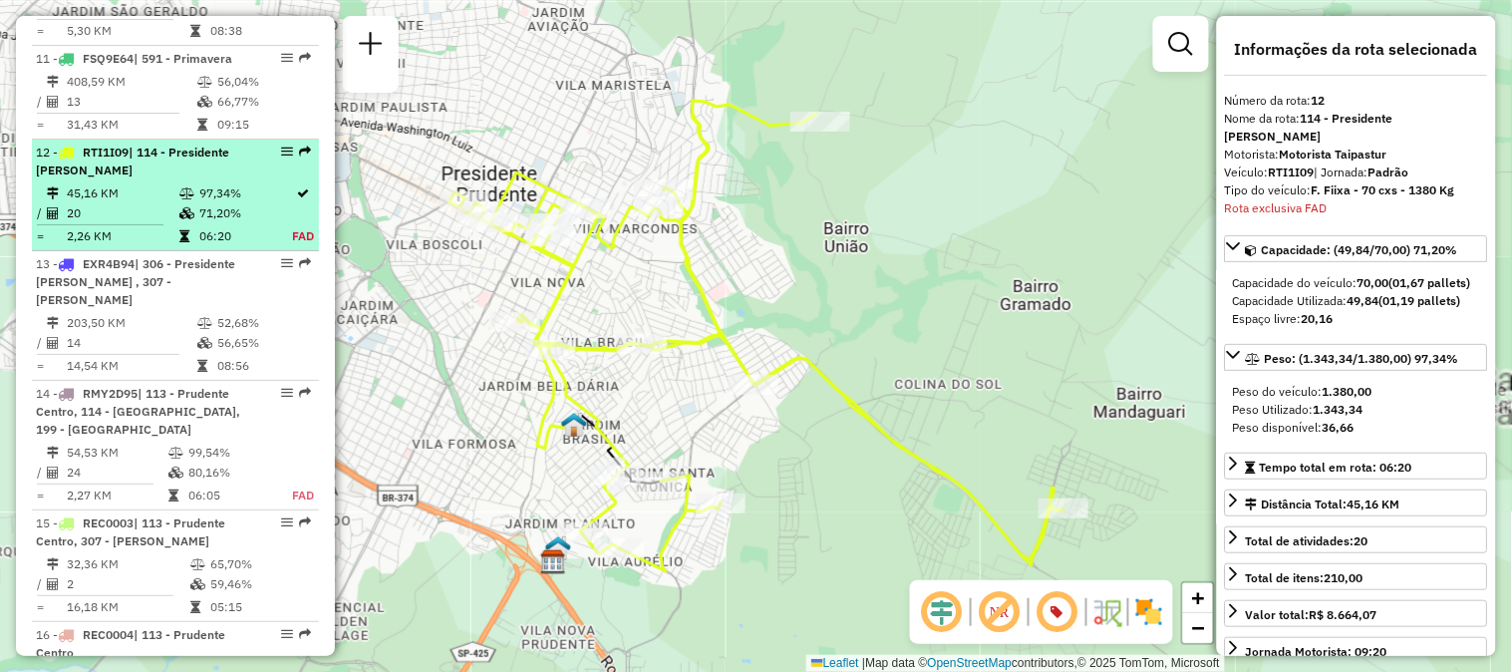
scroll to position [1971, 0]
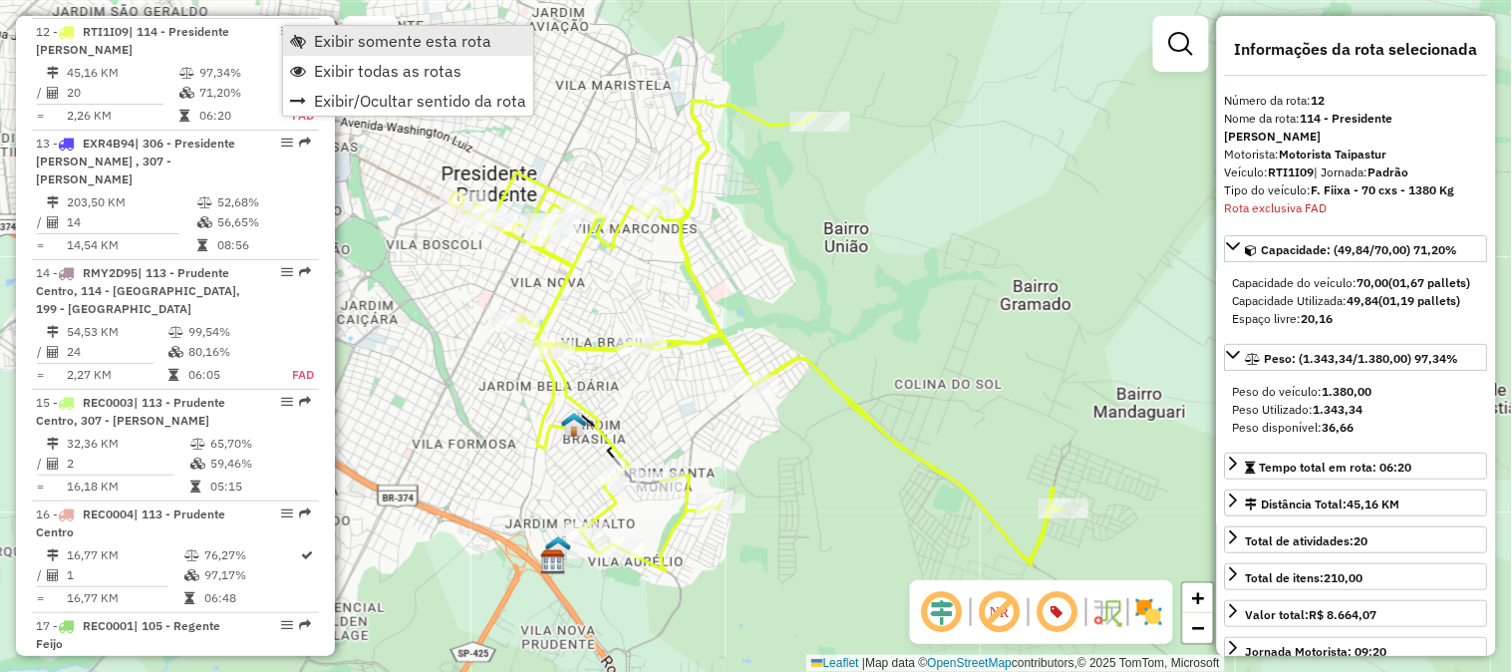
click at [325, 40] on span "Exibir somente esta rota" at bounding box center [402, 41] width 177 height 16
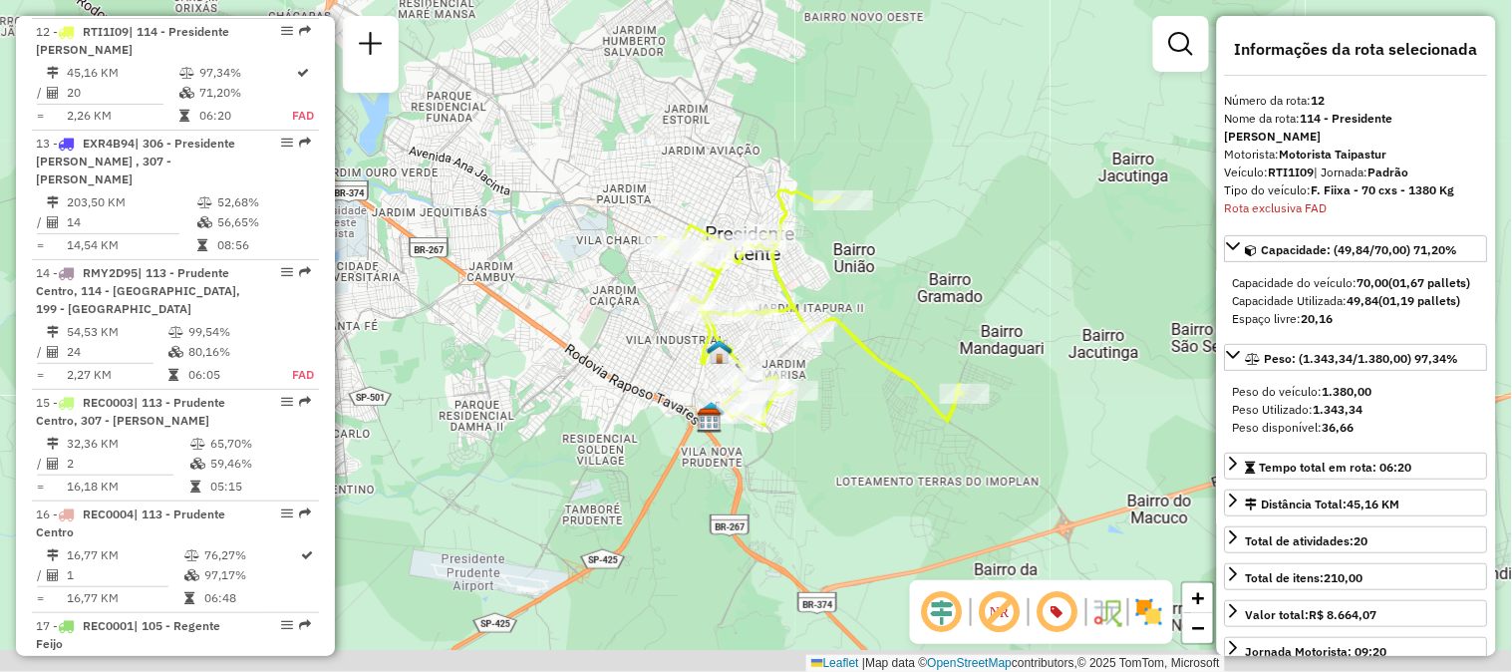
drag, startPoint x: 803, startPoint y: 491, endPoint x: 831, endPoint y: 416, distance: 80.7
click at [831, 416] on div "Janela de atendimento Grade de atendimento Capacidade Transportadoras Veículos …" at bounding box center [756, 336] width 1512 height 672
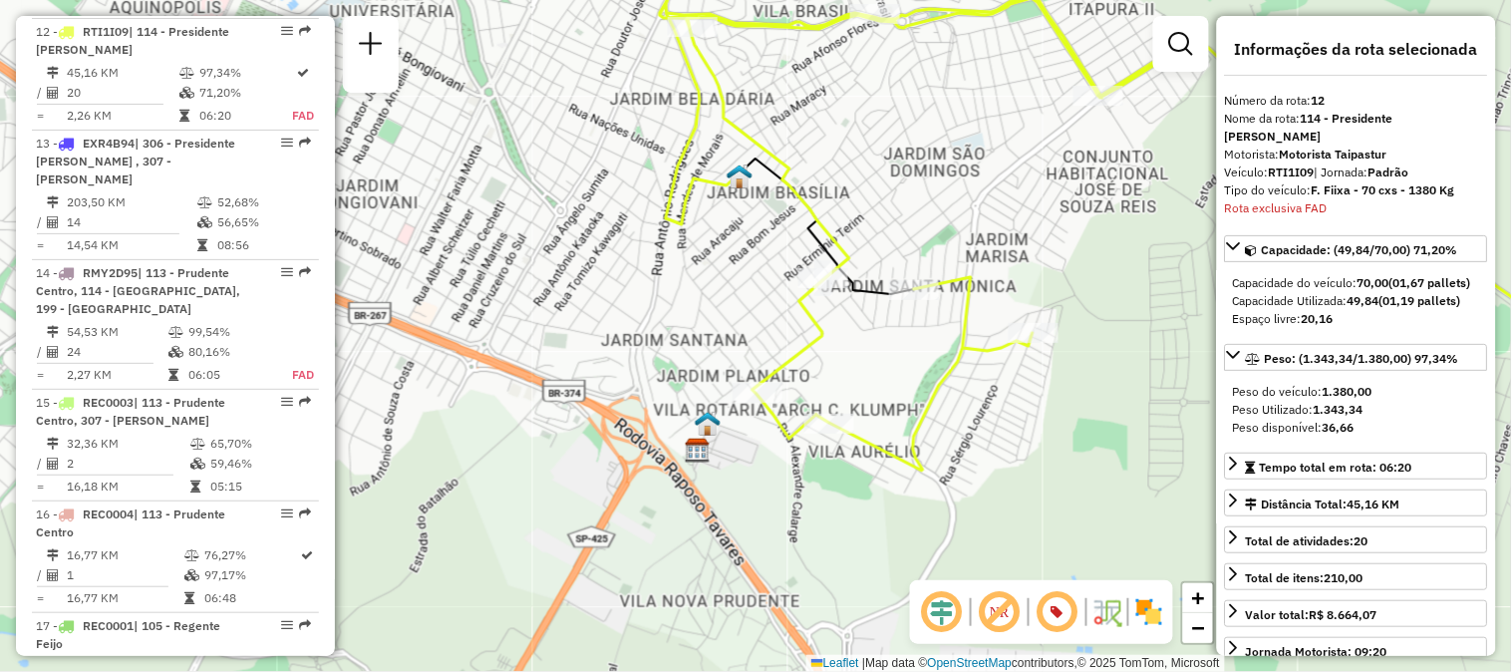
drag, startPoint x: 720, startPoint y: 363, endPoint x: 682, endPoint y: 373, distance: 39.2
click at [682, 373] on div "Janela de atendimento Grade de atendimento Capacidade Transportadoras Veículos …" at bounding box center [756, 336] width 1512 height 672
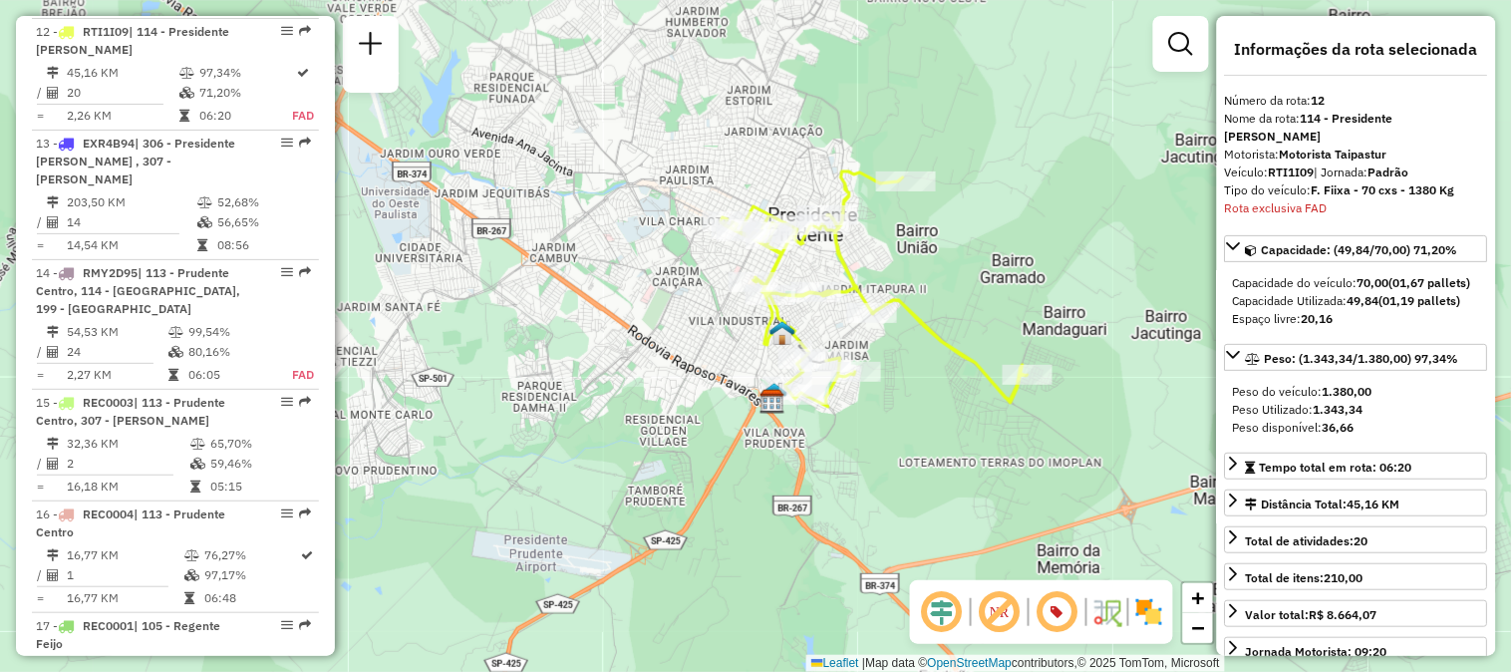
drag, startPoint x: 960, startPoint y: 319, endPoint x: 880, endPoint y: 397, distance: 111.4
click at [880, 397] on div "Janela de atendimento Grade de atendimento Capacidade Transportadoras Veículos …" at bounding box center [756, 336] width 1512 height 672
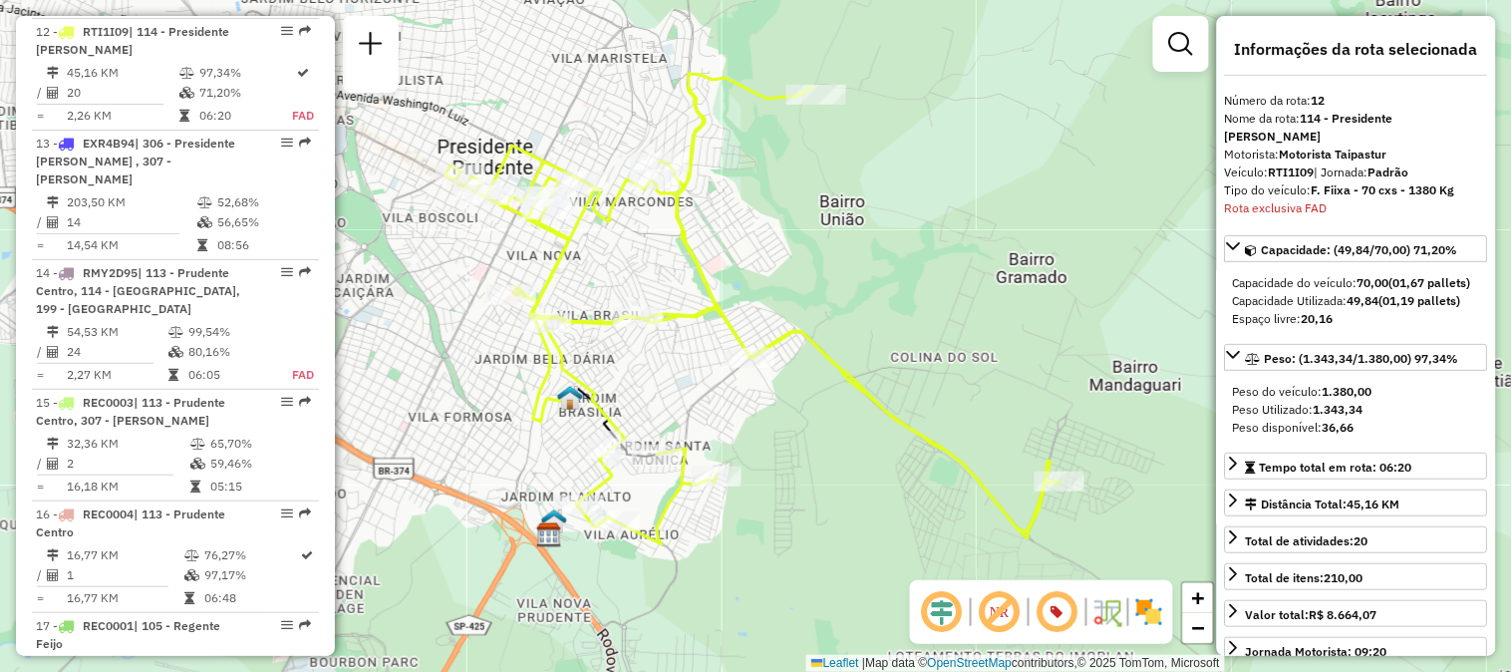
drag, startPoint x: 890, startPoint y: 405, endPoint x: 845, endPoint y: 468, distance: 78.0
click at [845, 468] on div "Janela de atendimento Grade de atendimento Capacidade Transportadoras Veículos …" at bounding box center [756, 336] width 1512 height 672
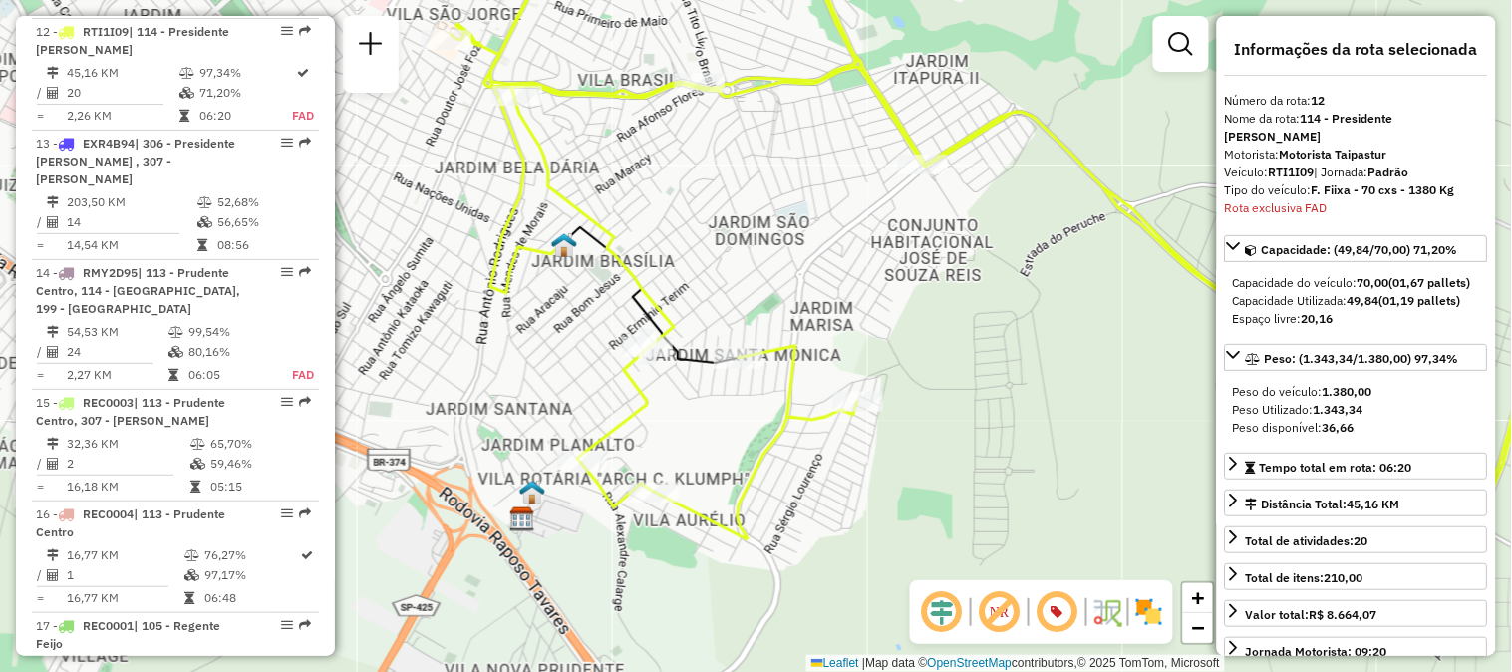
drag, startPoint x: 764, startPoint y: 523, endPoint x: 985, endPoint y: 501, distance: 222.4
click at [985, 501] on div "Janela de atendimento Grade de atendimento Capacidade Transportadoras Veículos …" at bounding box center [756, 336] width 1512 height 672
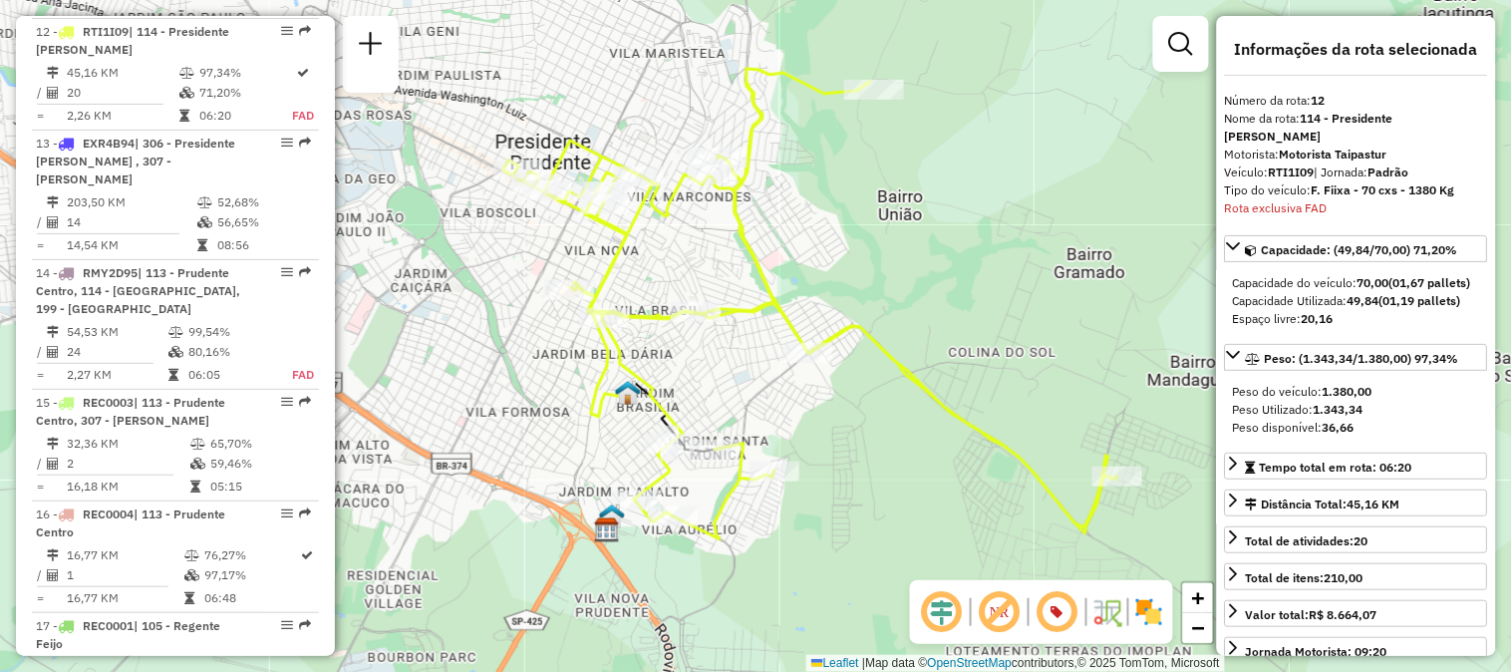
drag, startPoint x: 902, startPoint y: 380, endPoint x: 871, endPoint y: 449, distance: 75.4
click at [871, 449] on div "Janela de atendimento Grade de atendimento Capacidade Transportadoras Veículos …" at bounding box center [756, 336] width 1512 height 672
